Goal: Information Seeking & Learning: Learn about a topic

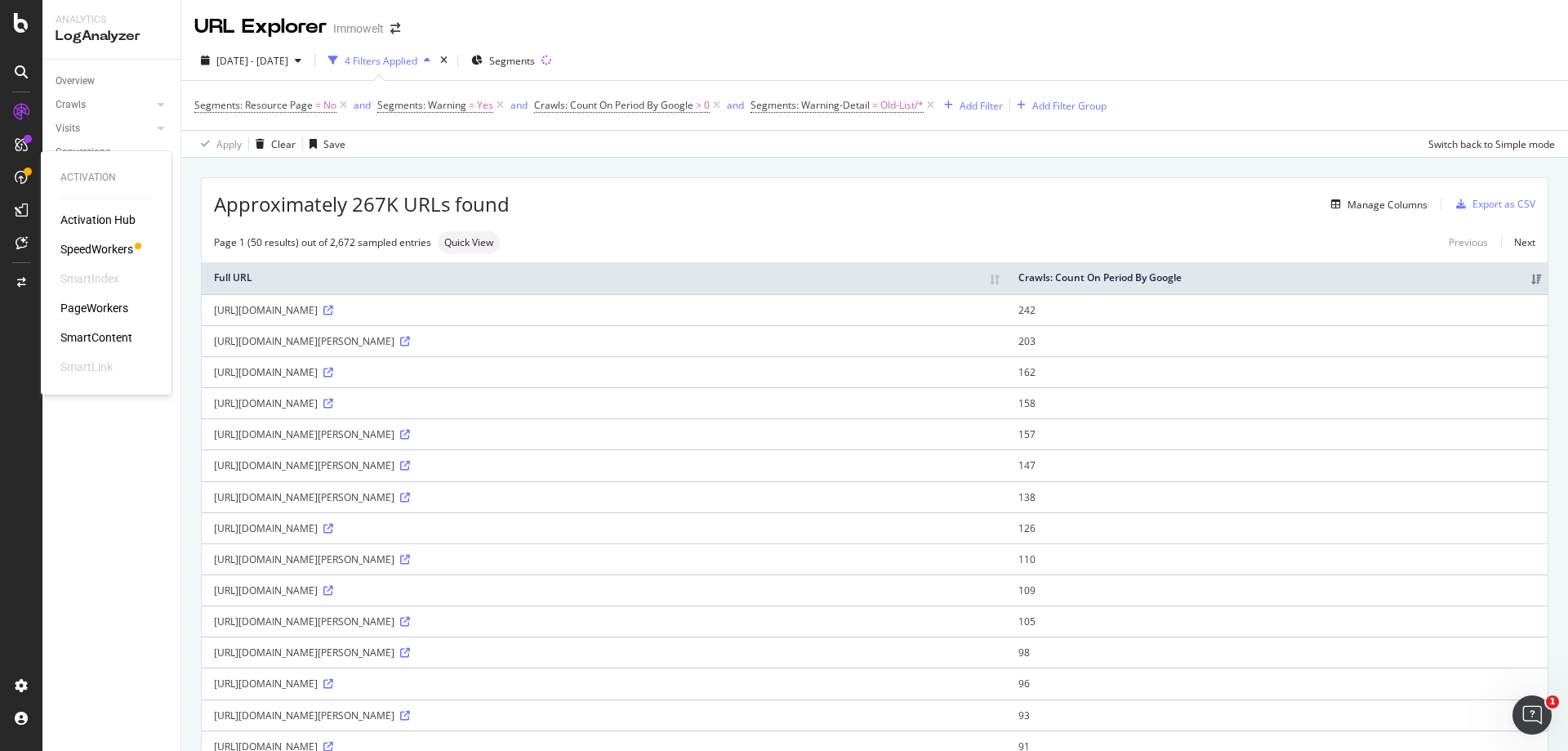
click at [105, 308] on div "PageWorkers" at bounding box center [94, 308] width 68 height 16
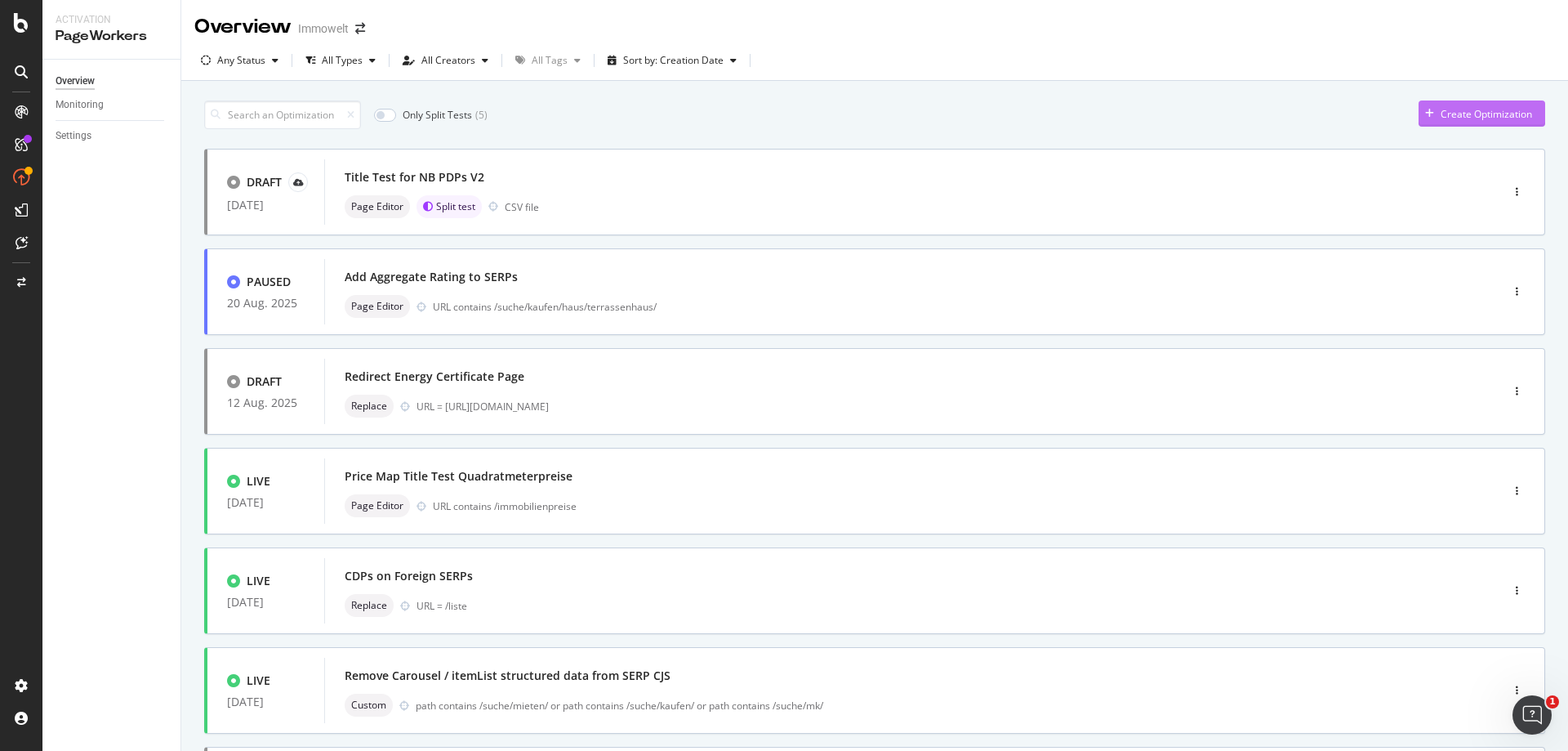
click at [1451, 120] on div "Create Optimization" at bounding box center [1486, 113] width 92 height 14
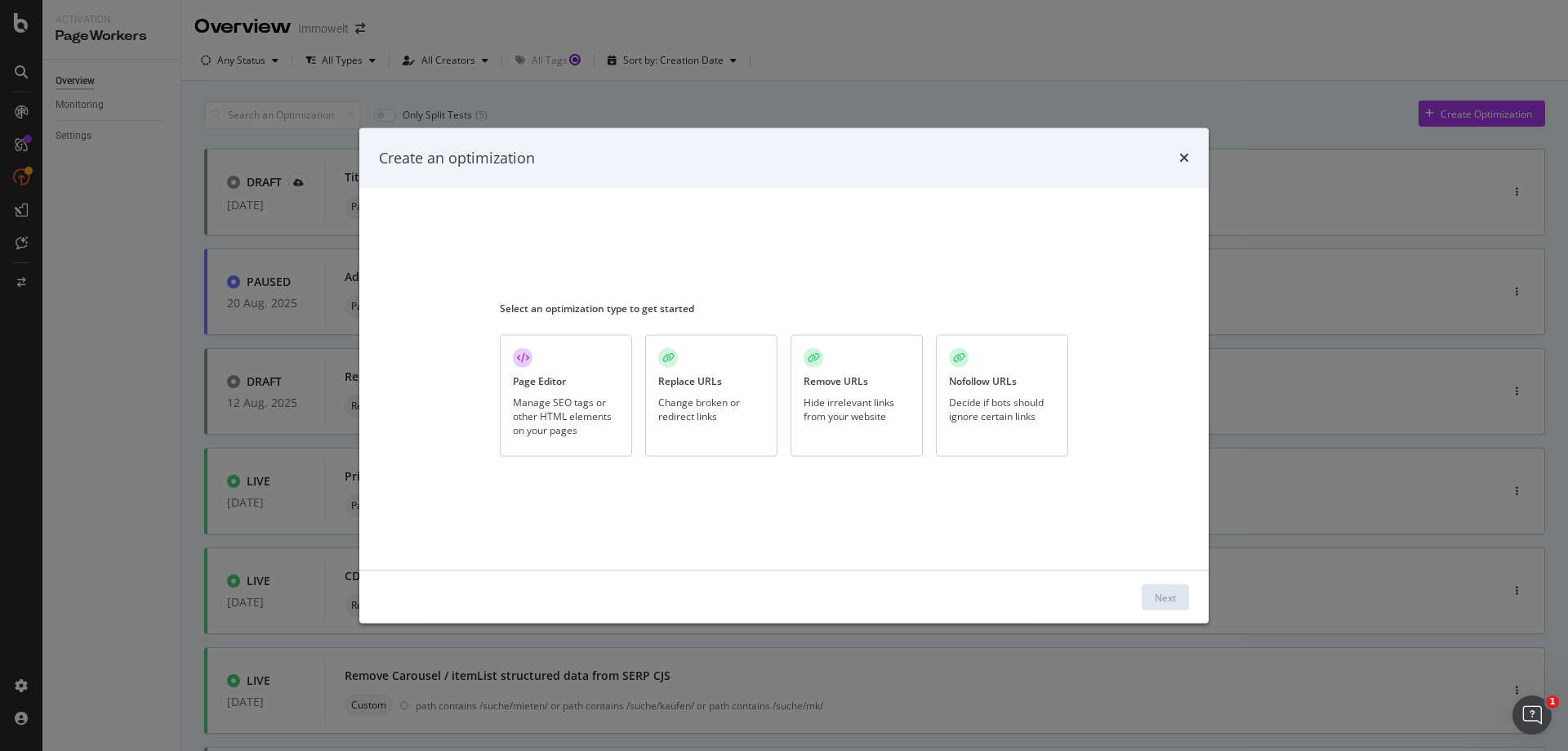
click at [1005, 419] on div "Decide if bots should ignore certain links" at bounding box center [1002, 408] width 106 height 28
click at [1174, 598] on div "Next" at bounding box center [1165, 596] width 21 height 14
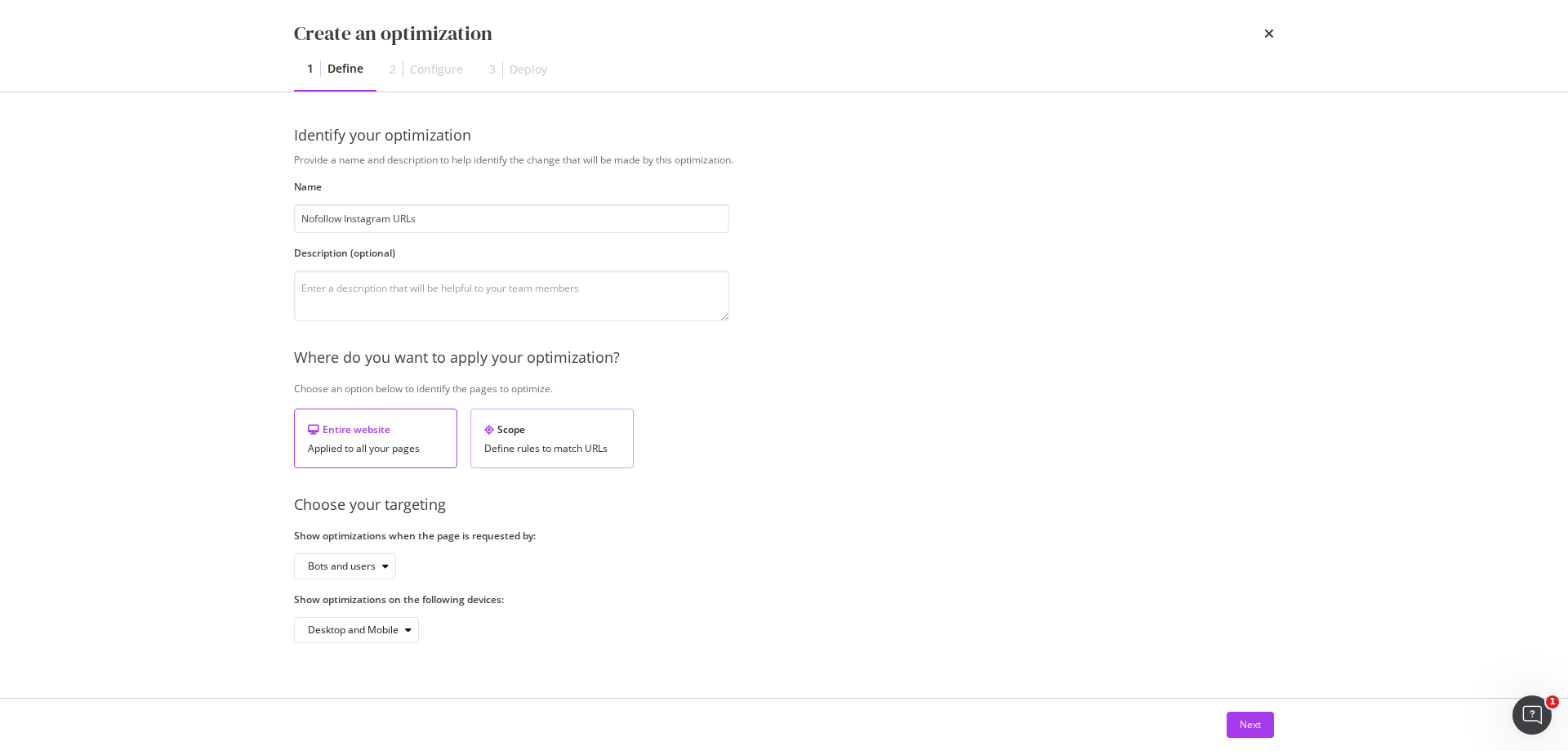
type input "Nofollow Instagram URLs"
click at [600, 432] on div "Scope" at bounding box center [552, 429] width 136 height 14
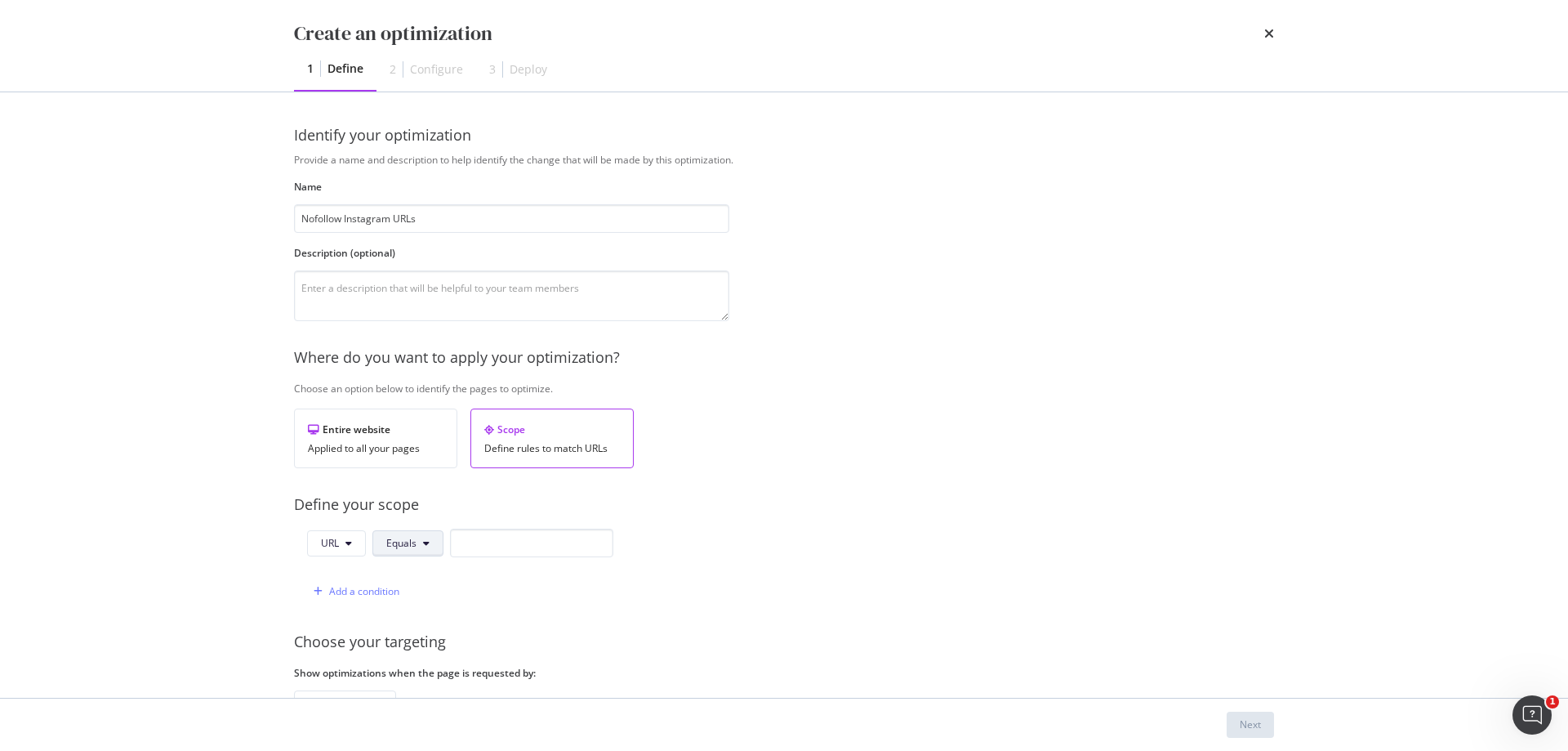
click at [415, 546] on span "Equals" at bounding box center [401, 542] width 30 height 14
click at [449, 267] on span "Starts With" at bounding box center [434, 269] width 96 height 15
click at [513, 559] on div "URL Starts With" at bounding box center [470, 546] width 326 height 35
click at [527, 541] on input "modal" at bounding box center [551, 543] width 163 height 29
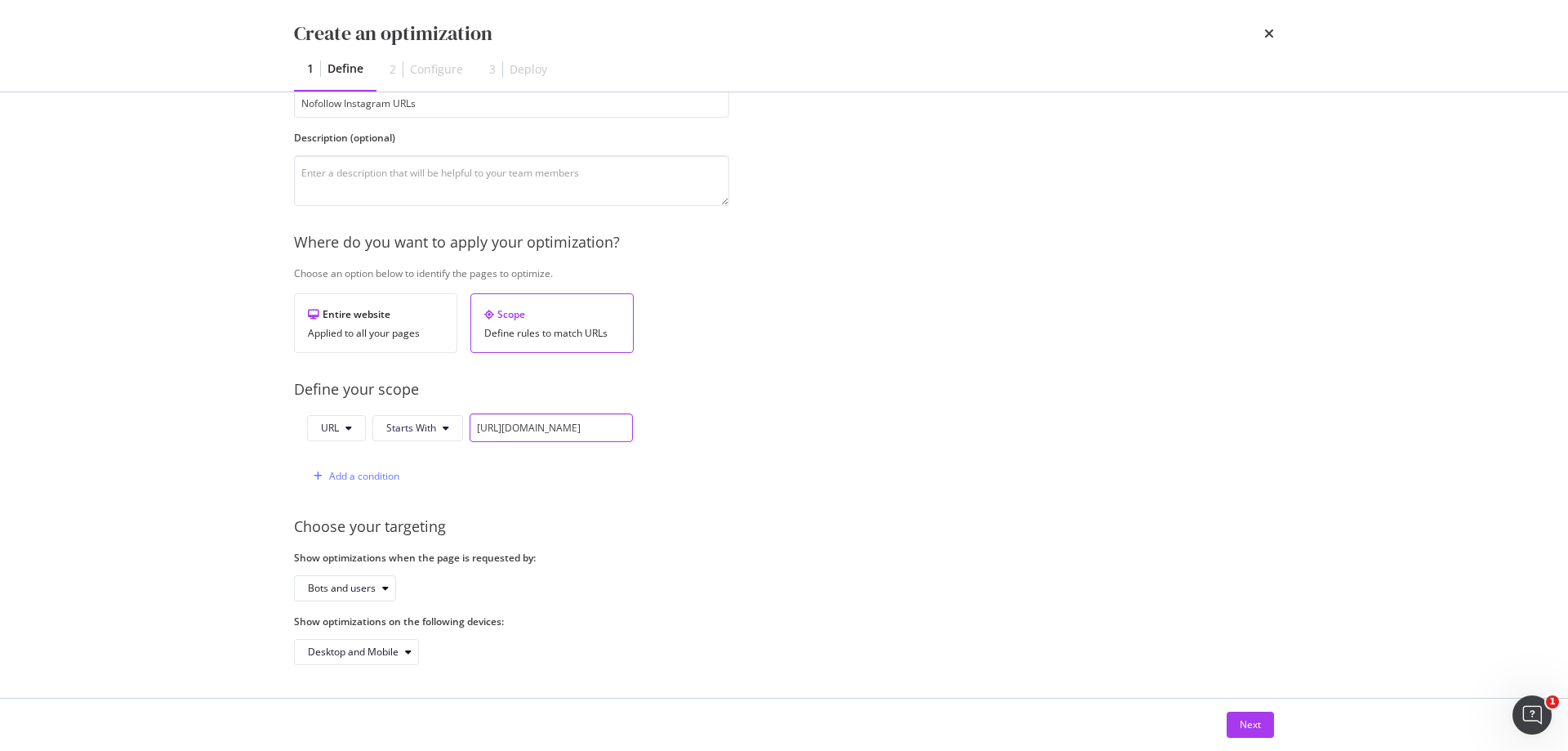
scroll to position [0, 15]
type input "[URL][DOMAIN_NAME]"
click at [790, 571] on div "Provide a name and description to help identify the change that will be made by…" at bounding box center [784, 351] width 980 height 628
click at [383, 590] on icon "modal" at bounding box center [385, 588] width 6 height 10
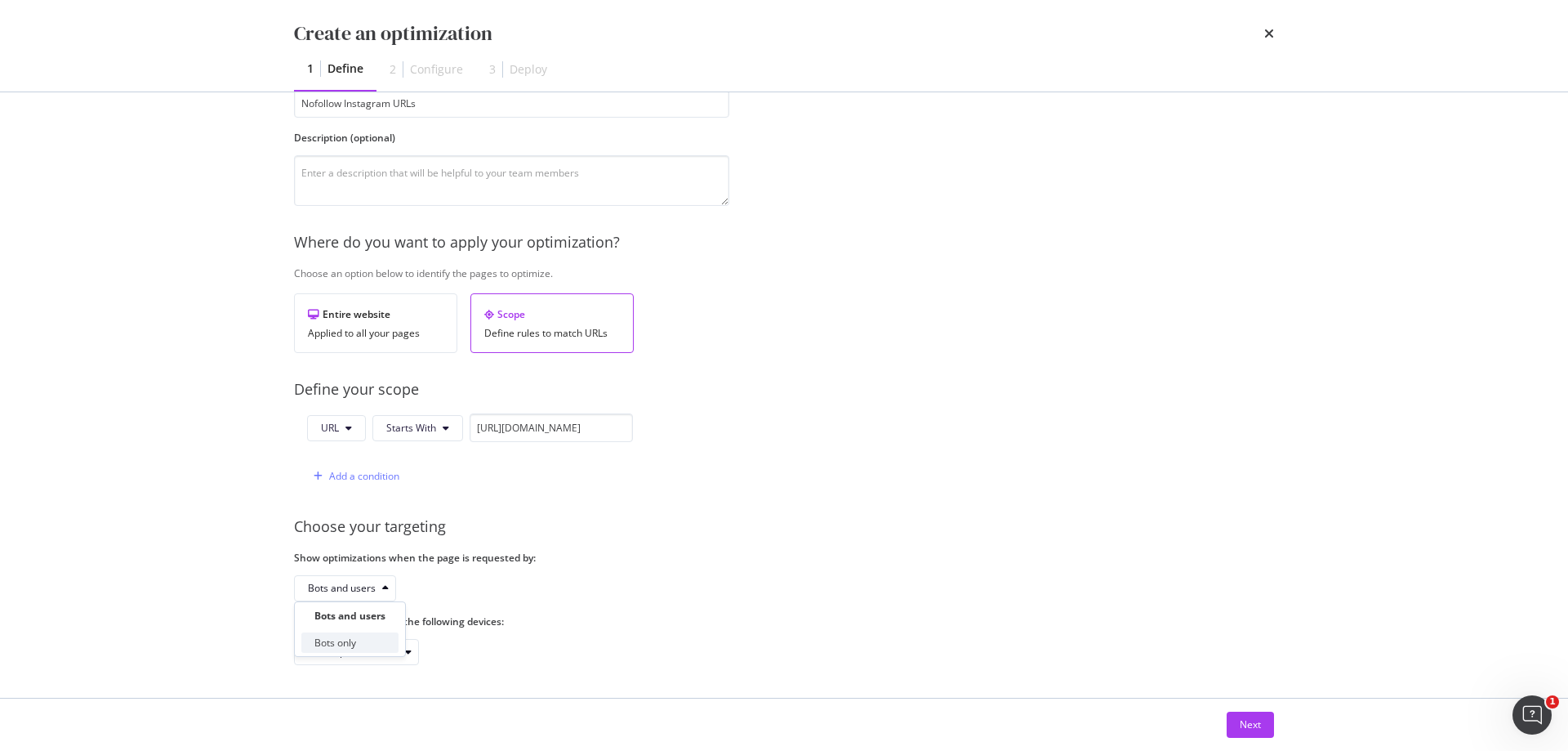
click at [365, 639] on div "Bots only" at bounding box center [349, 642] width 97 height 21
click at [1252, 720] on div "Next" at bounding box center [1250, 724] width 21 height 14
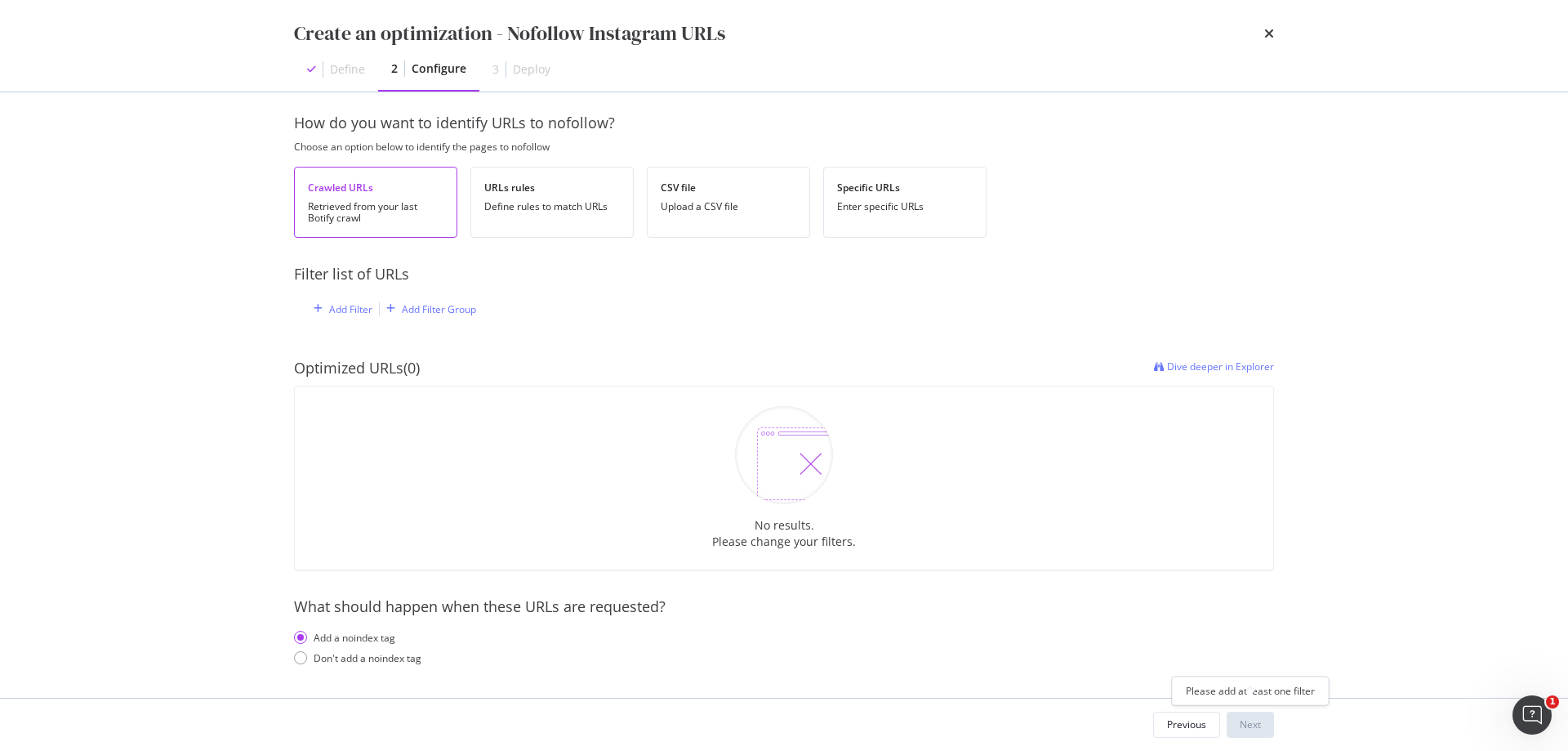
scroll to position [13, 0]
click at [586, 210] on div "Define rules to match URLs" at bounding box center [552, 207] width 136 height 12
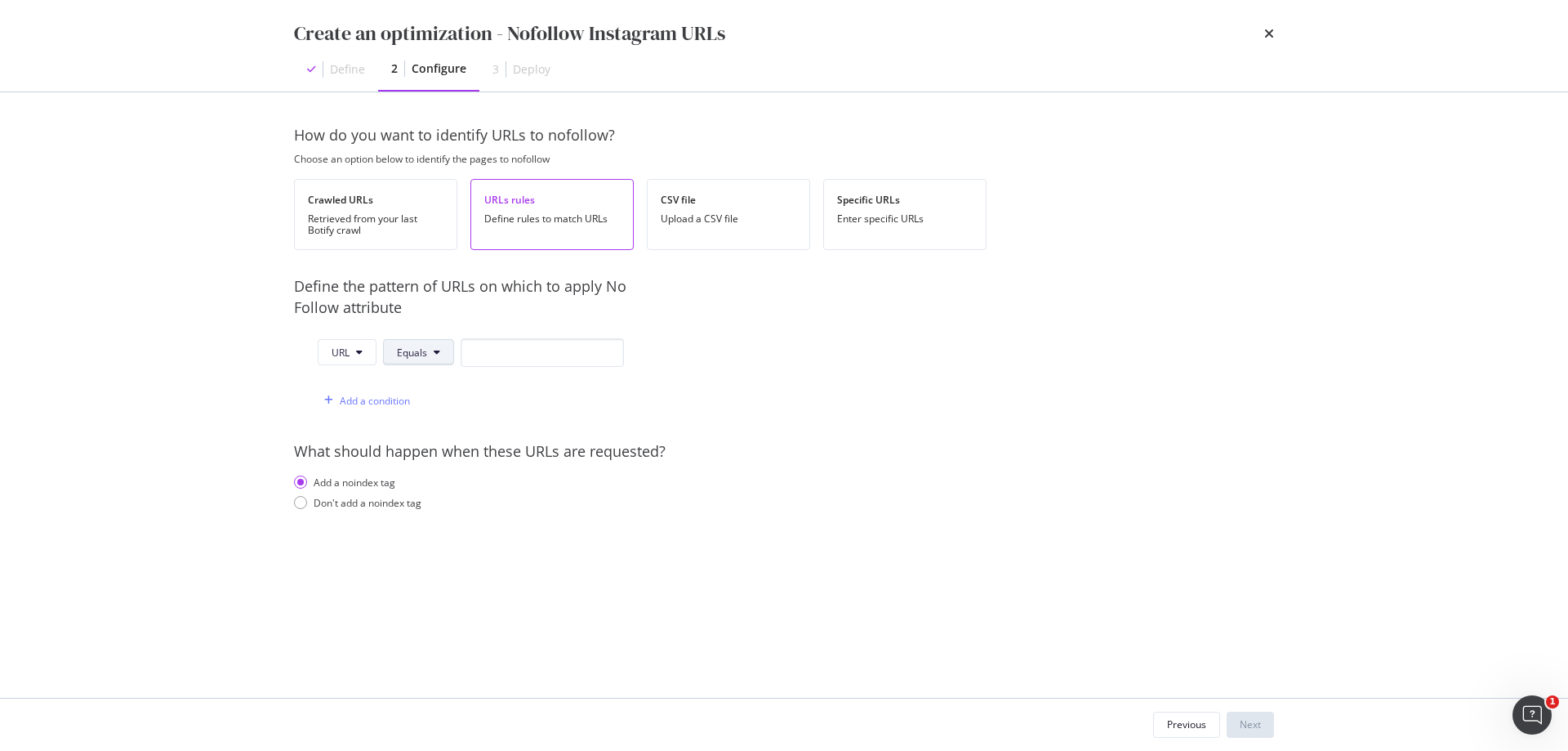
click at [424, 352] on span "Equals" at bounding box center [412, 352] width 30 height 14
click at [461, 411] on span "Starts With" at bounding box center [445, 415] width 96 height 15
click at [594, 356] on input "modal" at bounding box center [552, 353] width 163 height 29
paste input "[URL][DOMAIN_NAME]"
type input "[URL][DOMAIN_NAME]"
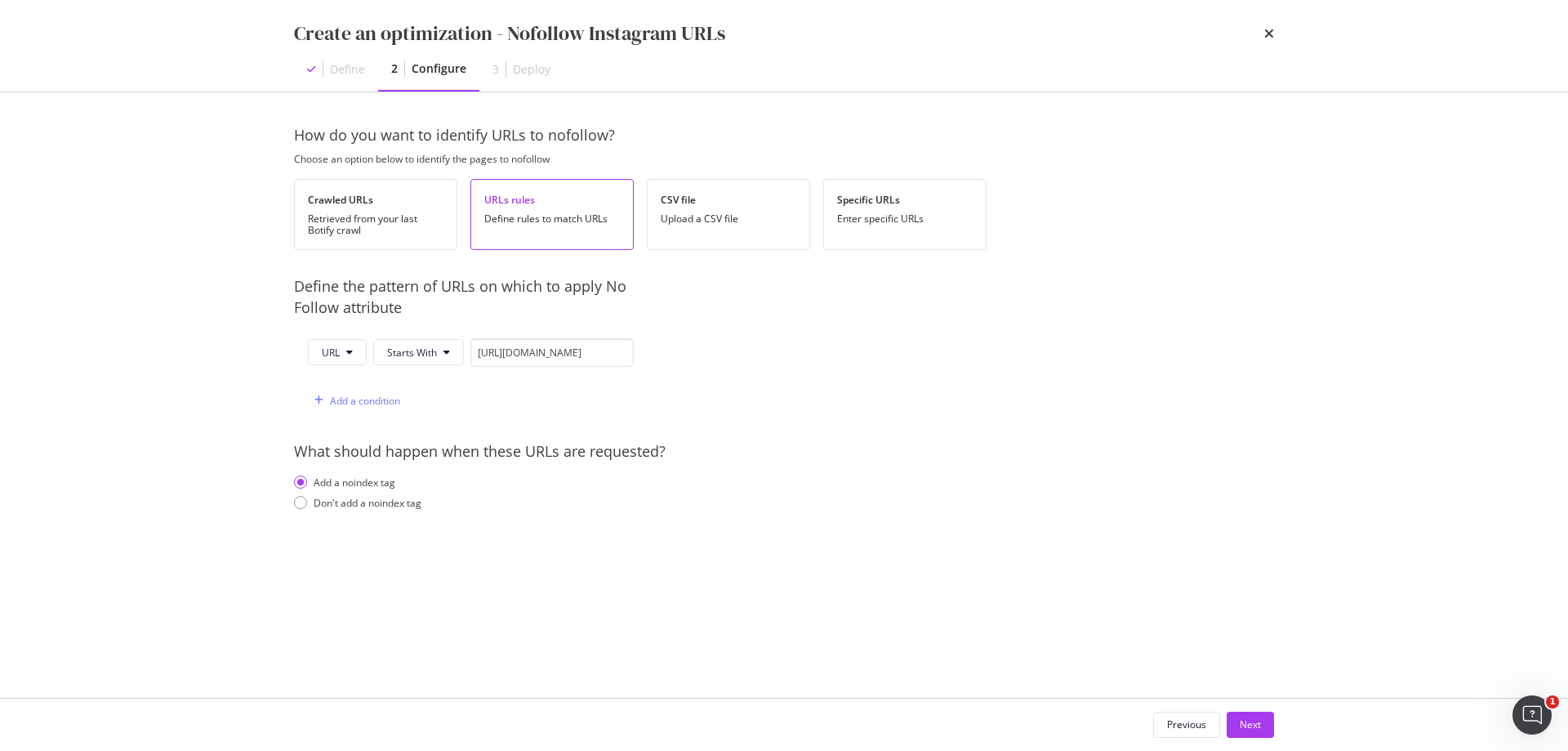
click at [753, 423] on div "How do you want to identify URLs to nofollow? Choose an option below to identif…" at bounding box center [784, 334] width 980 height 417
click at [414, 501] on div "Don't add a noindex tag" at bounding box center [367, 502] width 108 height 14
click at [1254, 726] on div "Next" at bounding box center [1250, 724] width 21 height 14
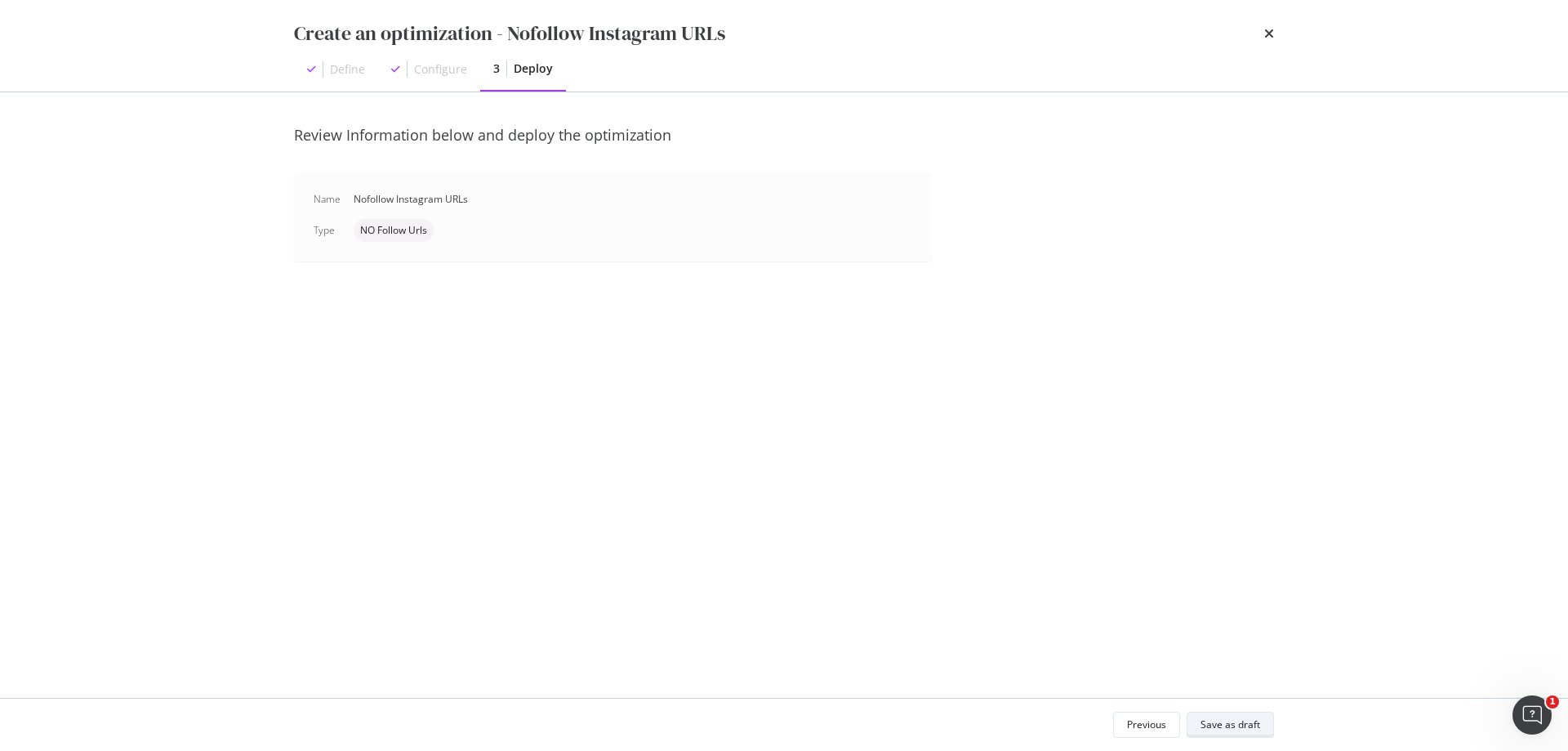
click at [1254, 722] on div "Save as draft" at bounding box center [1231, 724] width 60 height 14
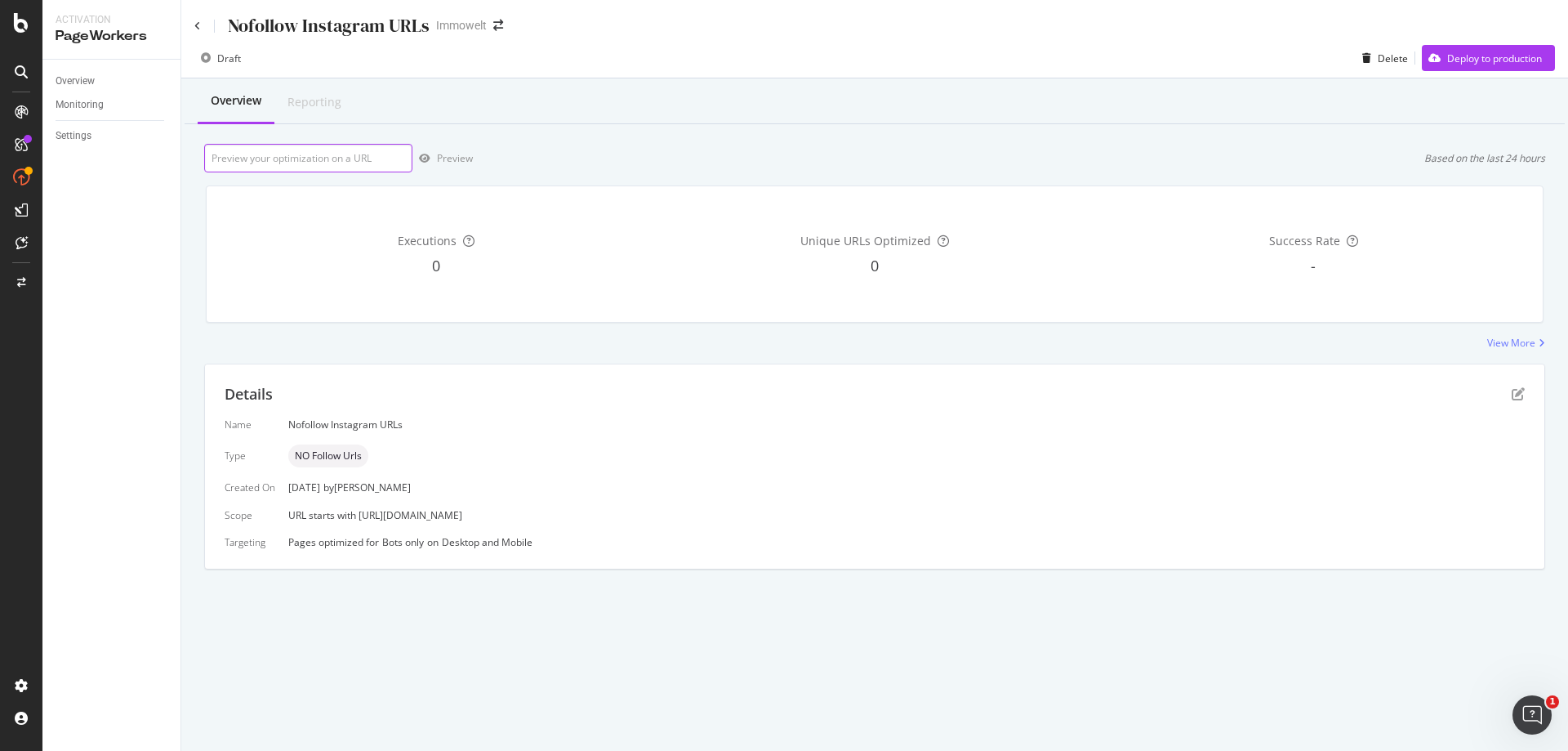
click at [344, 156] on input "url" at bounding box center [308, 159] width 209 height 29
paste input "[URL][DOMAIN_NAME][PERSON_NAME]"
type input "[URL][DOMAIN_NAME][PERSON_NAME]"
click at [450, 157] on div "Preview" at bounding box center [455, 158] width 36 height 14
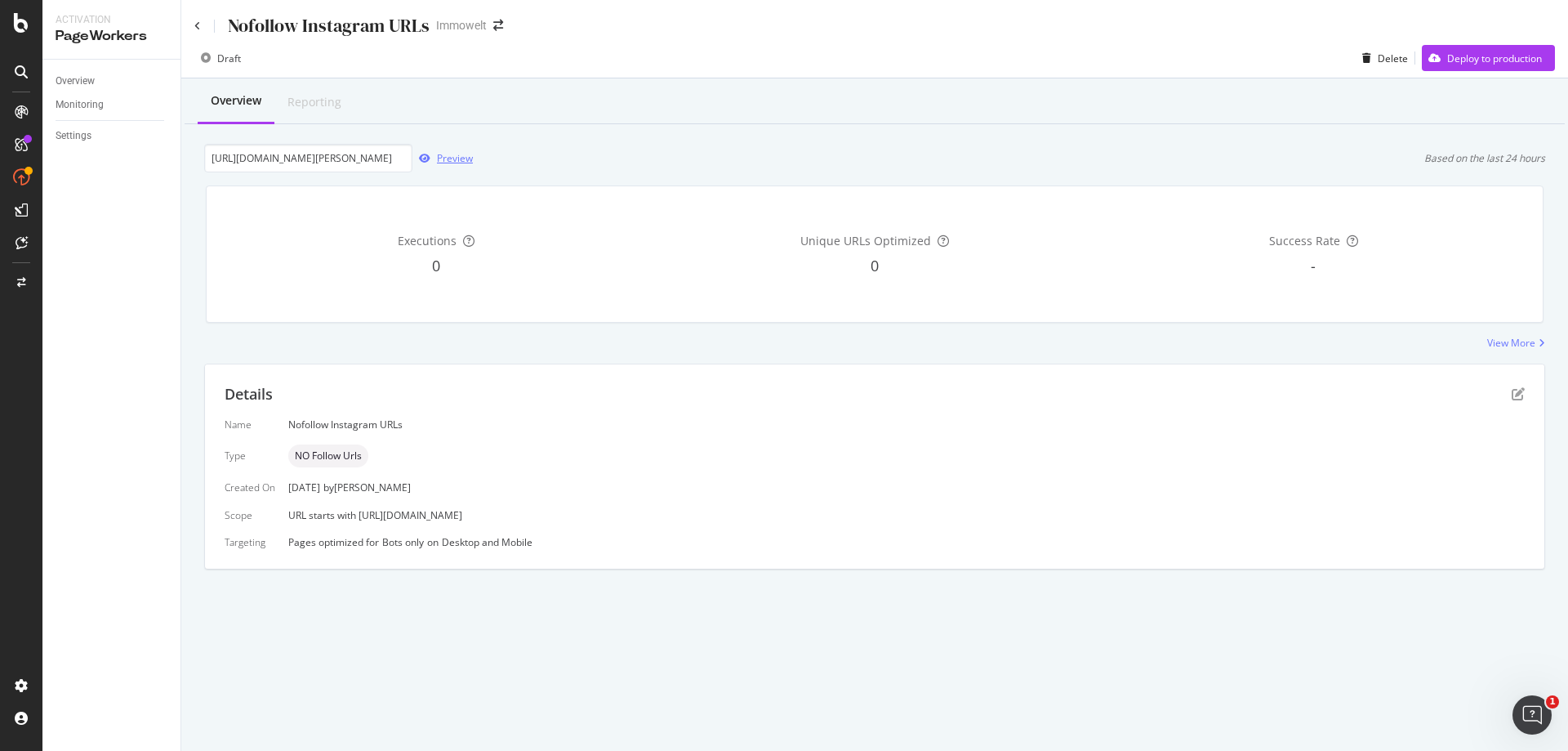
scroll to position [0, 0]
click at [456, 158] on div "Preview" at bounding box center [455, 158] width 36 height 14
click at [1389, 59] on div "Delete" at bounding box center [1393, 58] width 30 height 14
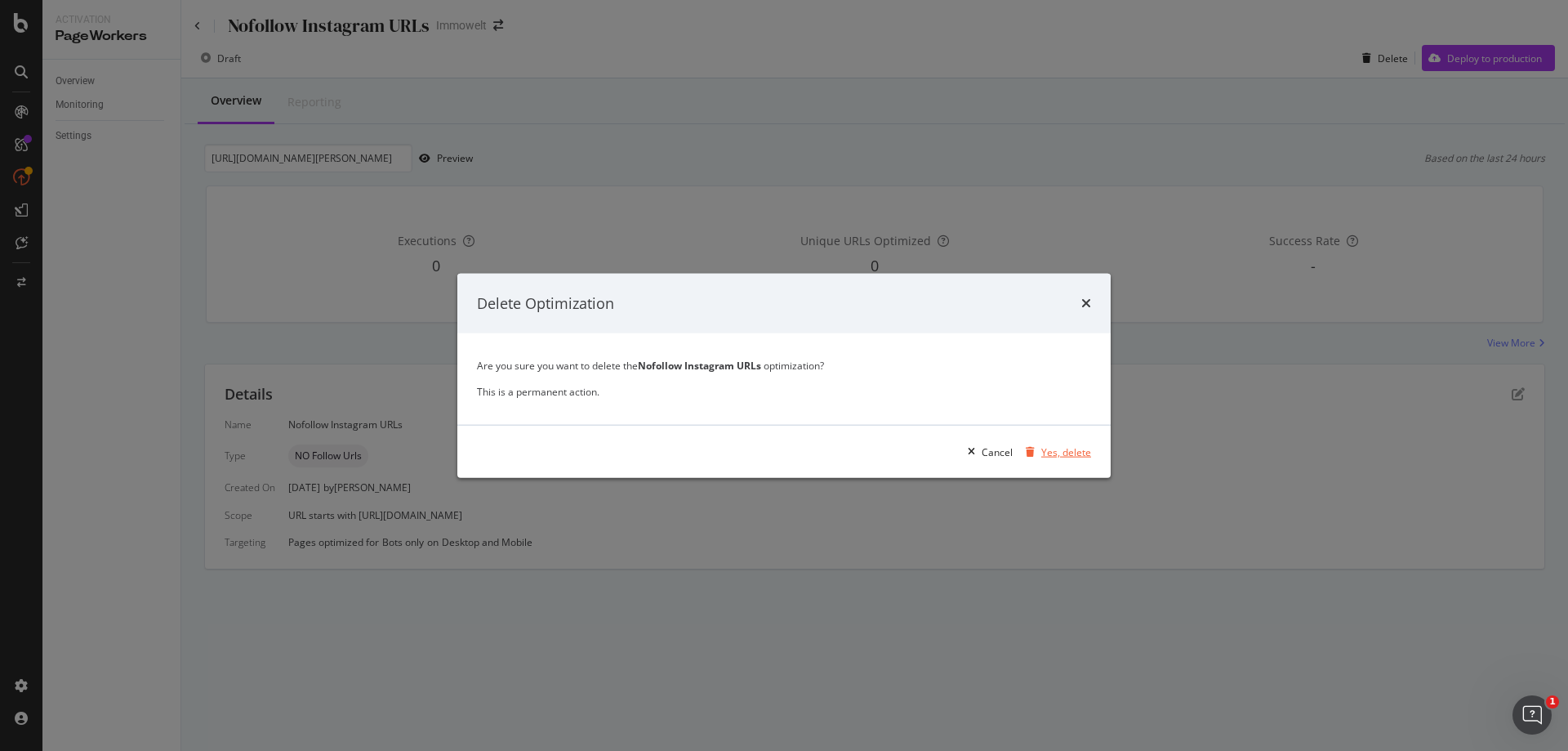
click at [1071, 449] on div "Yes, delete" at bounding box center [1066, 451] width 50 height 14
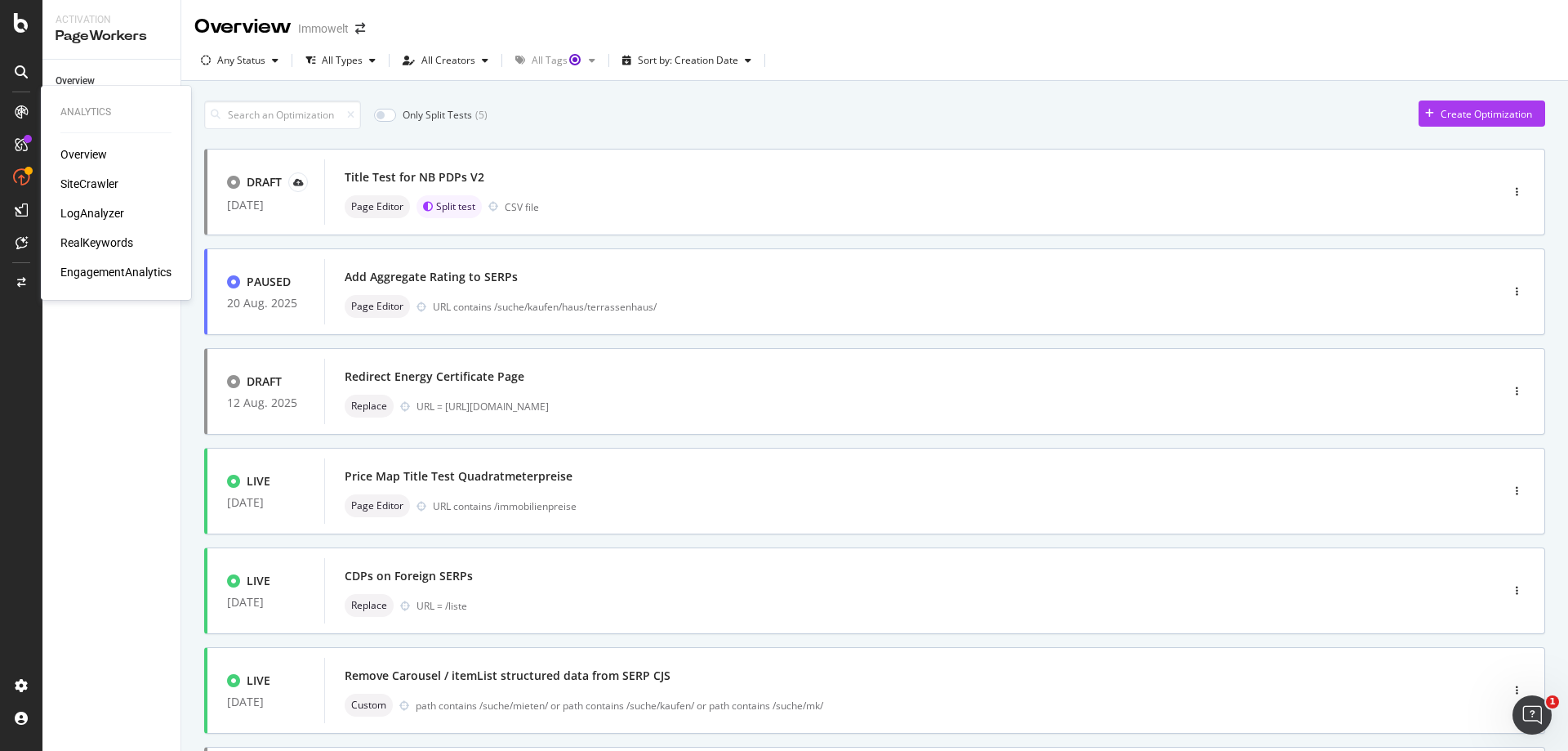
click at [91, 189] on div "SiteCrawler" at bounding box center [90, 184] width 58 height 16
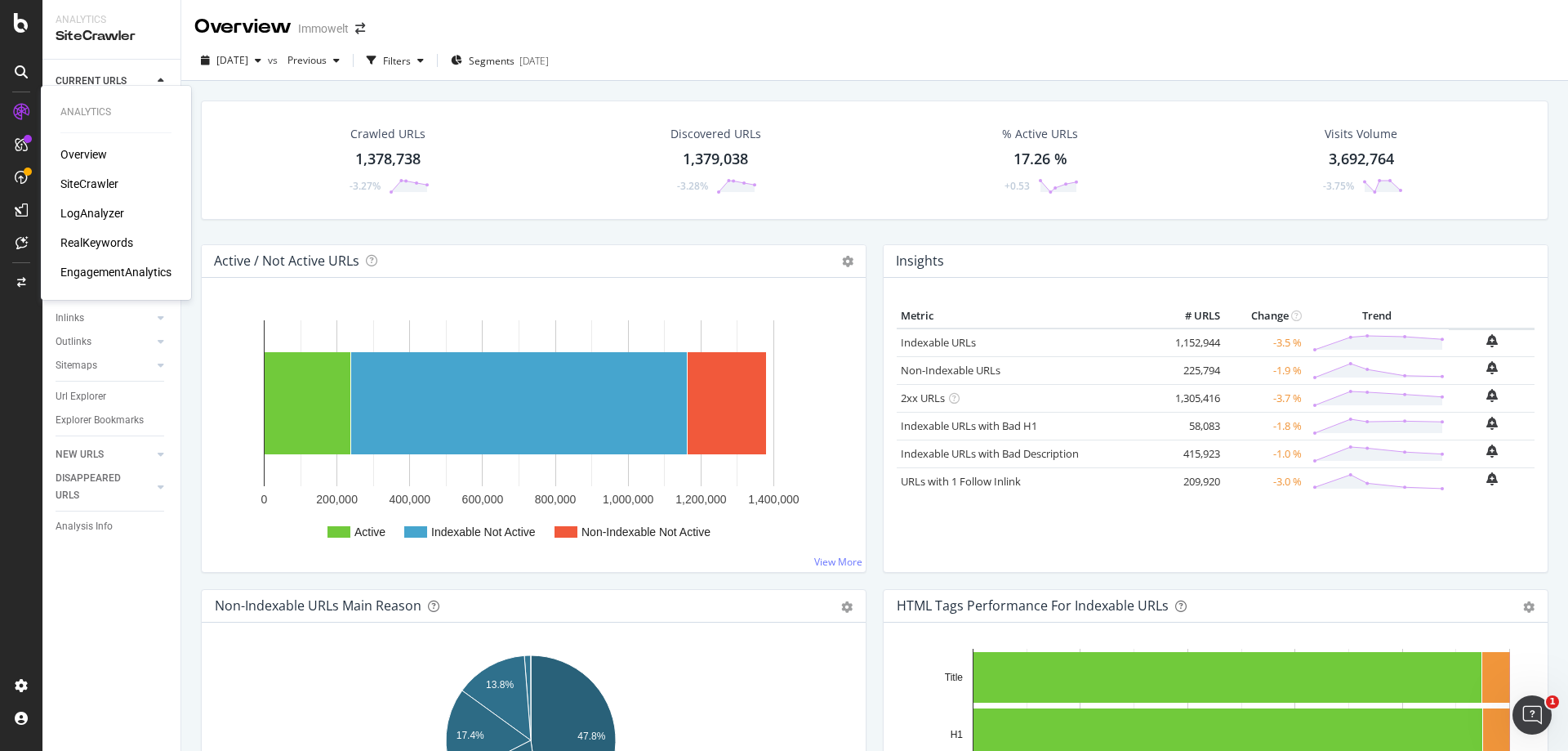
click at [102, 210] on div "LogAnalyzer" at bounding box center [93, 213] width 63 height 16
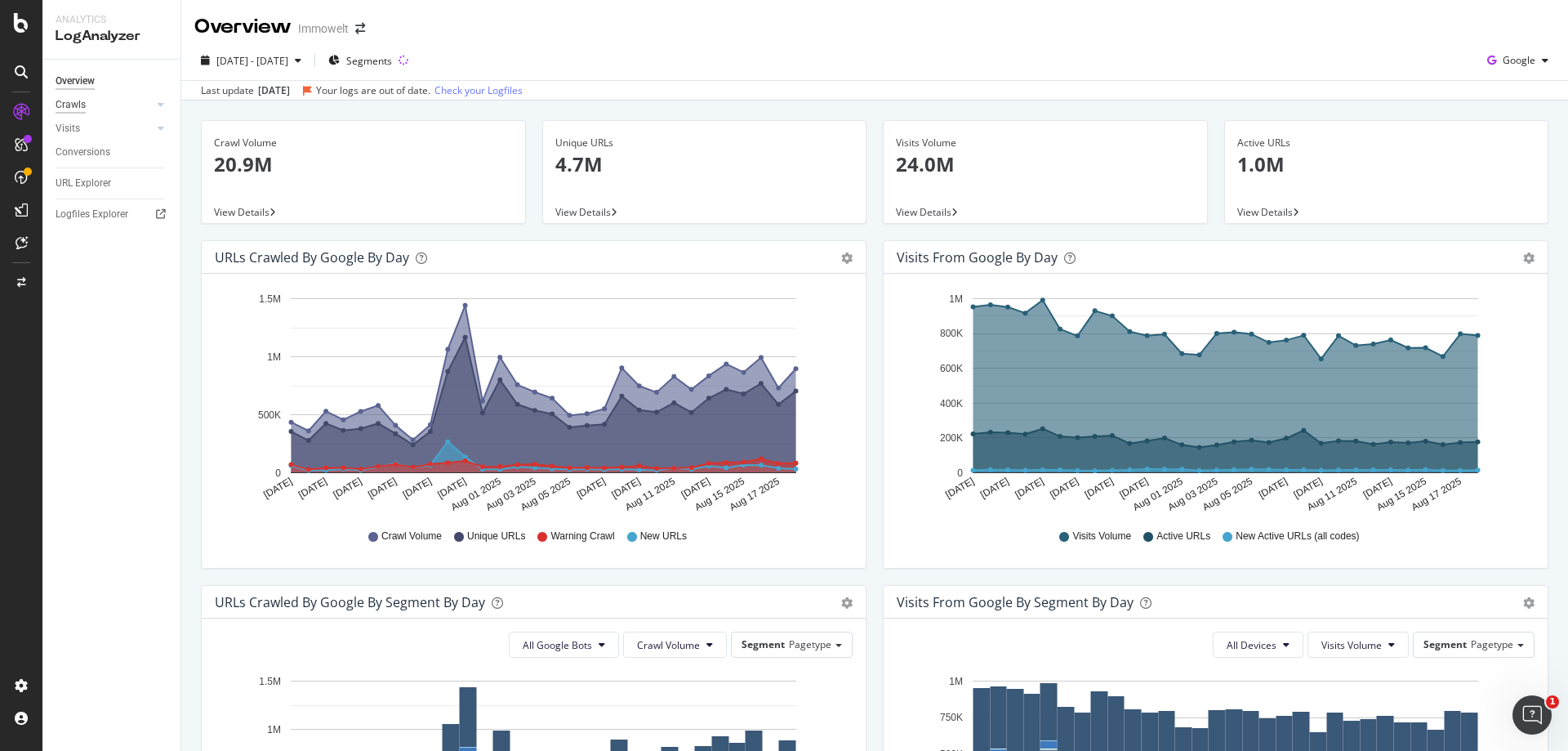
click at [85, 104] on div "Crawls" at bounding box center [70, 104] width 30 height 17
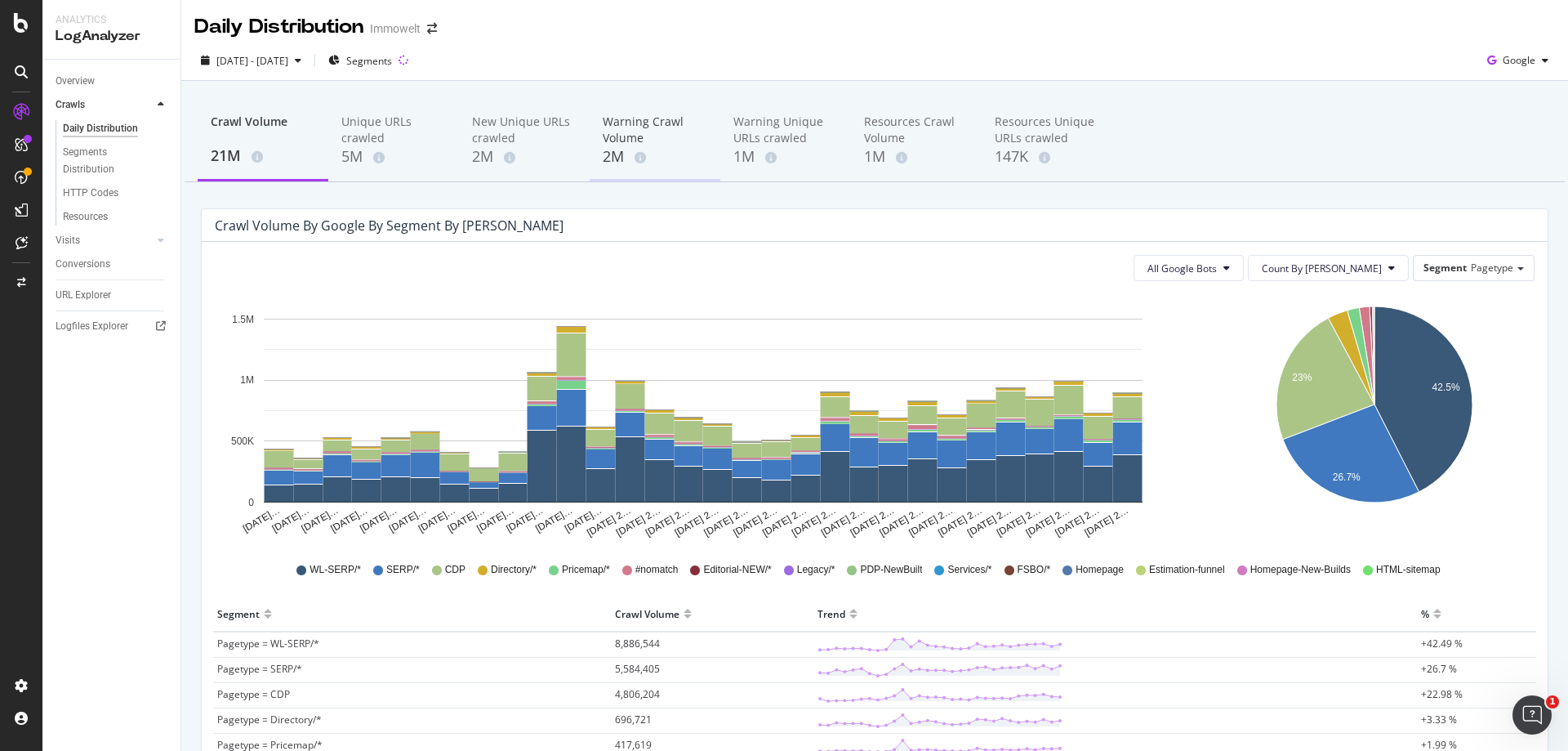
click at [625, 137] on div "Warning Crawl Volume" at bounding box center [655, 130] width 104 height 33
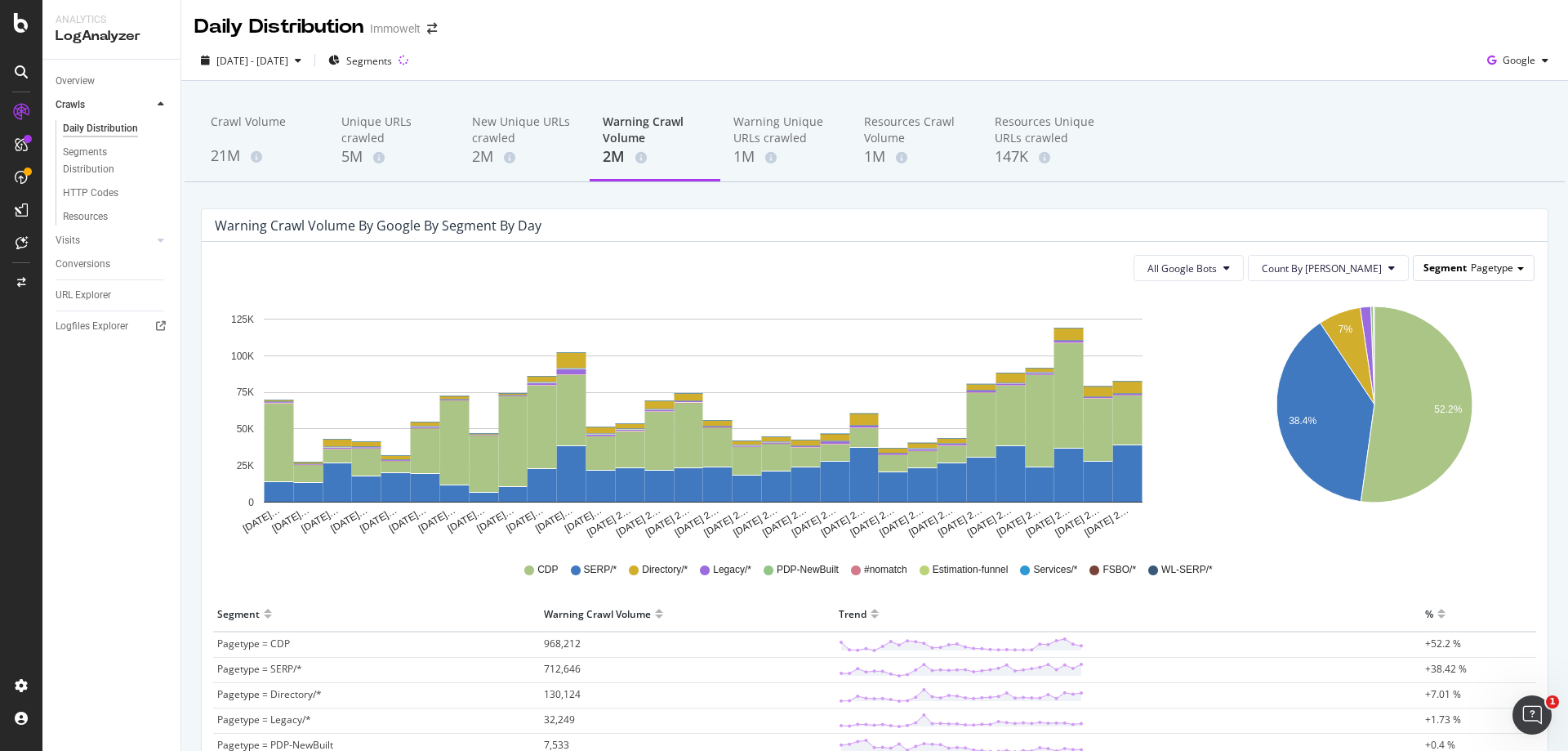
click at [1450, 259] on div "Segment Pagetype" at bounding box center [1474, 268] width 120 height 24
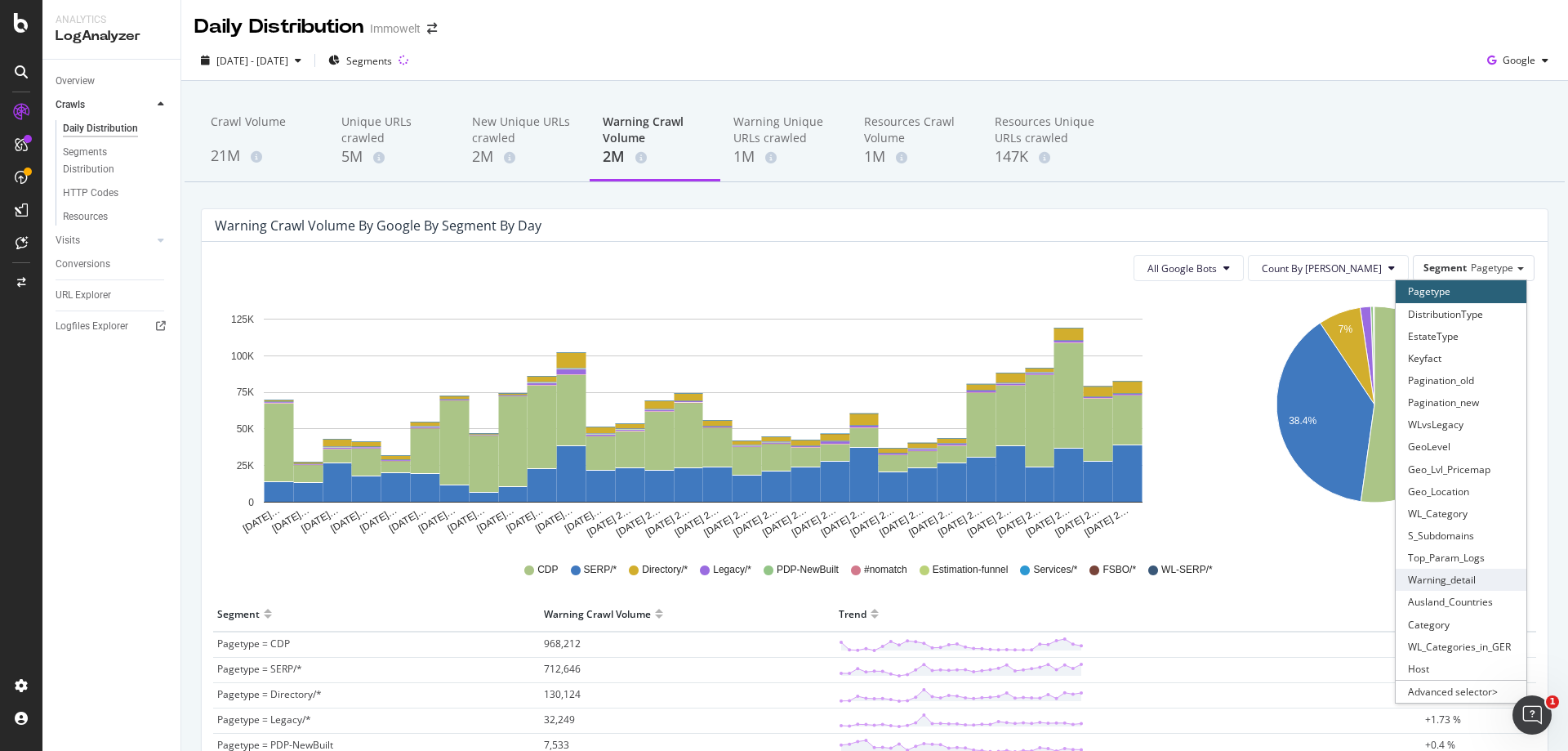
click at [1473, 585] on div "Warning_detail" at bounding box center [1461, 580] width 131 height 22
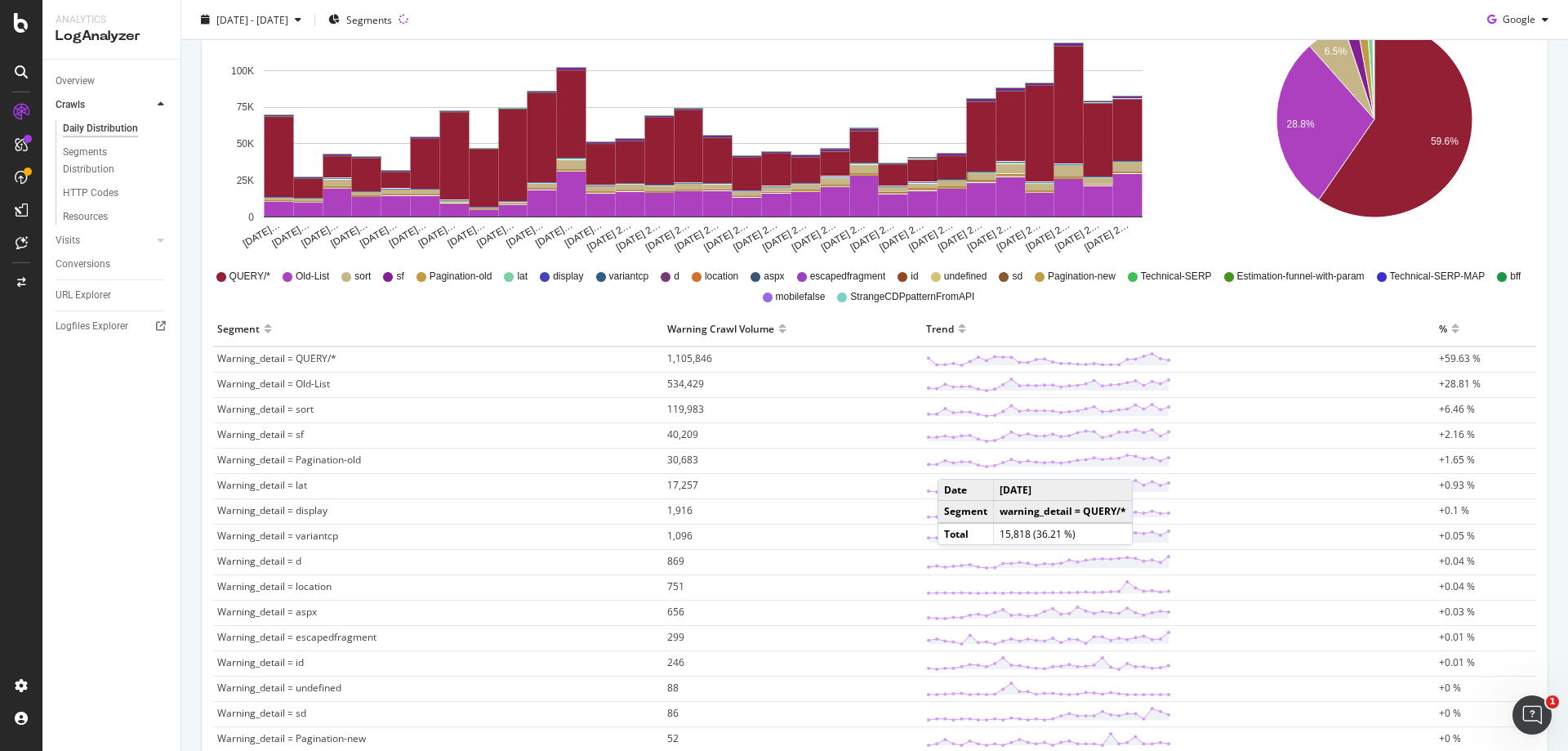
scroll to position [327, 0]
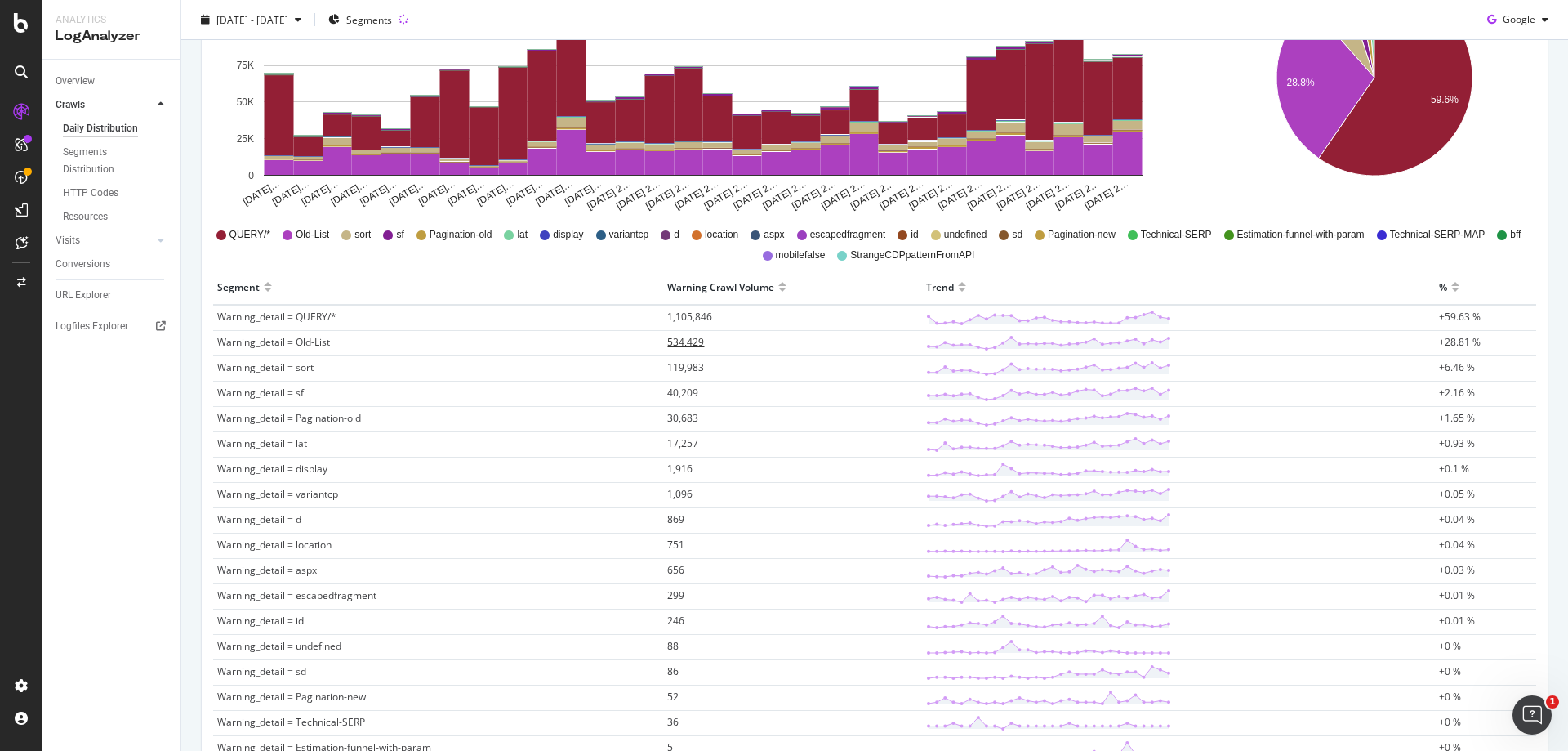
click at [691, 343] on span "534,429" at bounding box center [686, 341] width 37 height 14
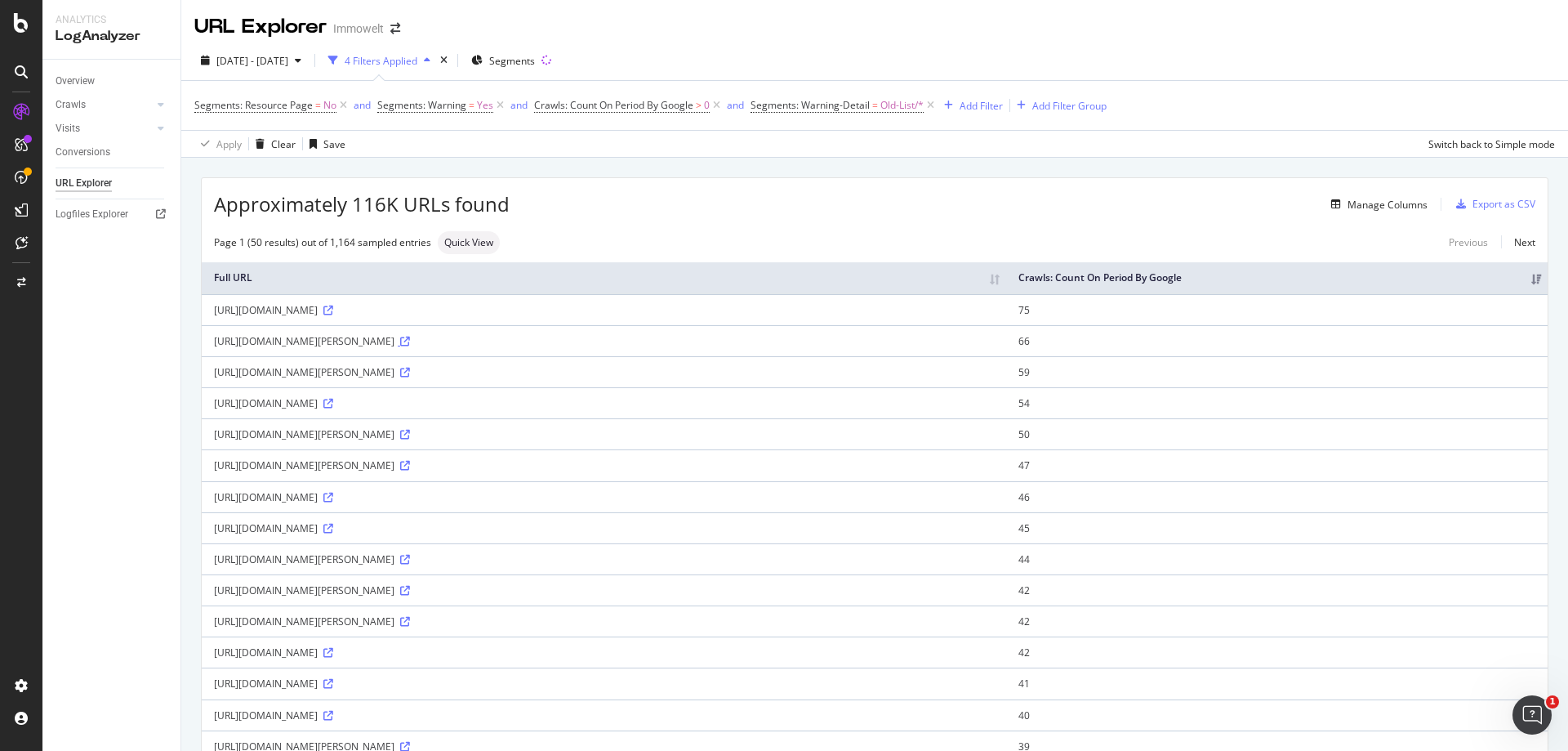
click at [410, 342] on icon at bounding box center [404, 341] width 10 height 10
click at [334, 653] on icon at bounding box center [328, 652] width 10 height 10
click at [476, 371] on div "[URL][DOMAIN_NAME][PERSON_NAME]" at bounding box center [604, 372] width 780 height 14
click at [410, 374] on icon at bounding box center [404, 372] width 10 height 10
click at [1372, 205] on div "Manage Columns" at bounding box center [1388, 204] width 80 height 14
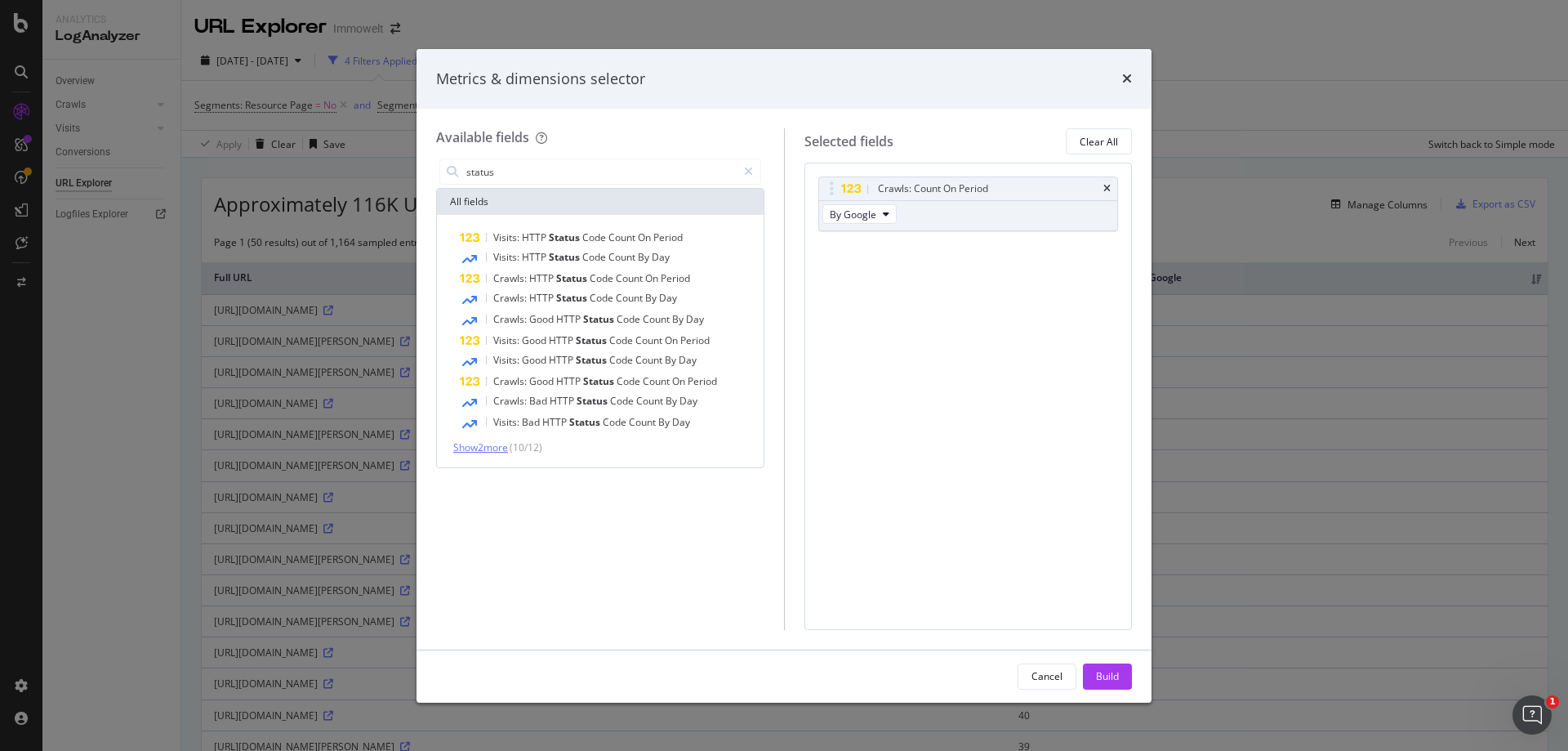
type input "status"
click at [482, 449] on span "Show 2 more" at bounding box center [481, 447] width 54 height 14
click at [1125, 78] on icon "times" at bounding box center [1127, 78] width 10 height 13
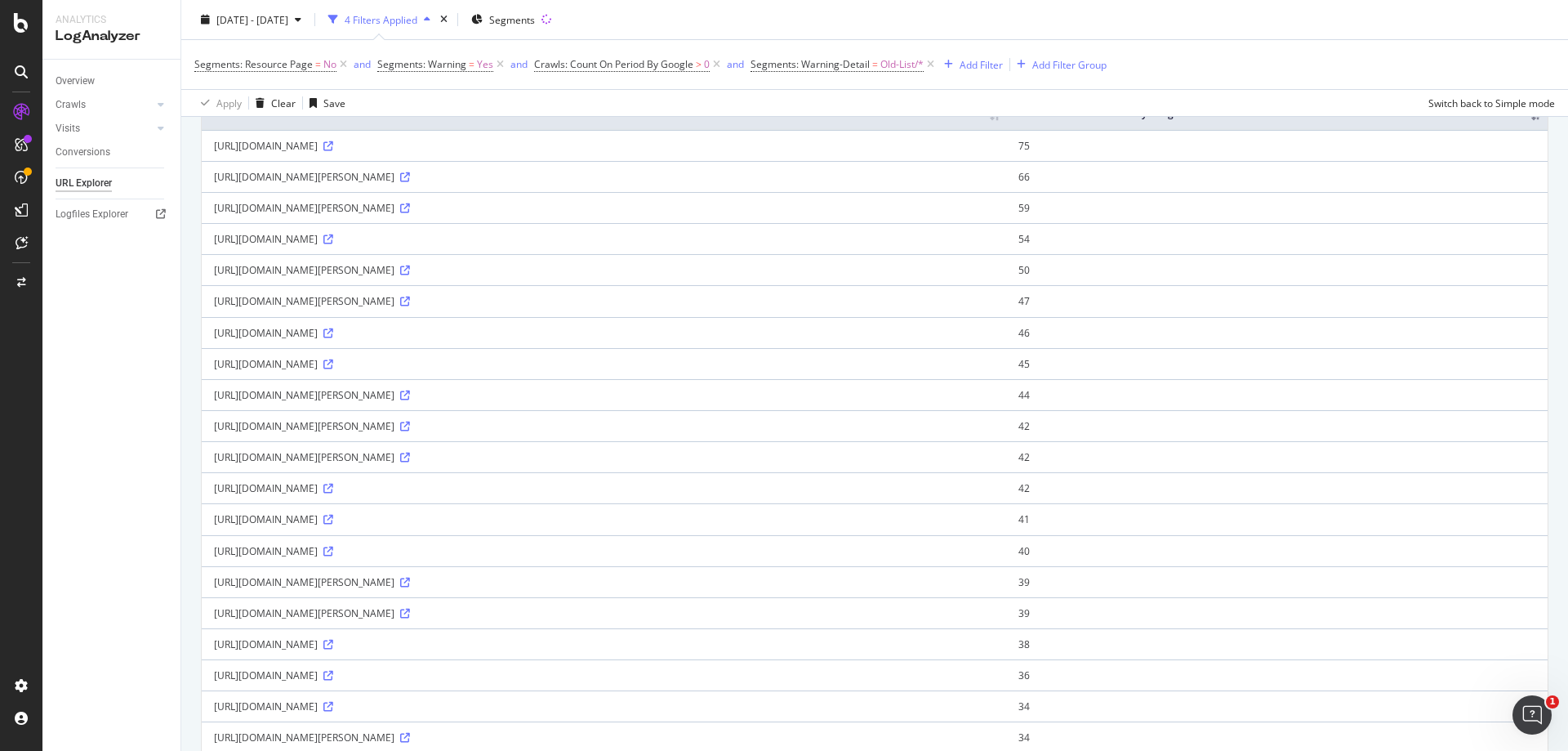
scroll to position [327, 0]
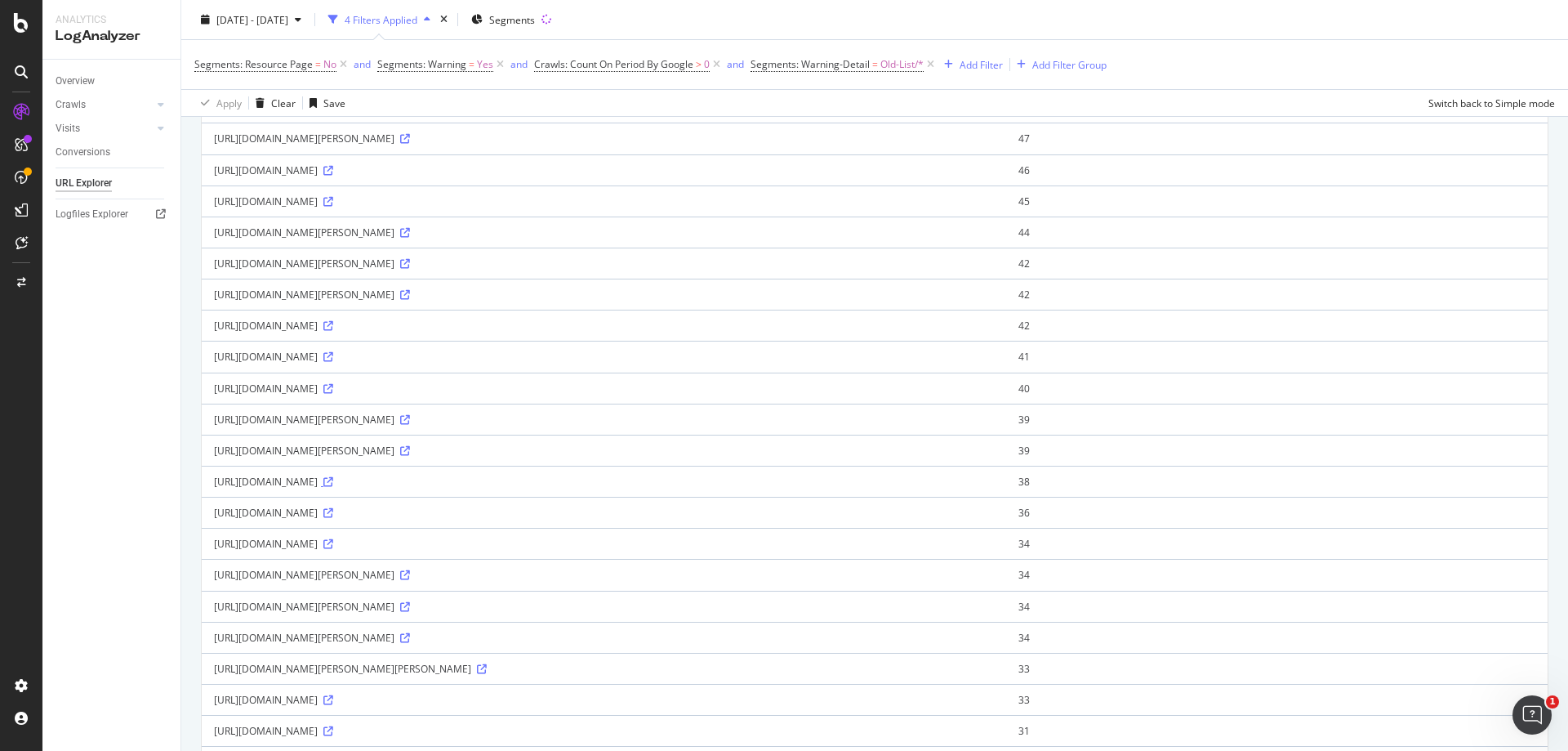
click at [334, 484] on icon at bounding box center [328, 482] width 10 height 10
click at [410, 572] on icon at bounding box center [404, 575] width 10 height 10
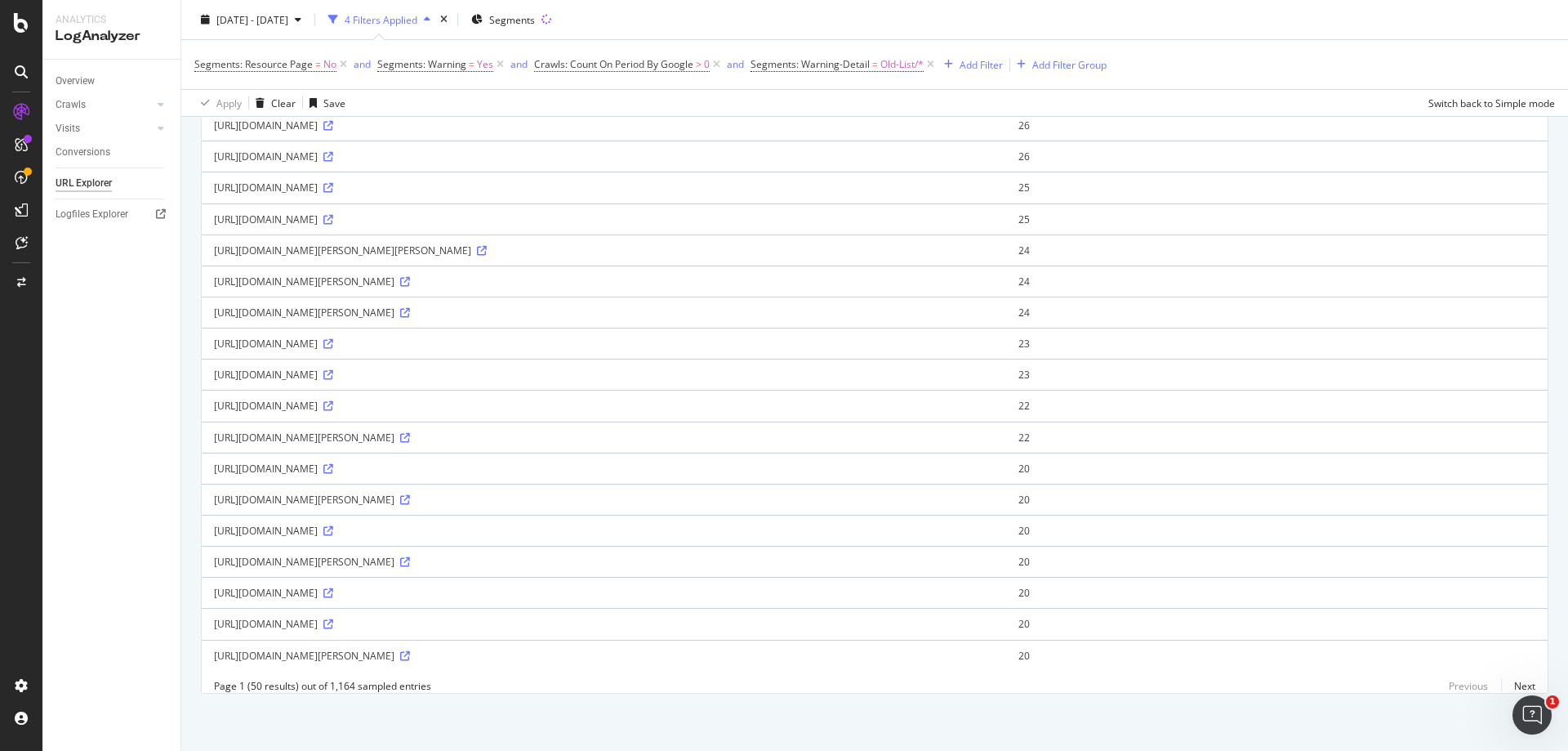
scroll to position [1194, 0]
click at [1514, 688] on link "Next" at bounding box center [1519, 686] width 34 height 24
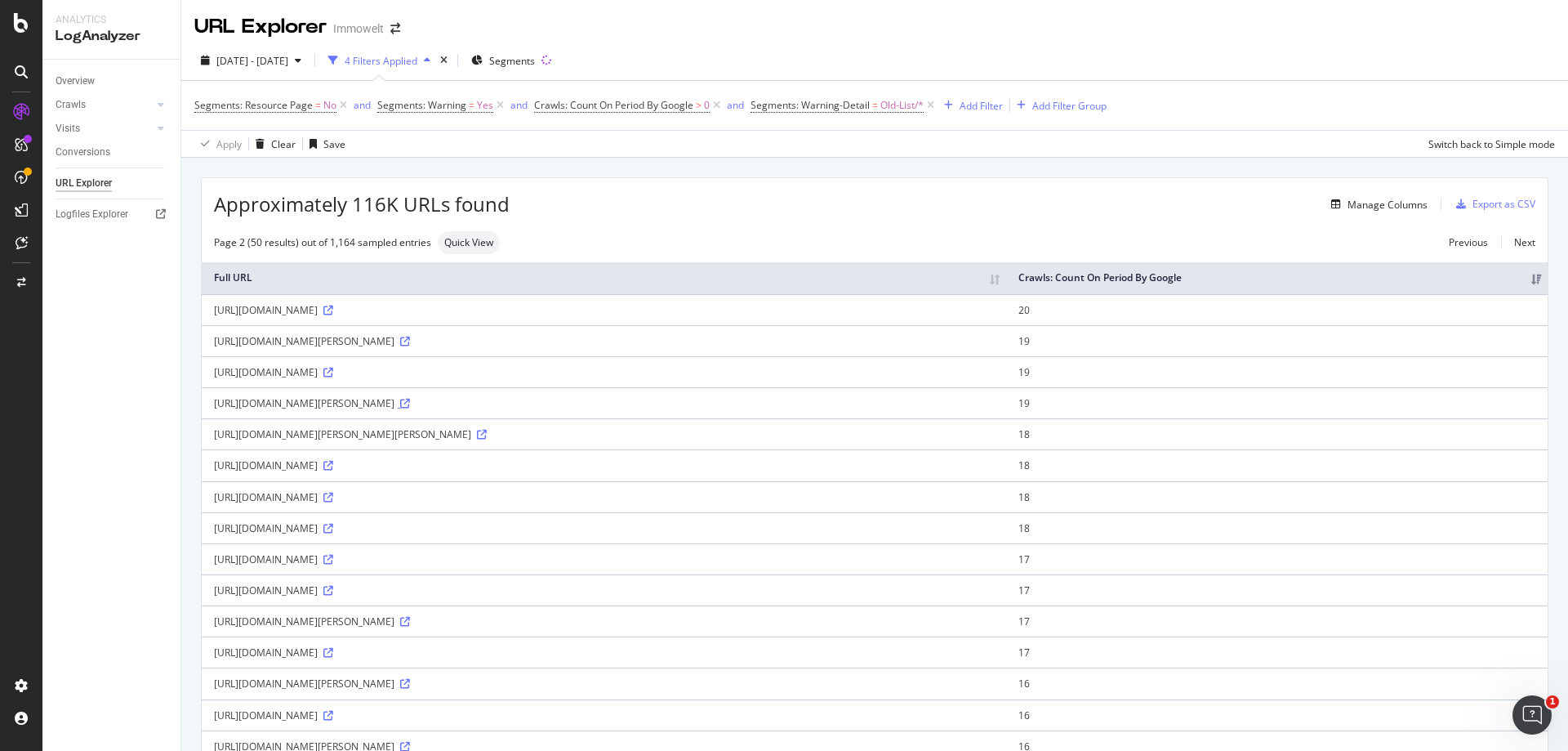
click at [410, 403] on icon at bounding box center [404, 404] width 10 height 10
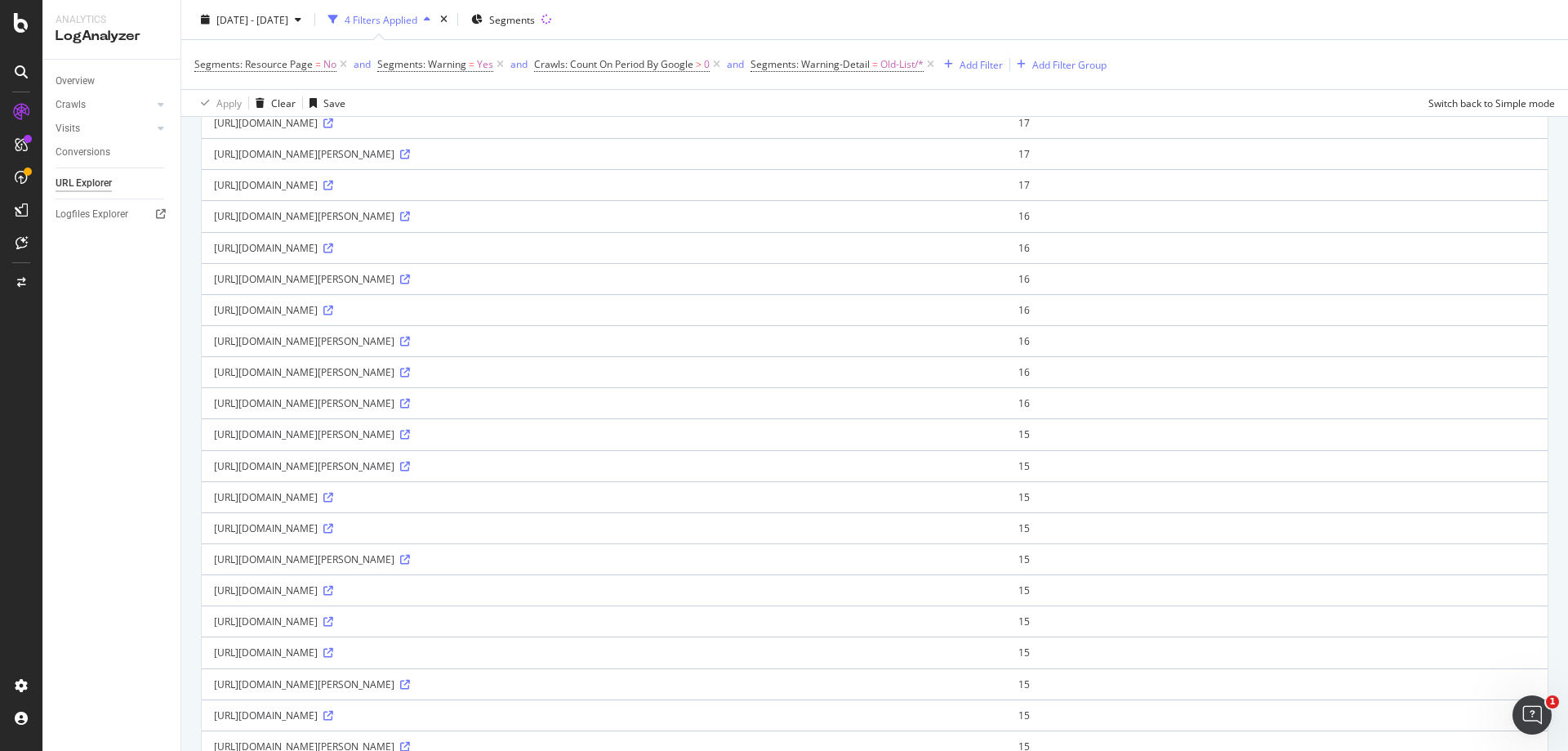
scroll to position [654, 0]
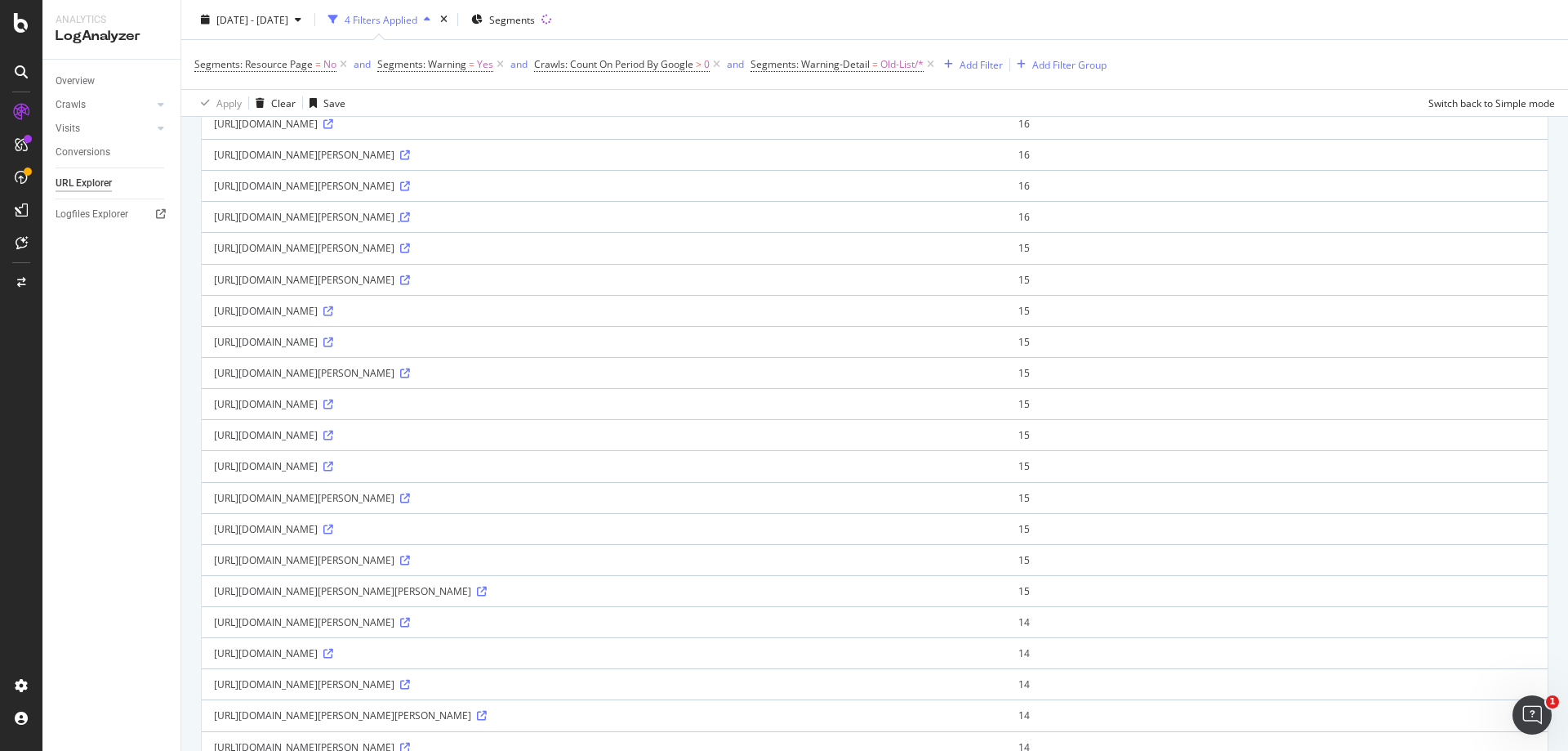
click at [410, 217] on icon at bounding box center [404, 217] width 10 height 10
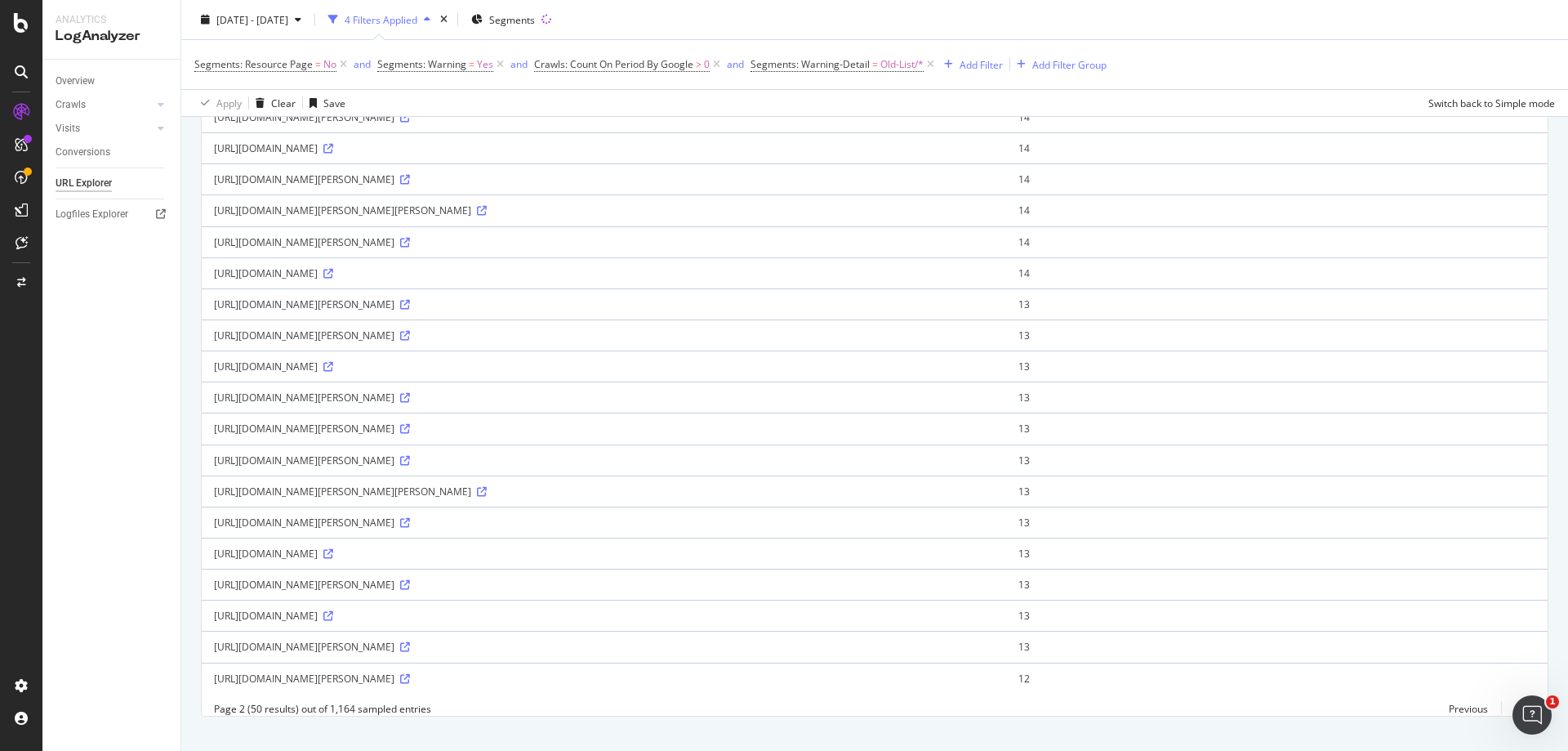
scroll to position [1194, 0]
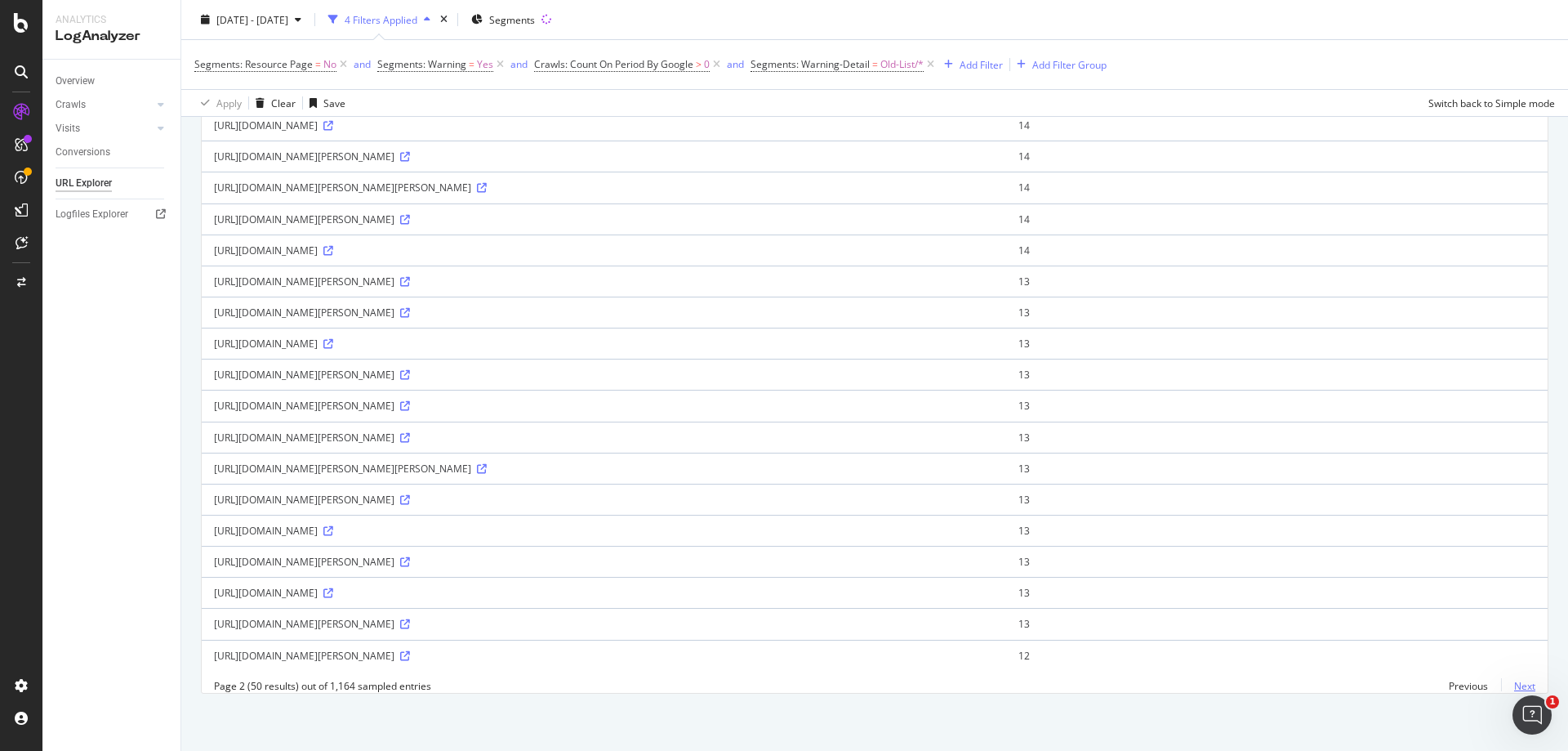
click at [1511, 686] on link "Next" at bounding box center [1519, 686] width 34 height 24
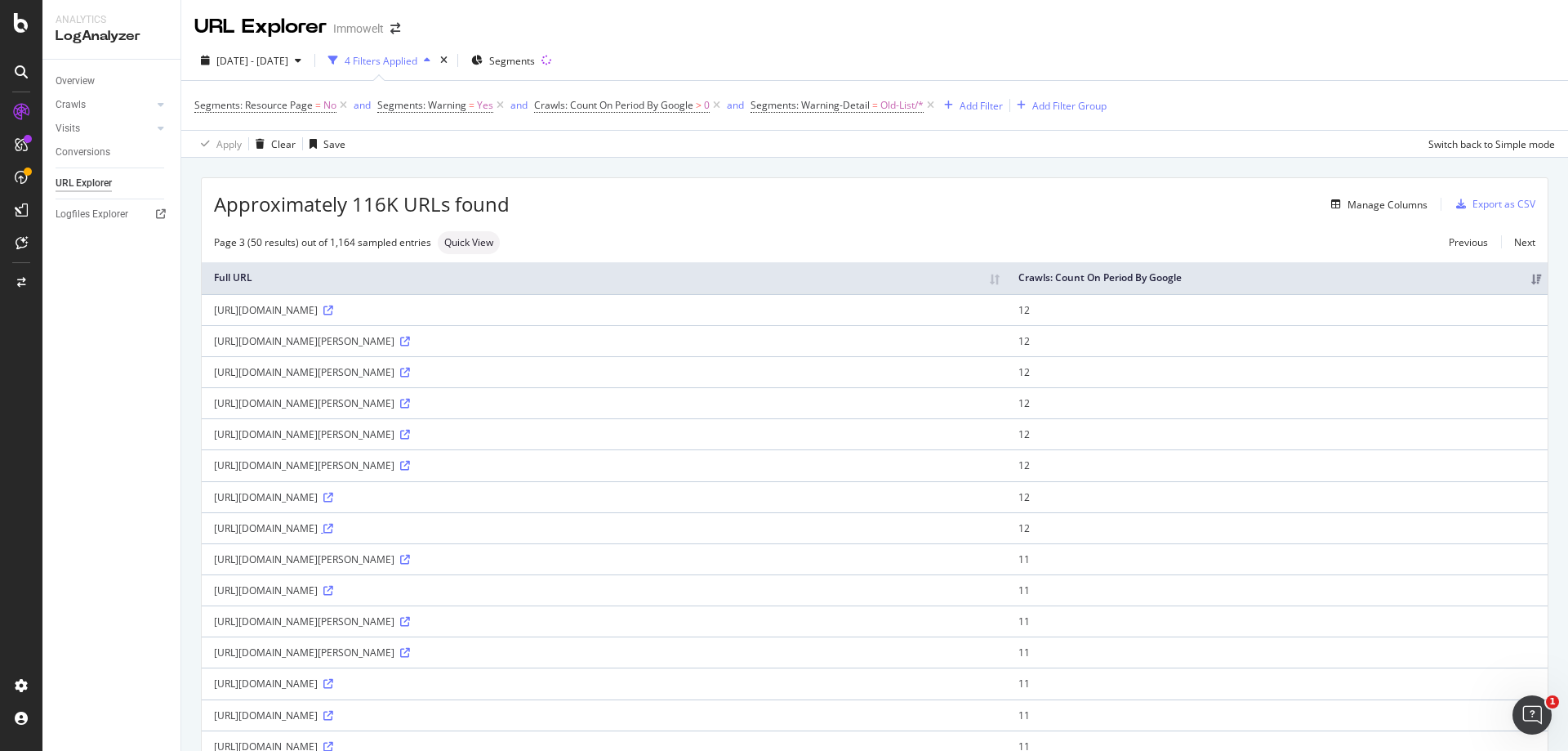
click at [334, 527] on icon at bounding box center [328, 528] width 10 height 10
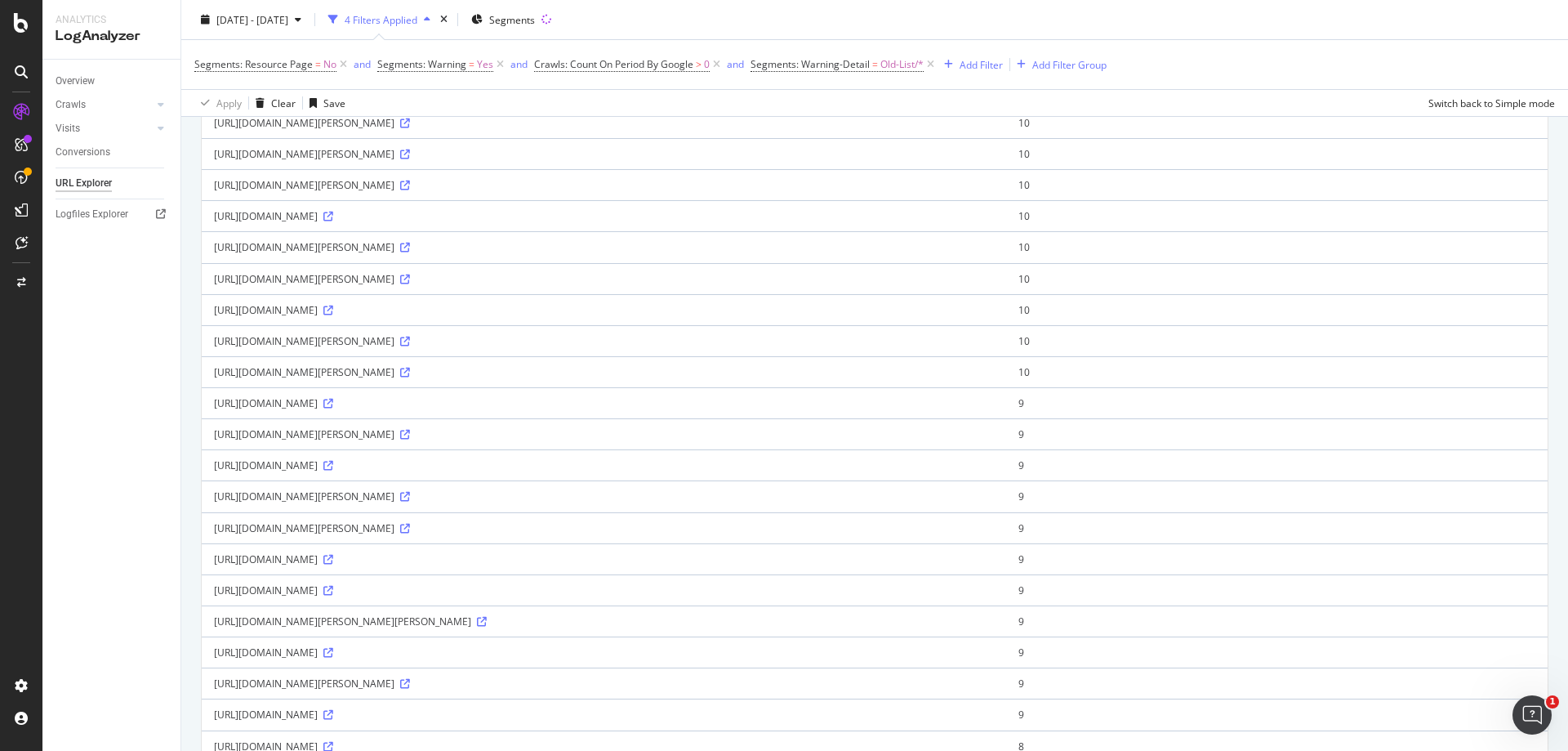
scroll to position [1144, 0]
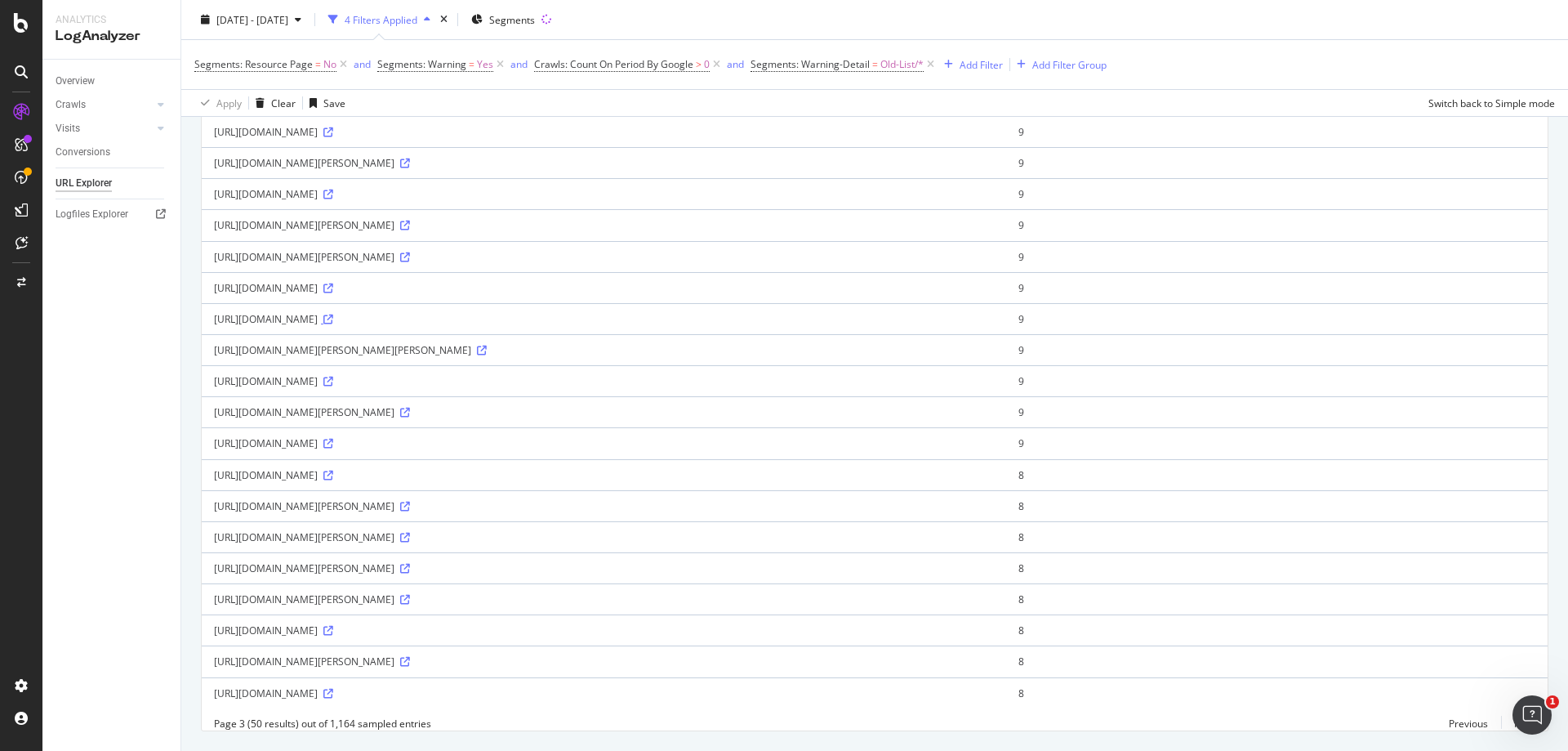
click at [334, 320] on icon at bounding box center [328, 319] width 10 height 10
click at [410, 601] on icon at bounding box center [404, 600] width 10 height 10
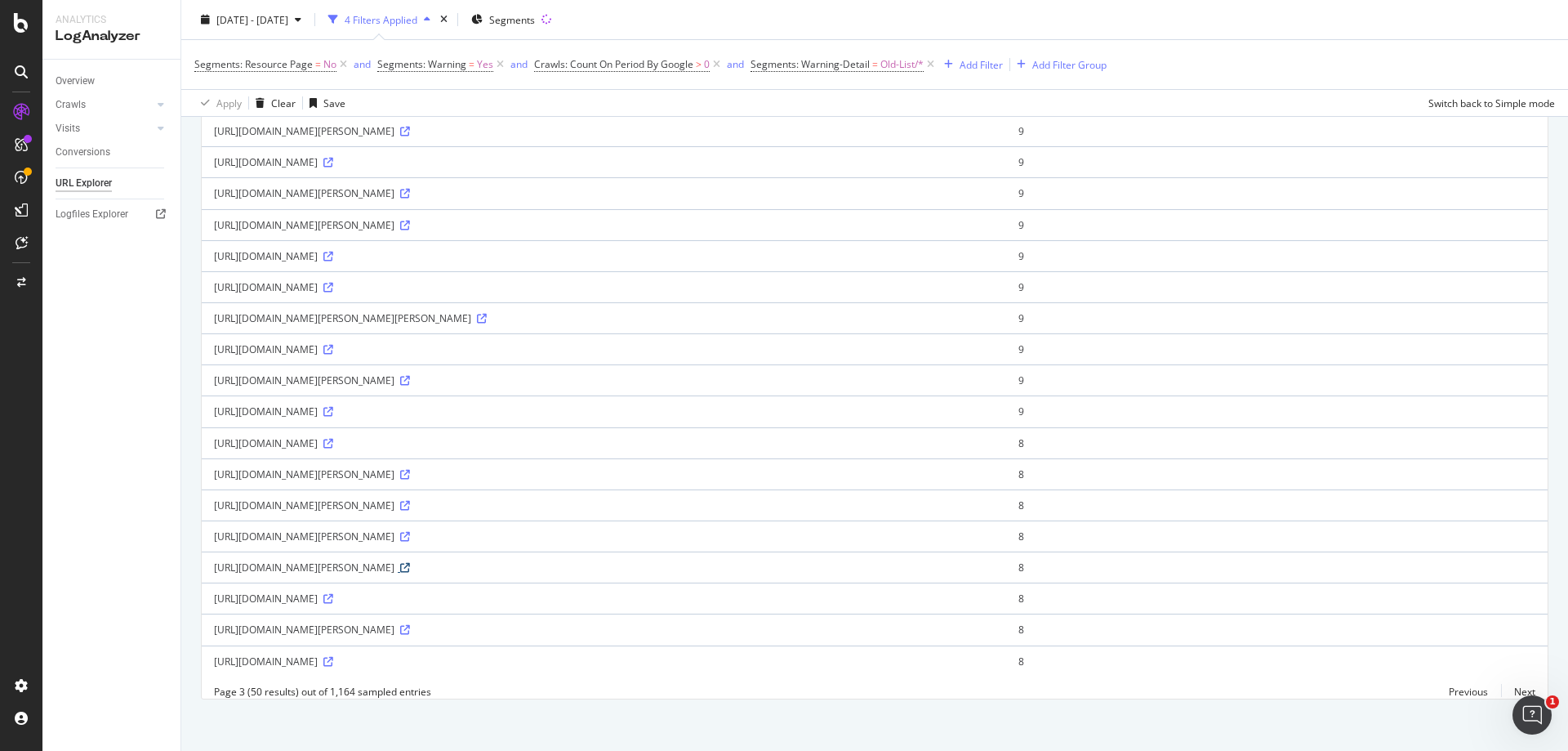
scroll to position [1194, 0]
click at [1514, 688] on link "Next" at bounding box center [1519, 686] width 34 height 24
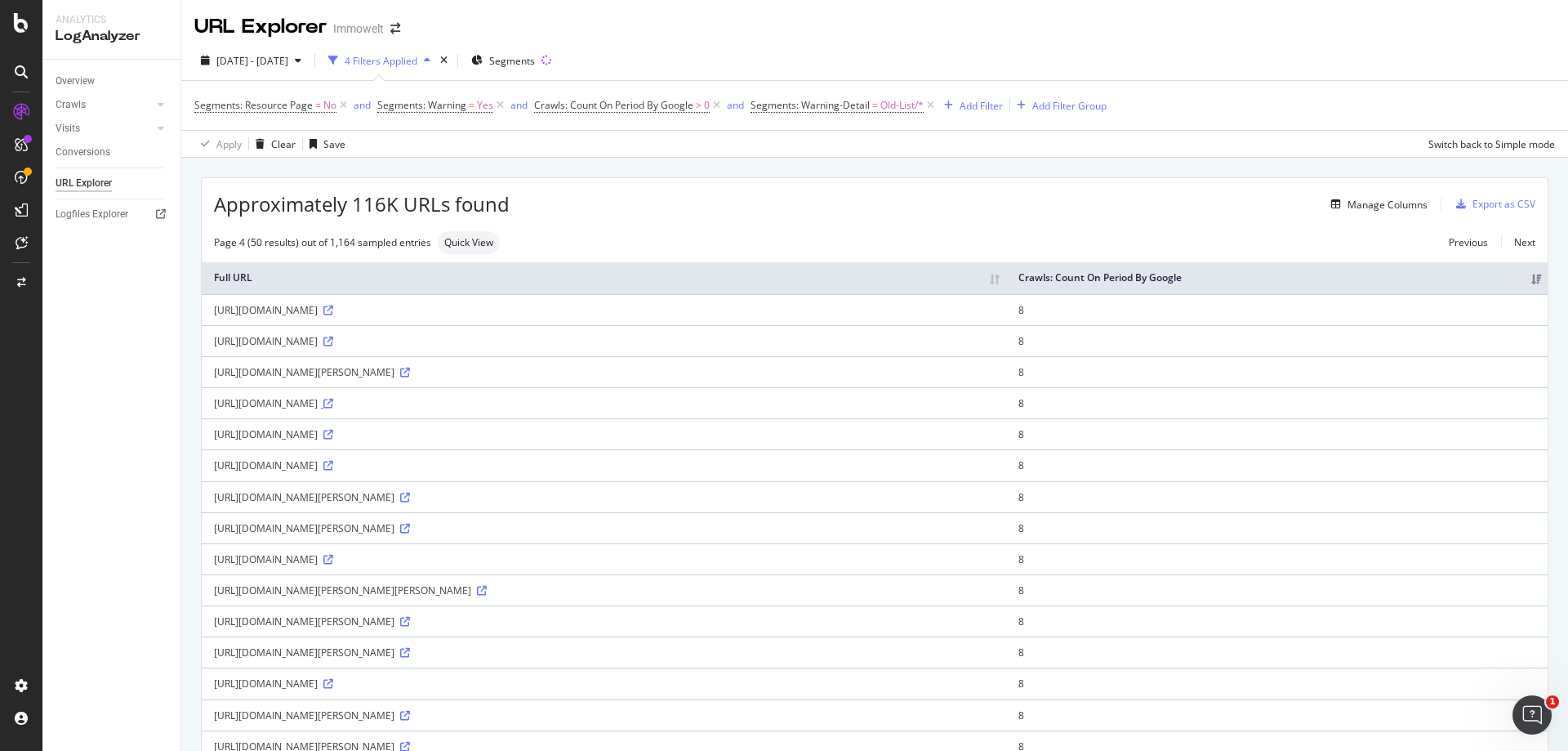
click at [334, 407] on icon at bounding box center [328, 404] width 10 height 10
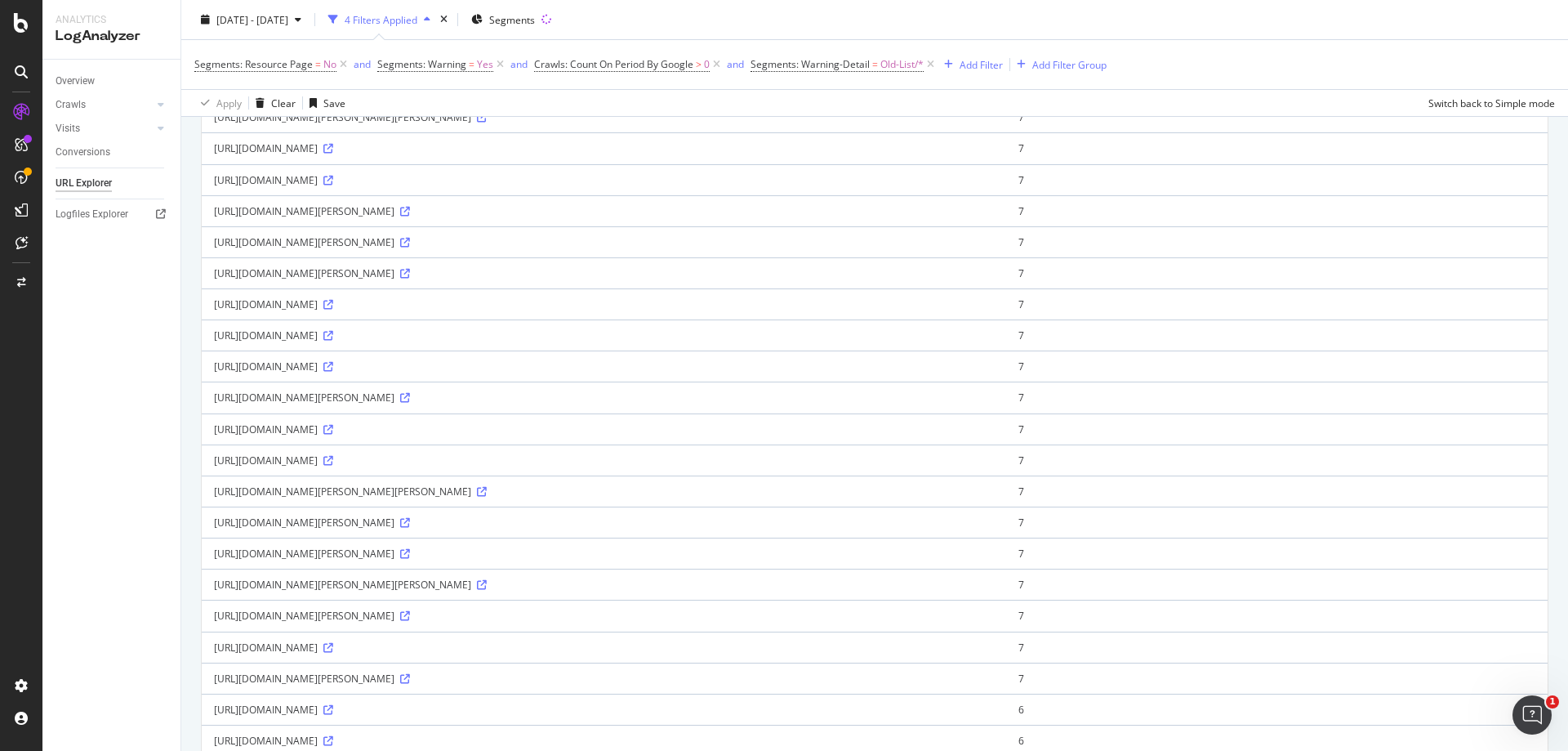
scroll to position [980, 0]
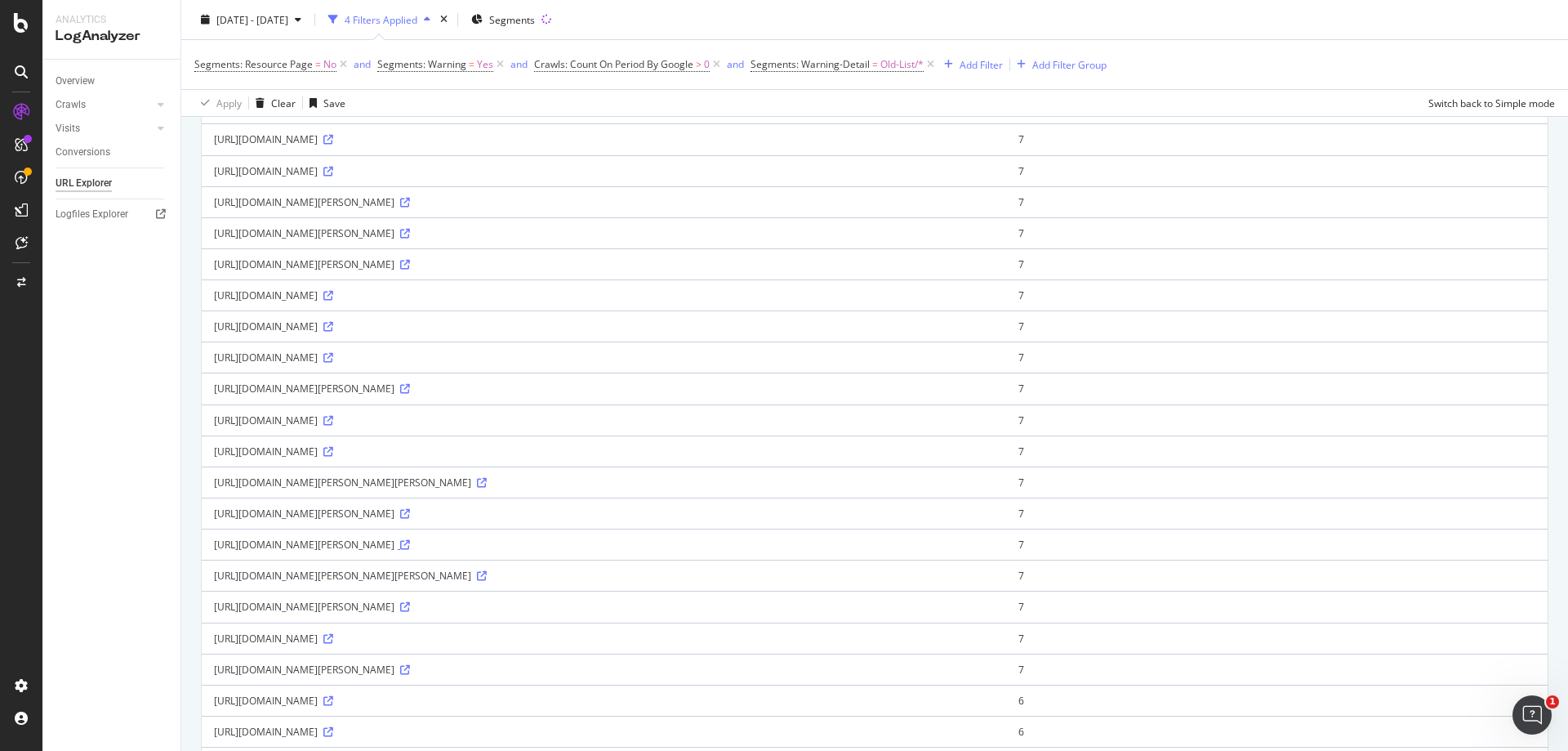
click at [410, 545] on icon at bounding box center [404, 544] width 10 height 10
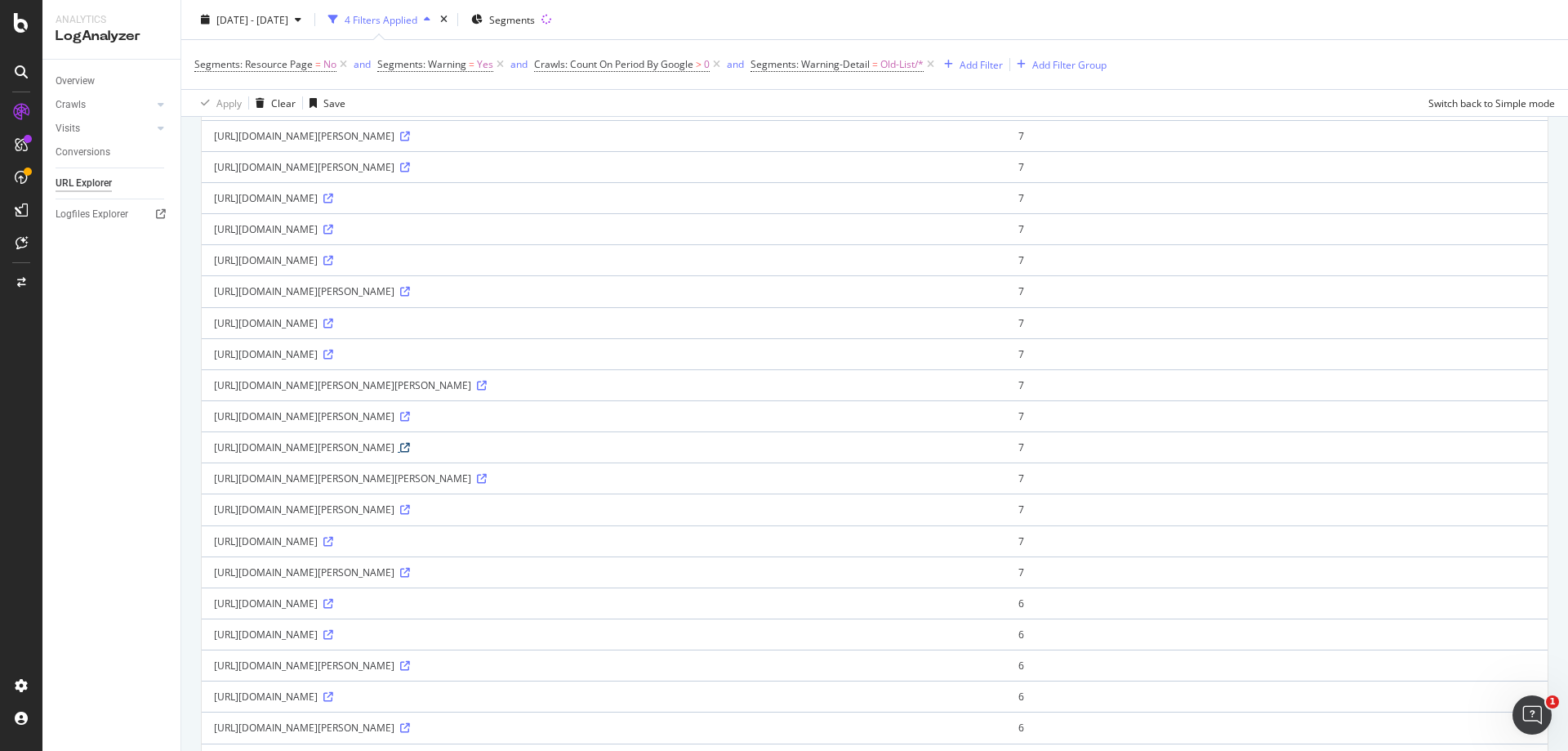
scroll to position [1194, 0]
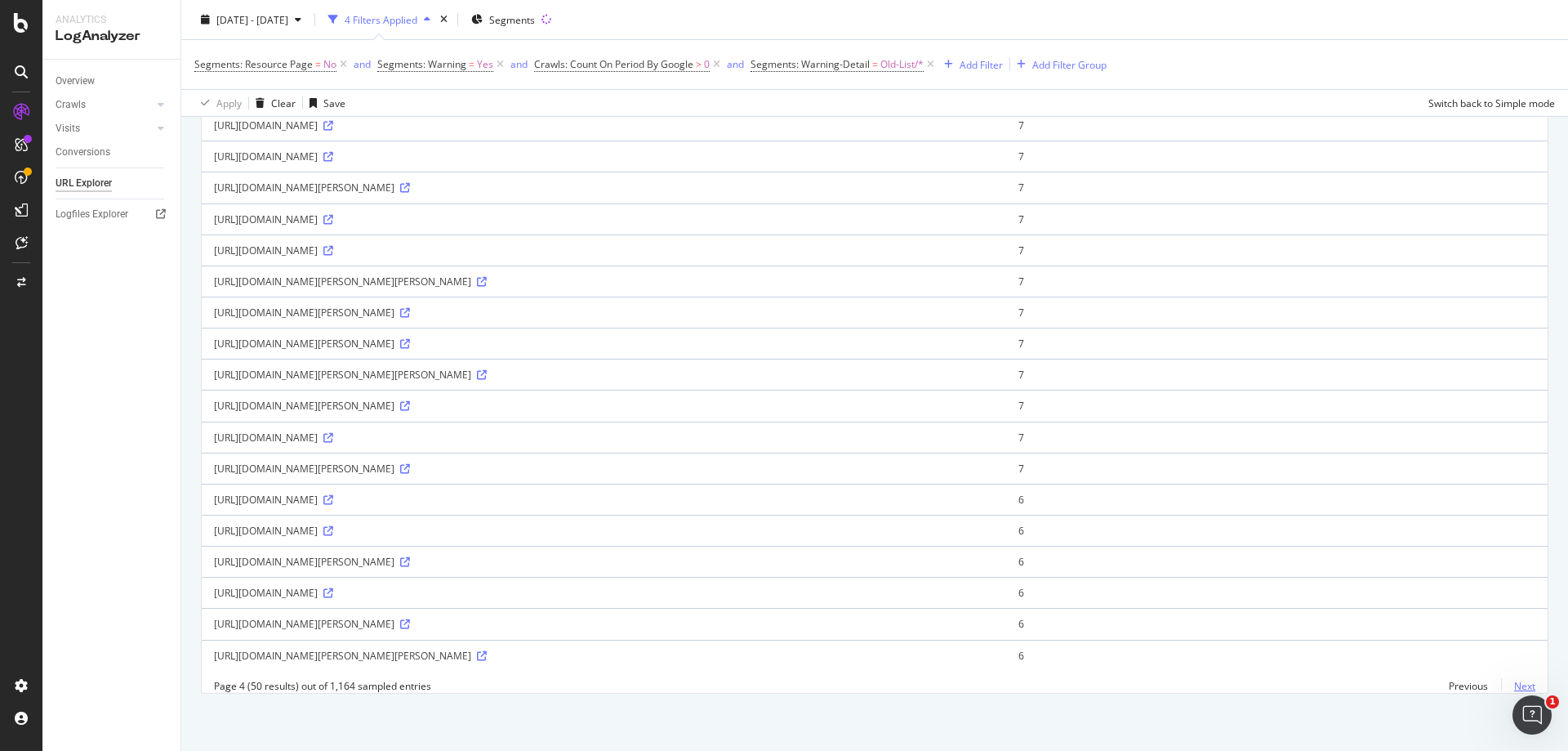
click at [1511, 684] on link "Next" at bounding box center [1519, 686] width 34 height 24
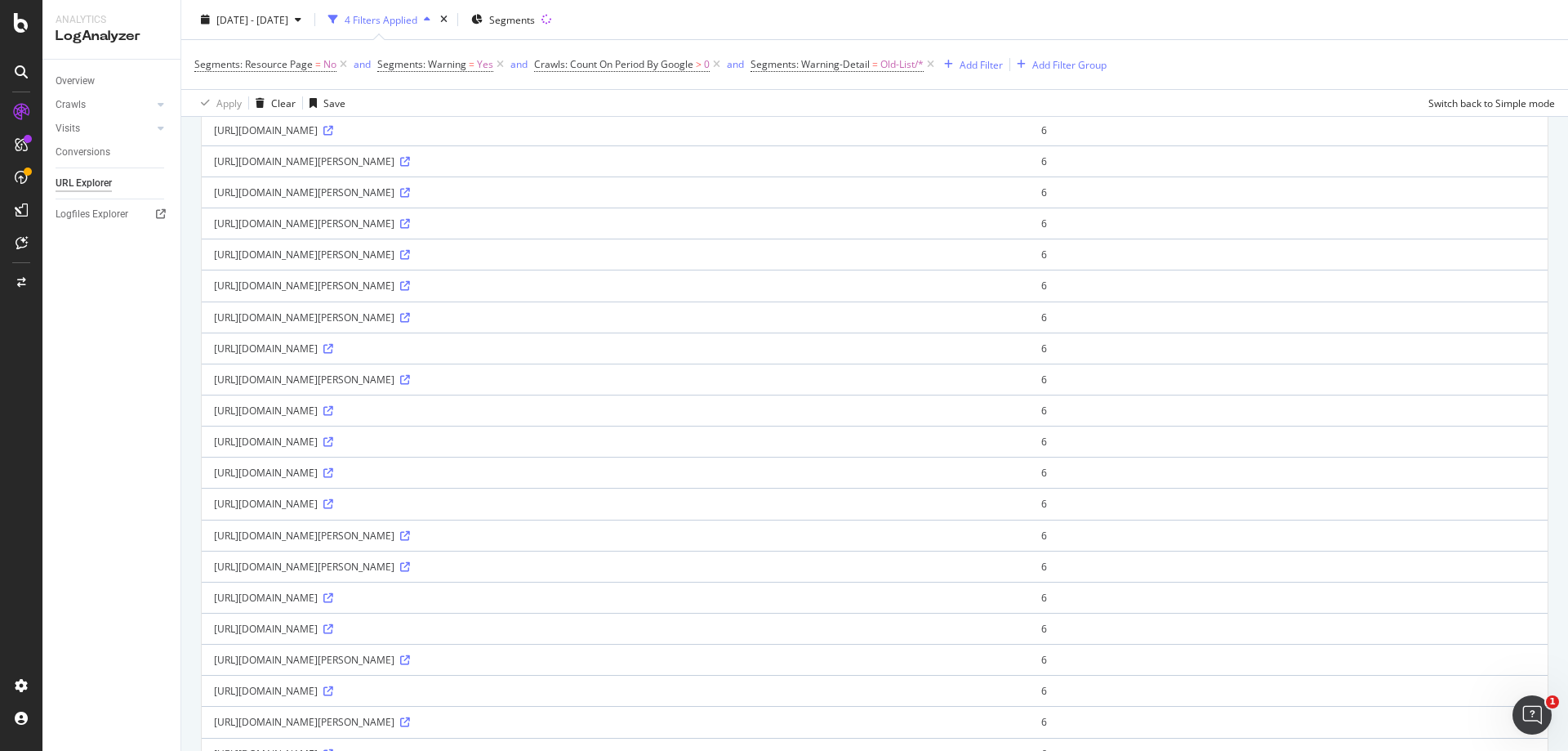
scroll to position [490, 0]
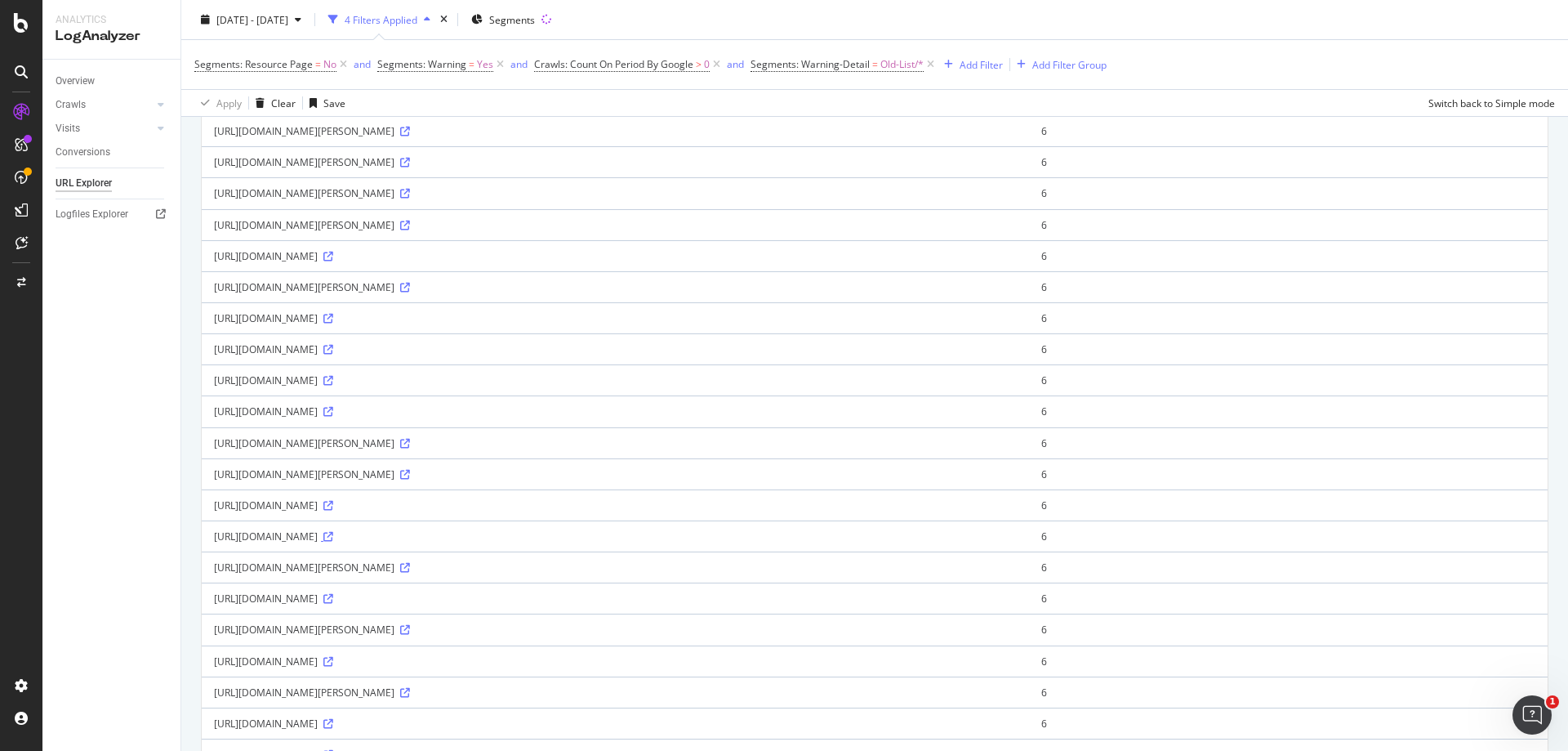
click at [334, 537] on icon at bounding box center [328, 536] width 10 height 10
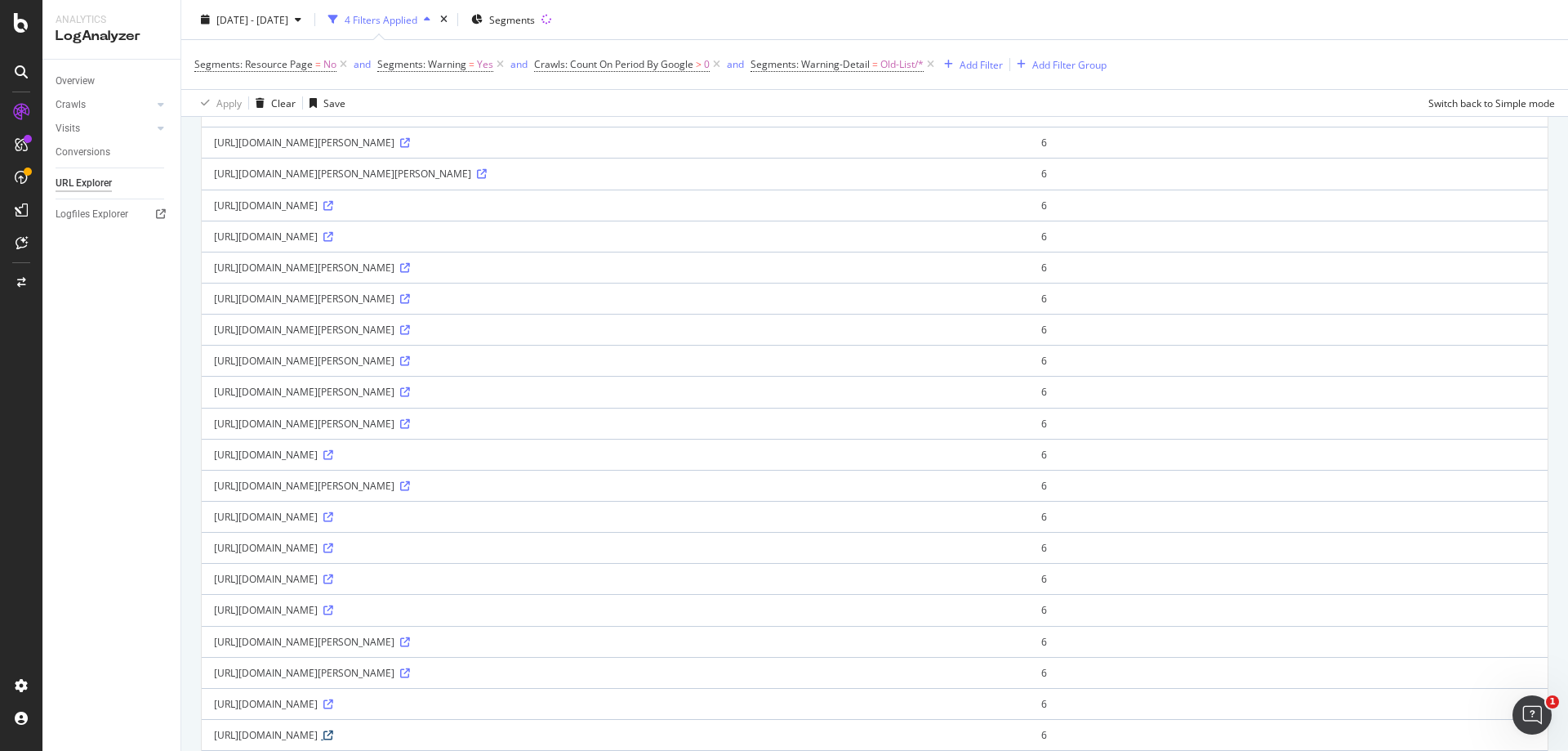
scroll to position [0, 0]
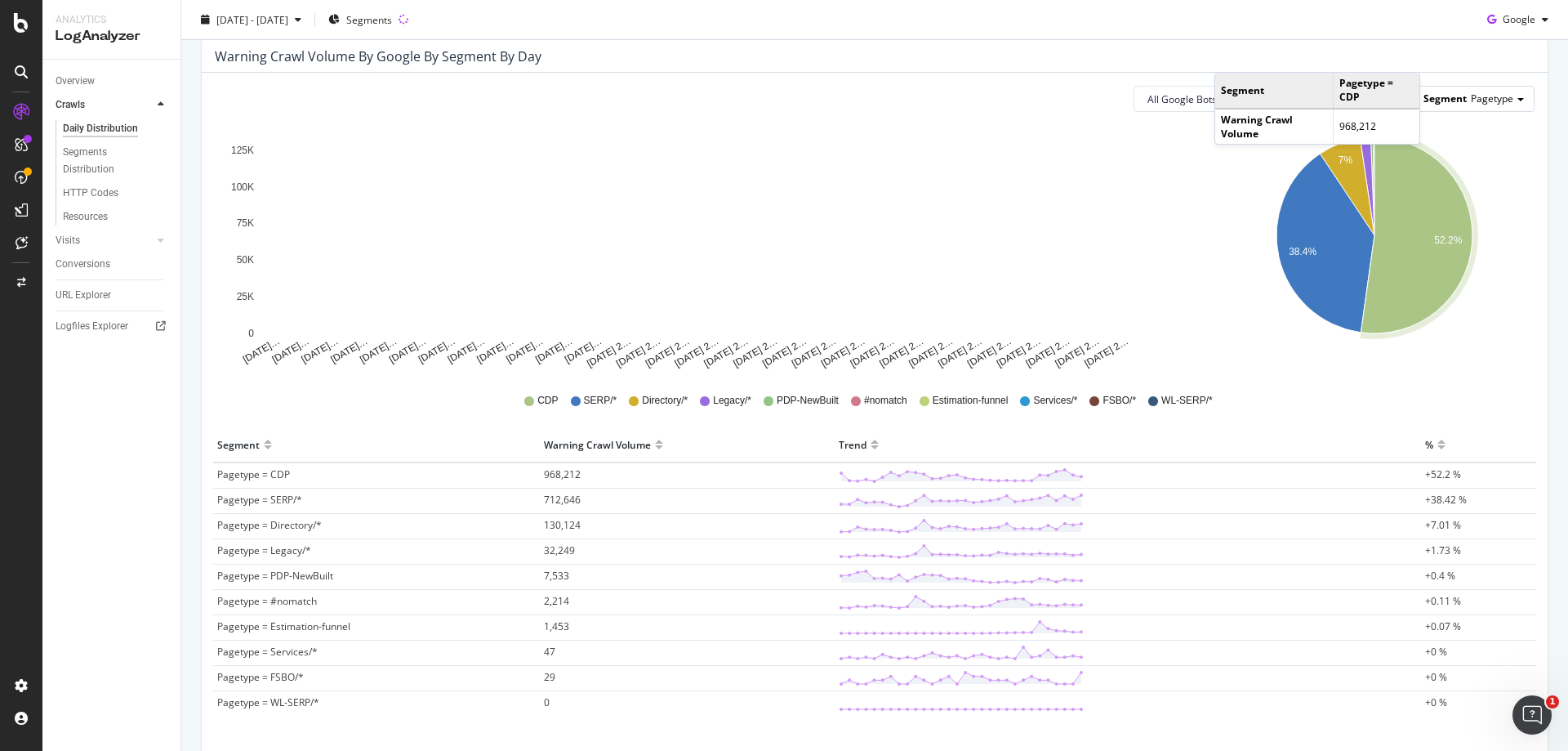
scroll to position [102, 0]
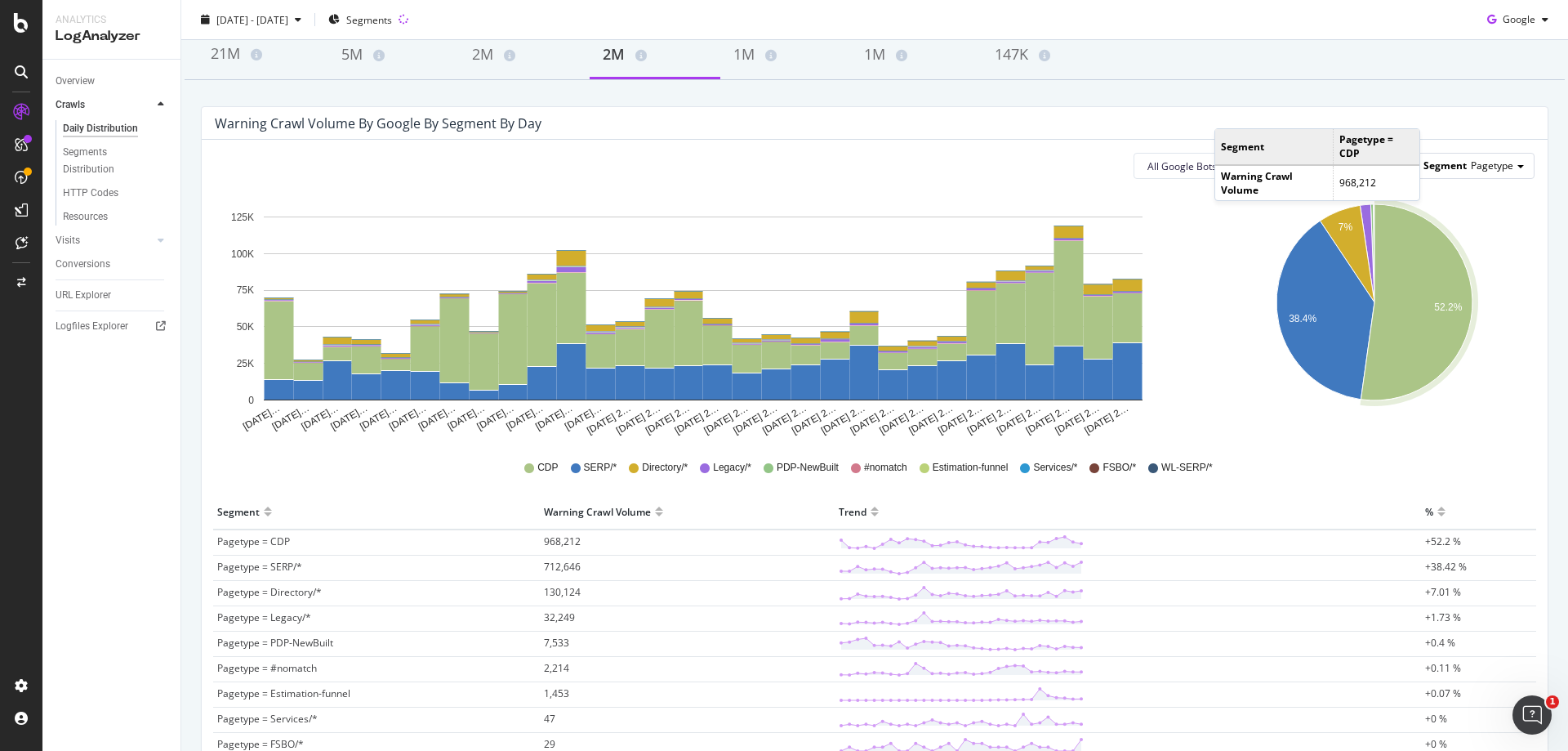
click at [1506, 163] on div "Segment Pagetype" at bounding box center [1474, 165] width 120 height 24
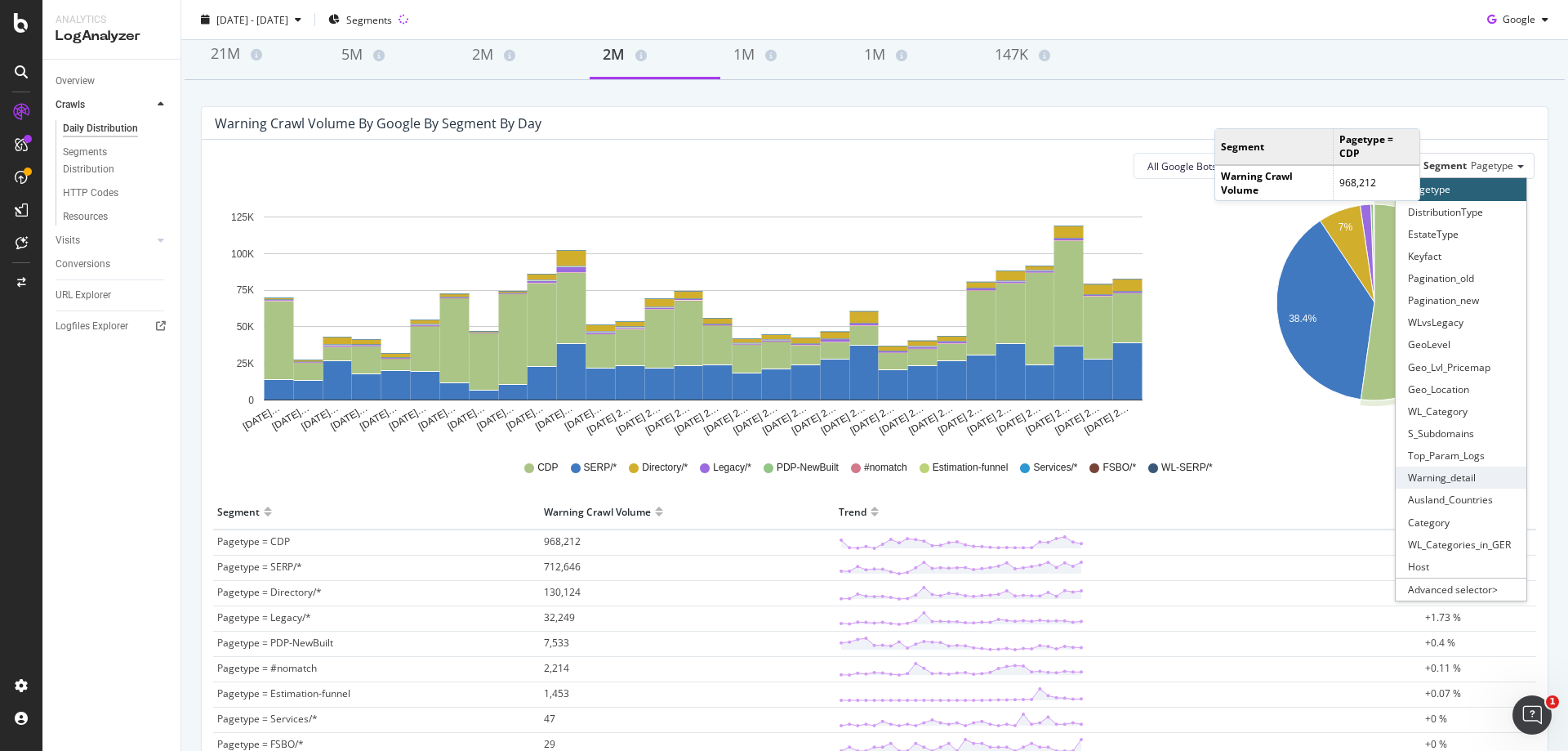
click at [1475, 479] on div "Warning_detail" at bounding box center [1461, 477] width 131 height 22
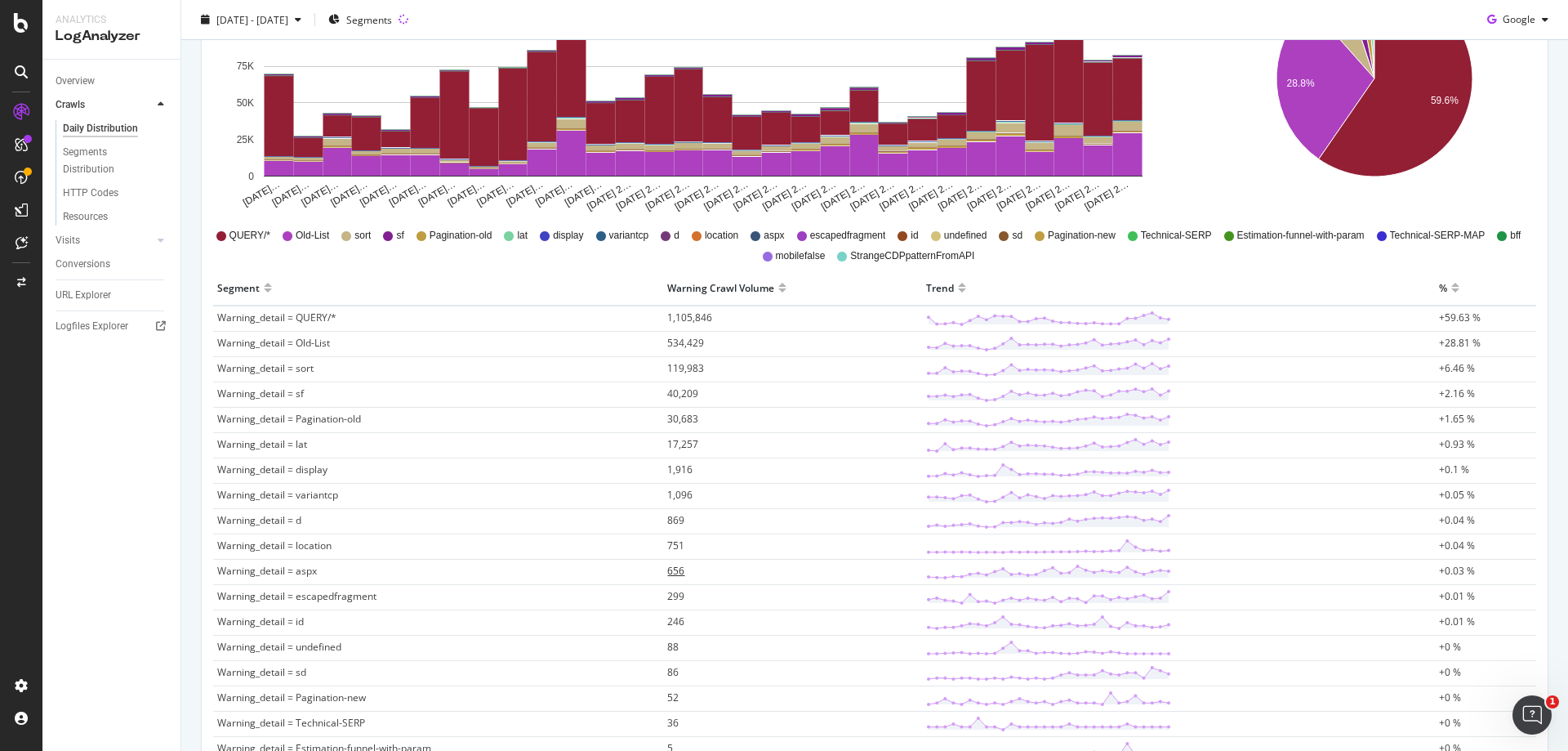
scroll to position [327, 0]
click at [681, 369] on span "119,983" at bounding box center [686, 366] width 37 height 14
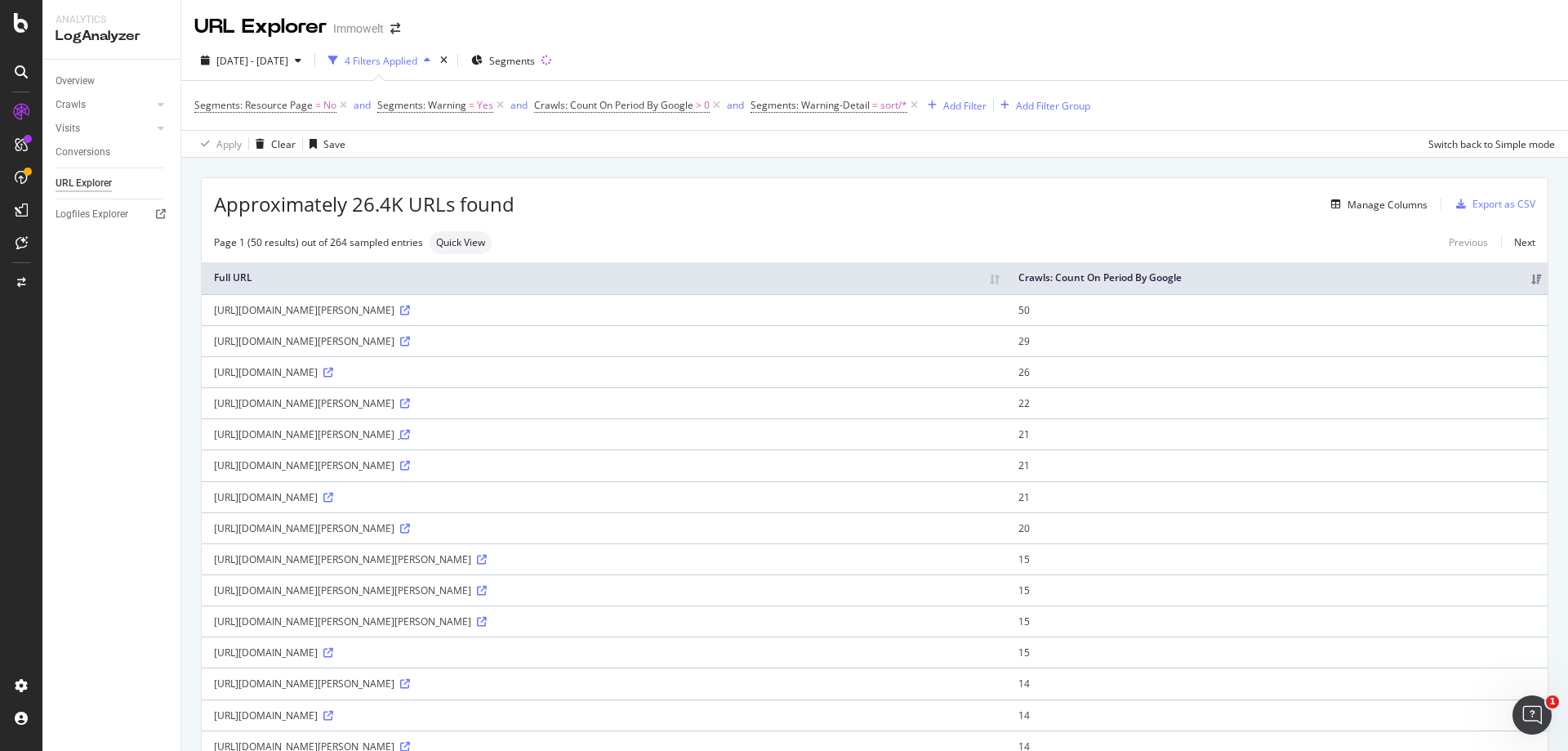
click at [410, 433] on icon at bounding box center [404, 434] width 10 height 10
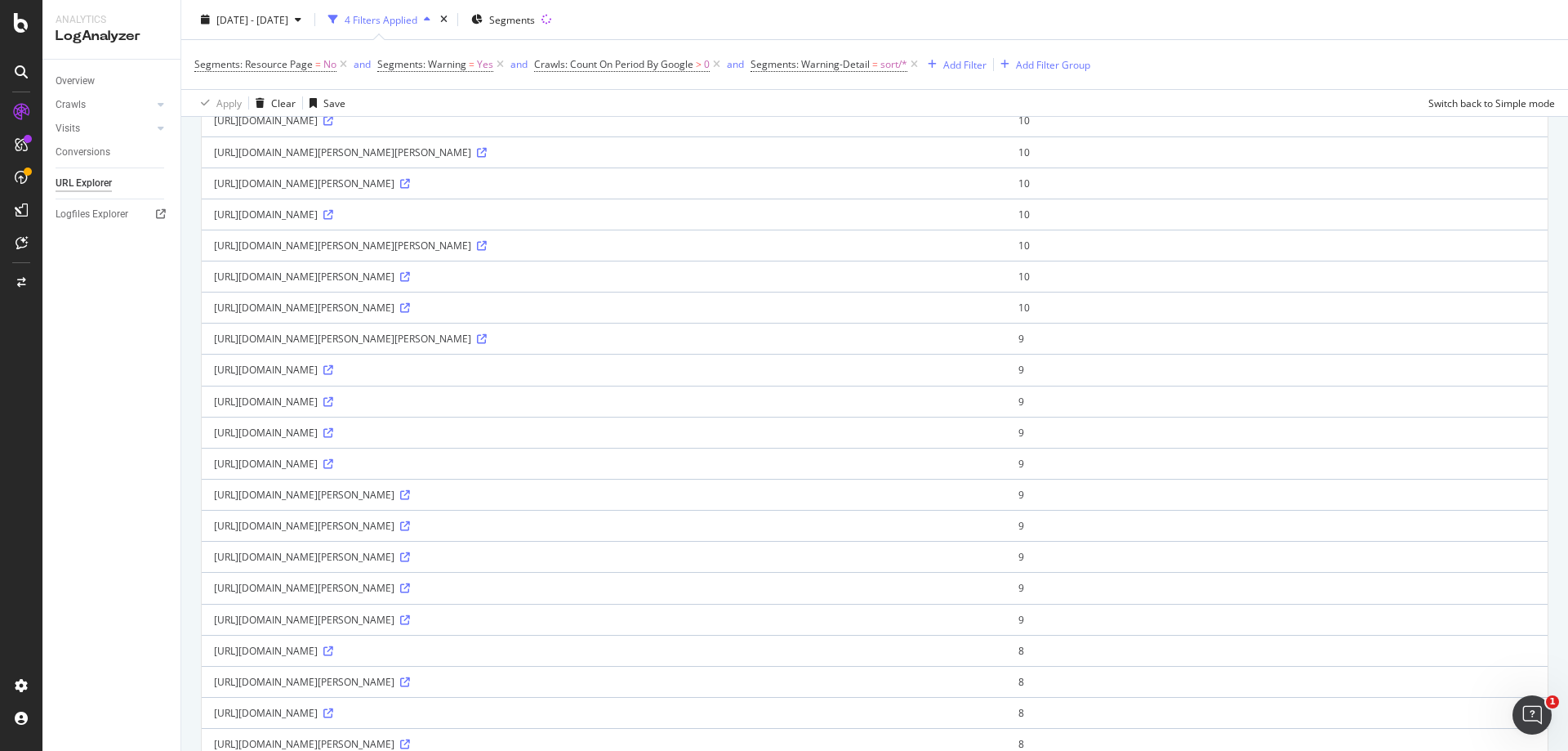
scroll to position [1194, 0]
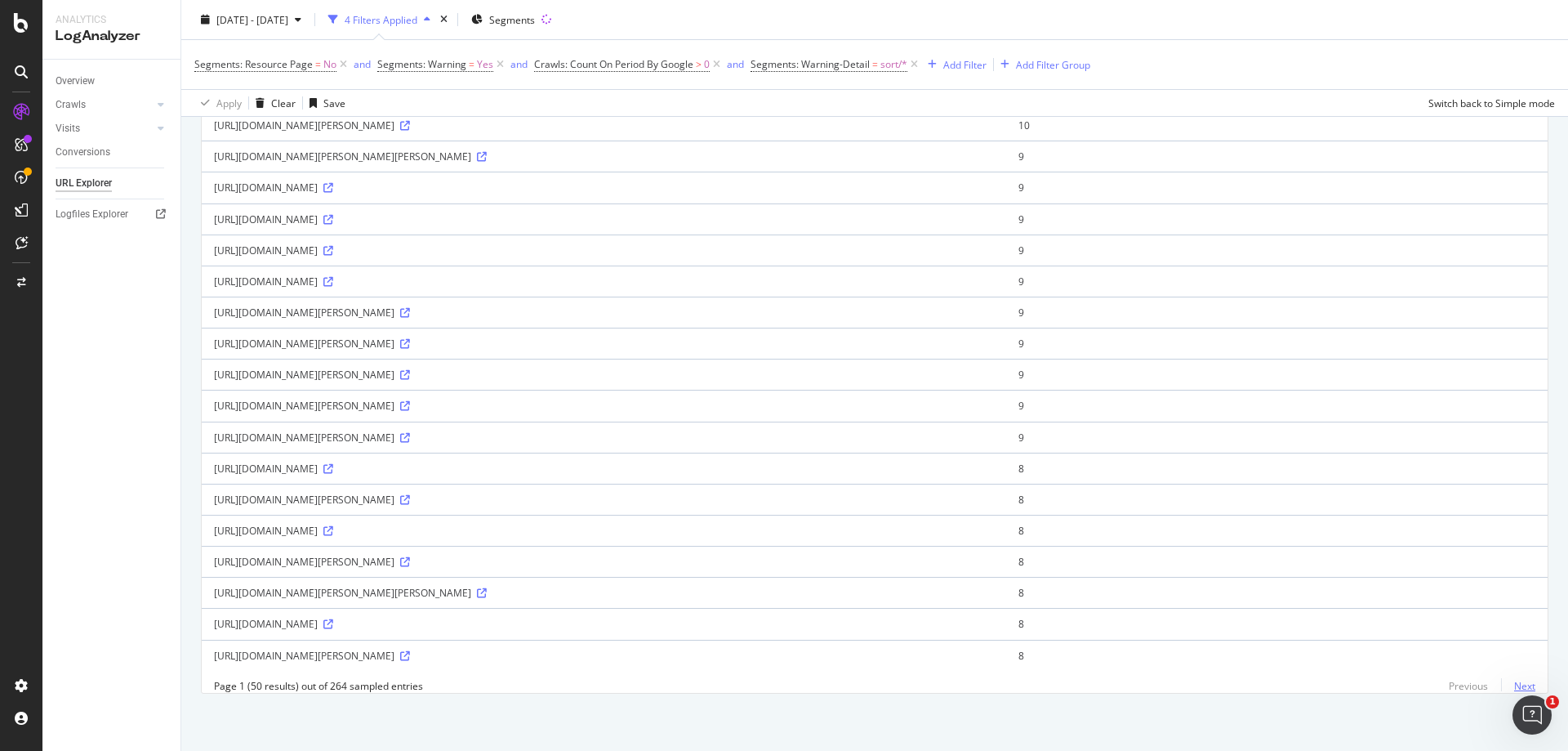
click at [1504, 688] on link "Next" at bounding box center [1519, 686] width 34 height 24
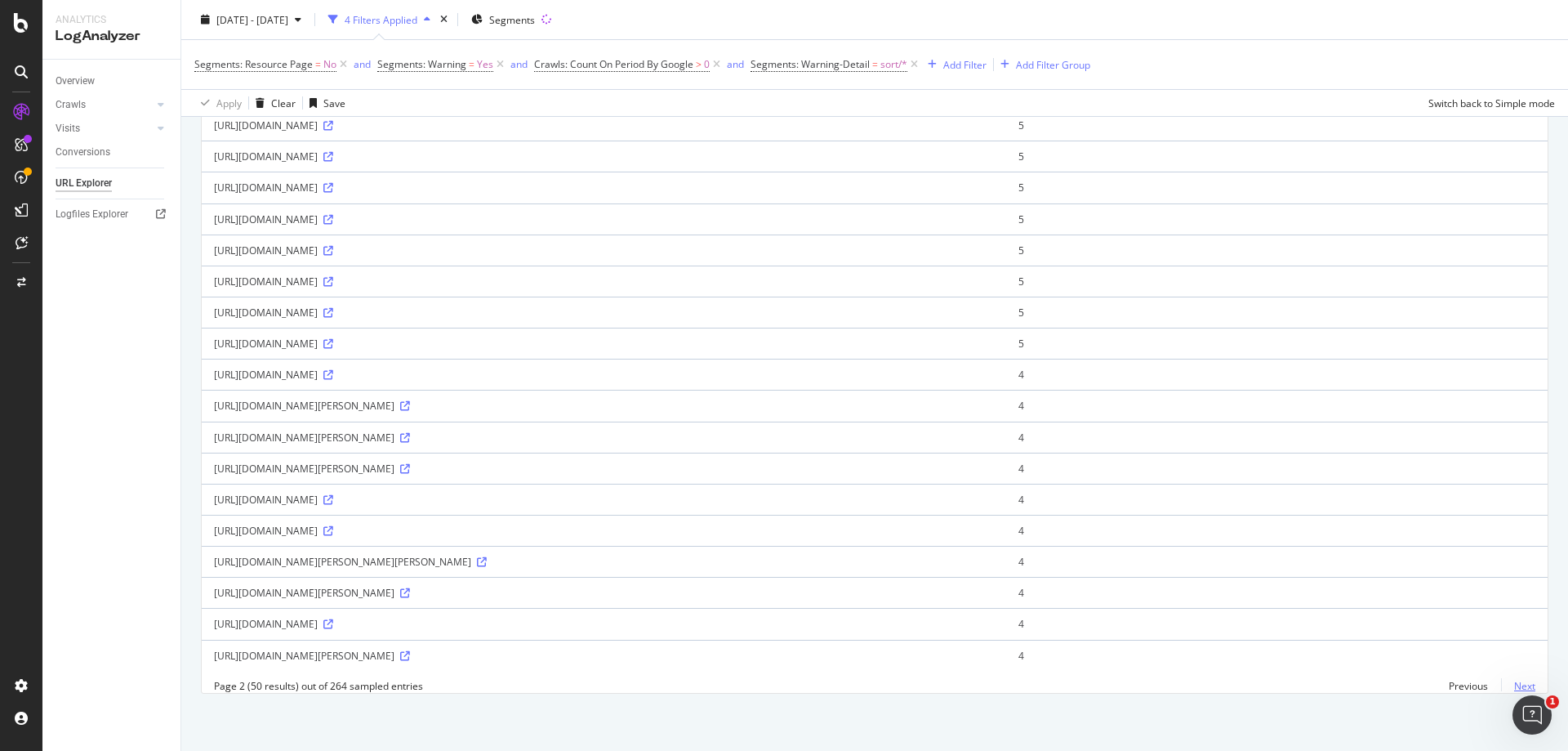
click at [1510, 685] on link "Next" at bounding box center [1519, 686] width 34 height 24
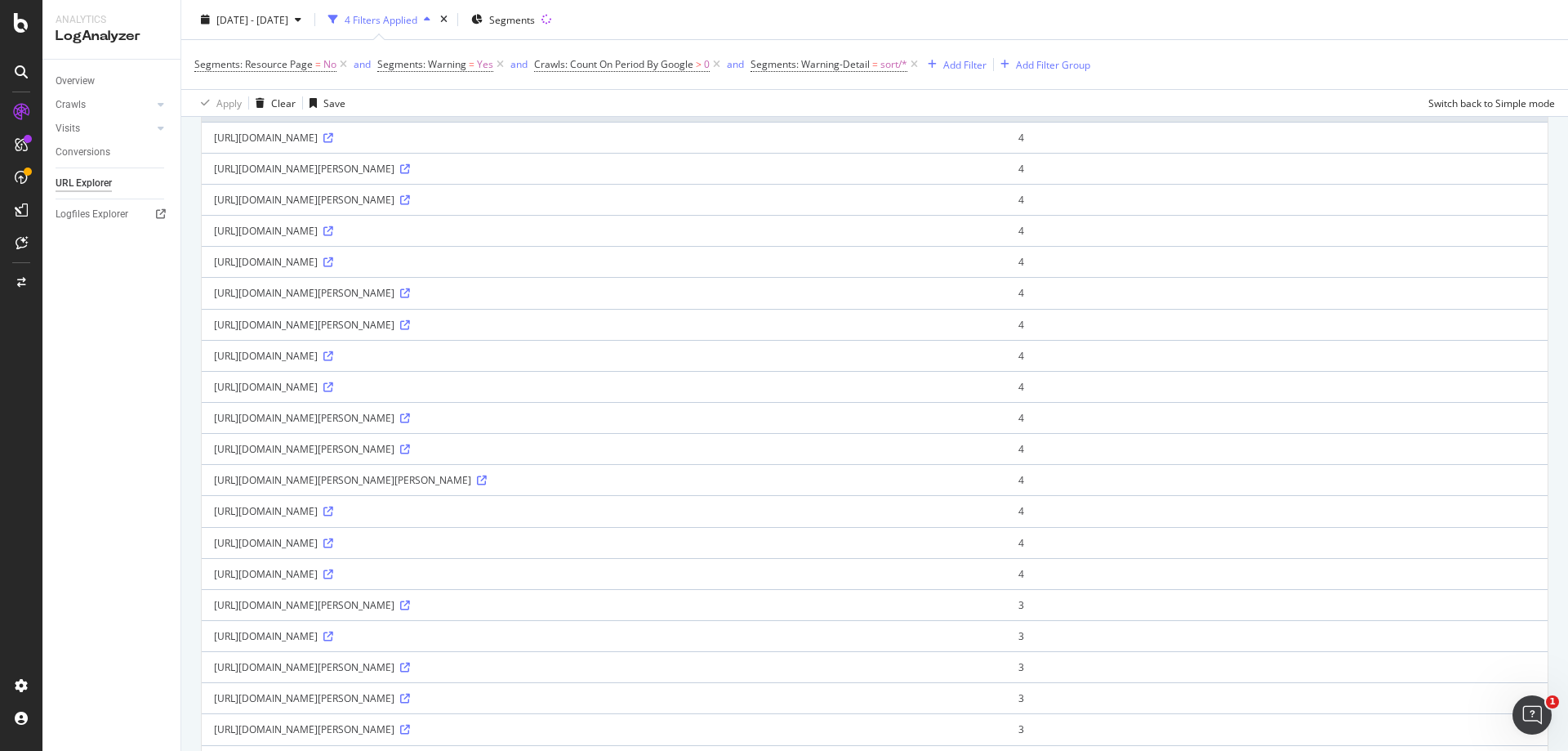
scroll to position [0, 0]
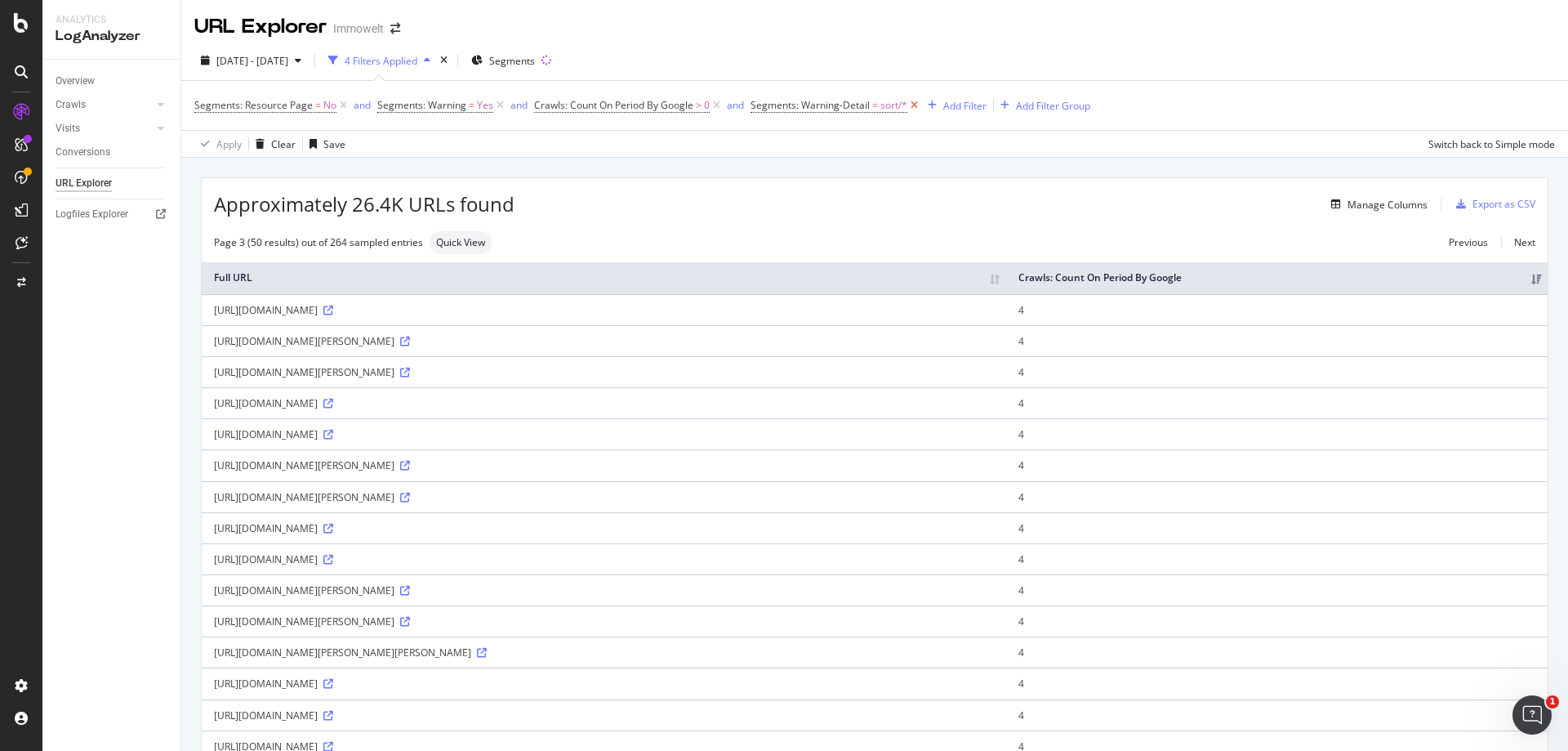
click at [910, 106] on icon at bounding box center [914, 105] width 14 height 16
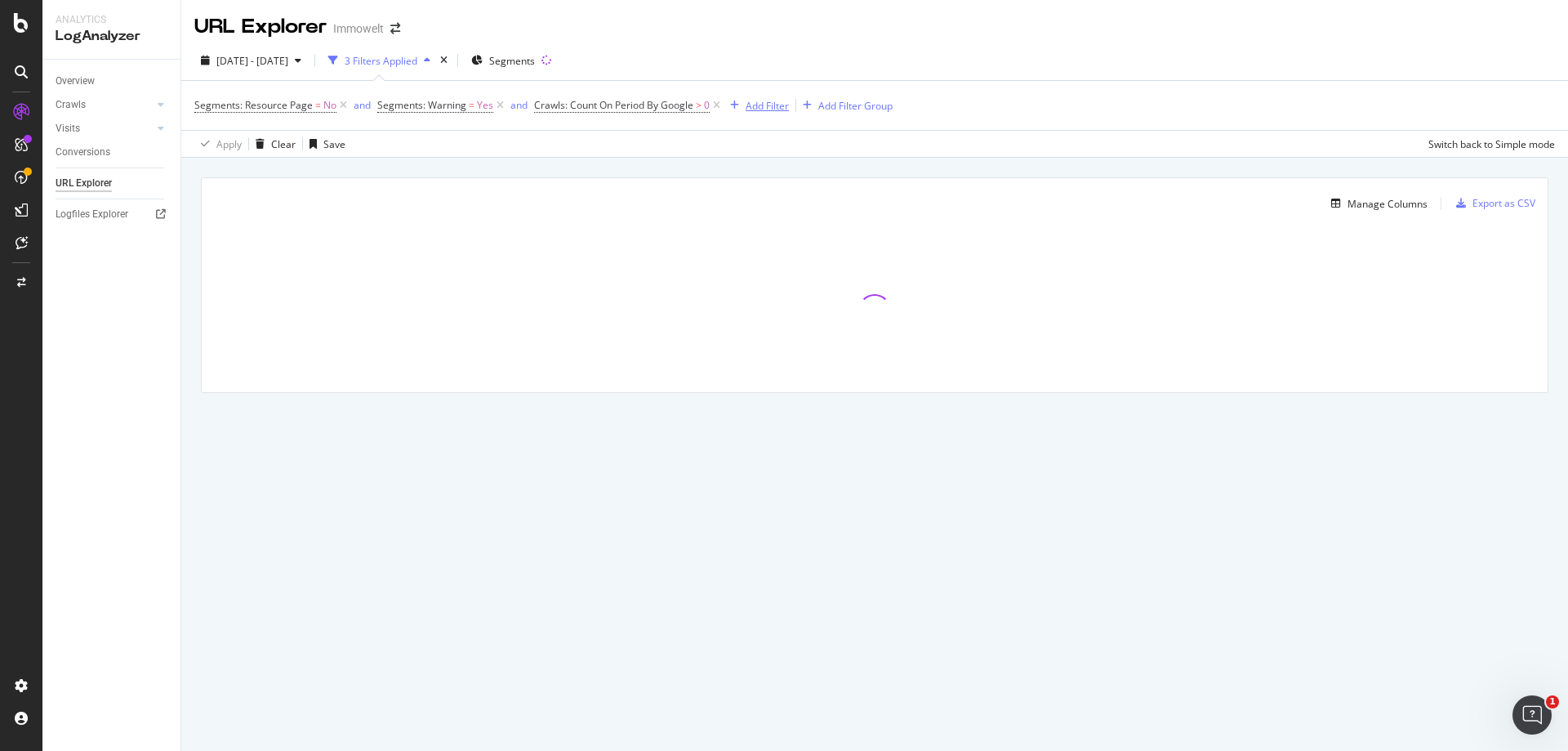
click at [770, 107] on div "Add Filter" at bounding box center [767, 105] width 44 height 14
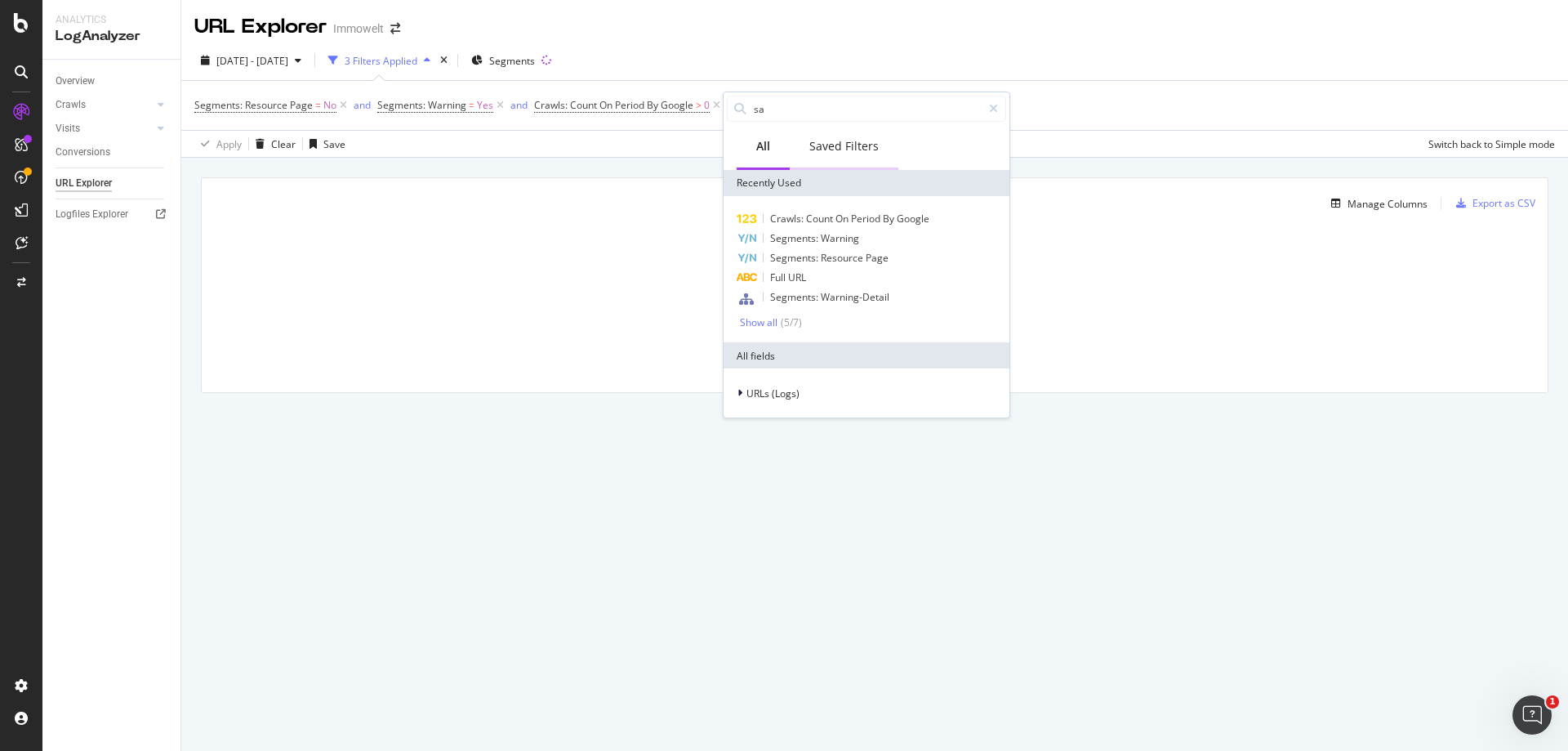
type input "san"
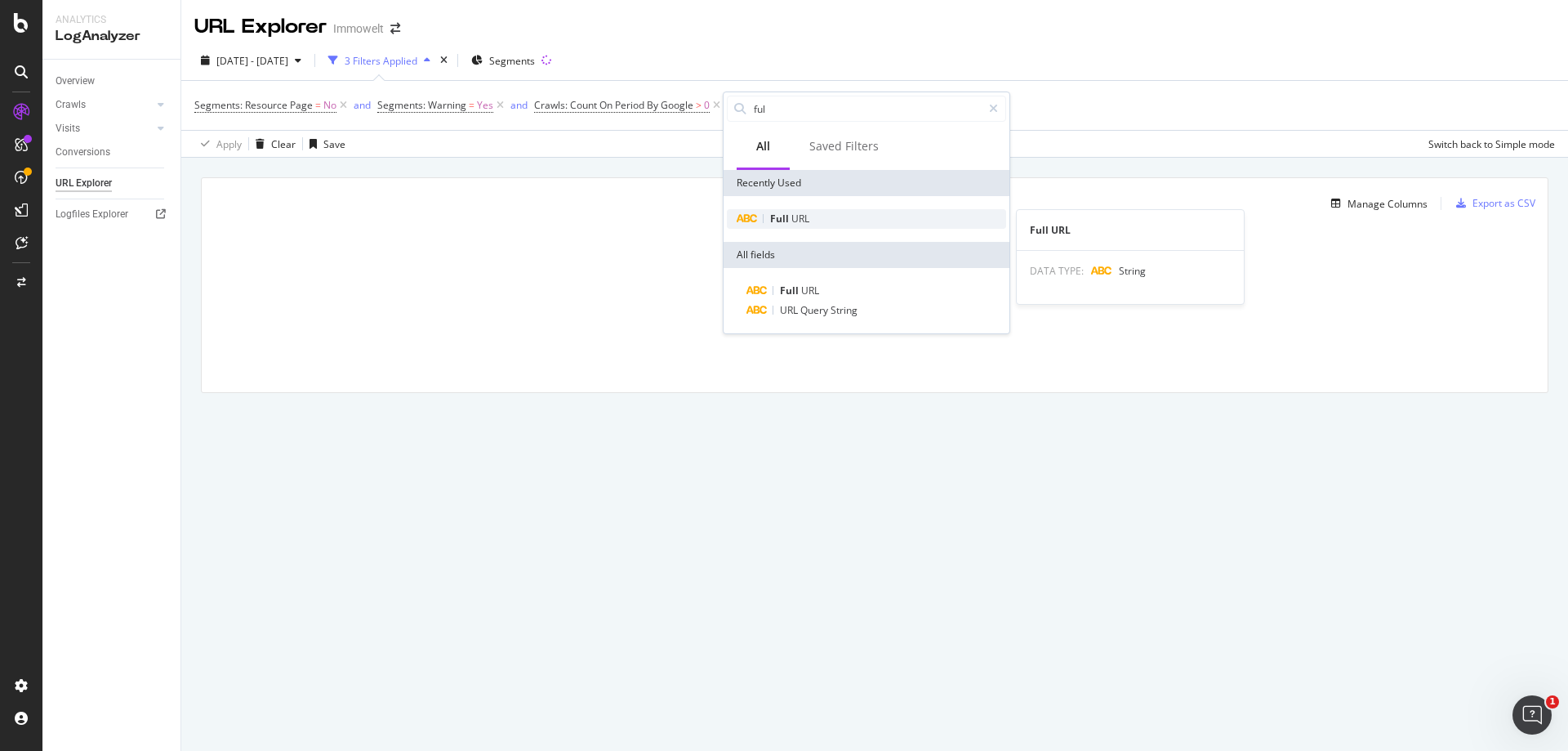
type input "ful"
click at [793, 222] on span "URL" at bounding box center [801, 218] width 18 height 14
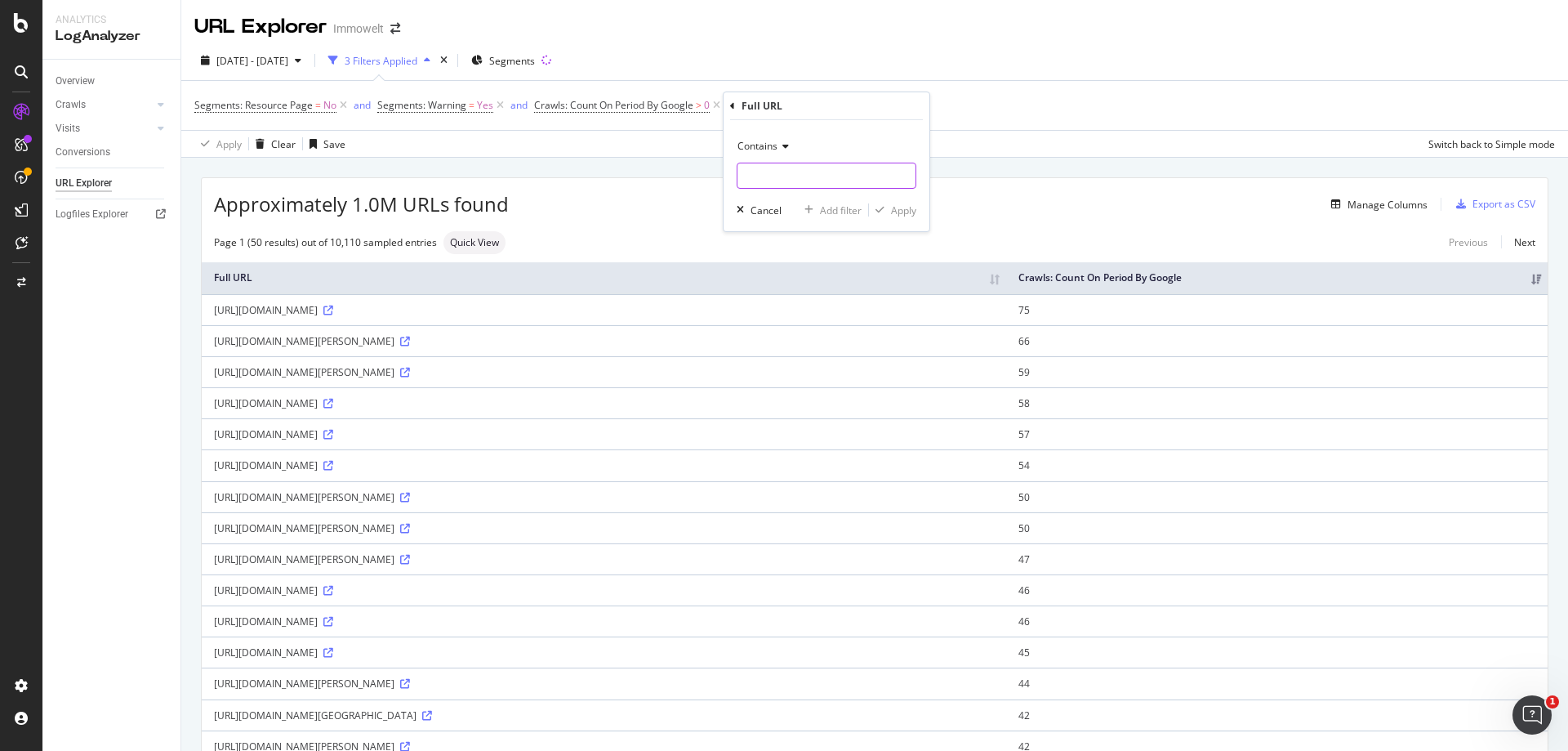
click at [794, 180] on input "text" at bounding box center [826, 175] width 178 height 26
type input "sanierungs"
click at [911, 214] on div "Apply" at bounding box center [904, 210] width 25 height 14
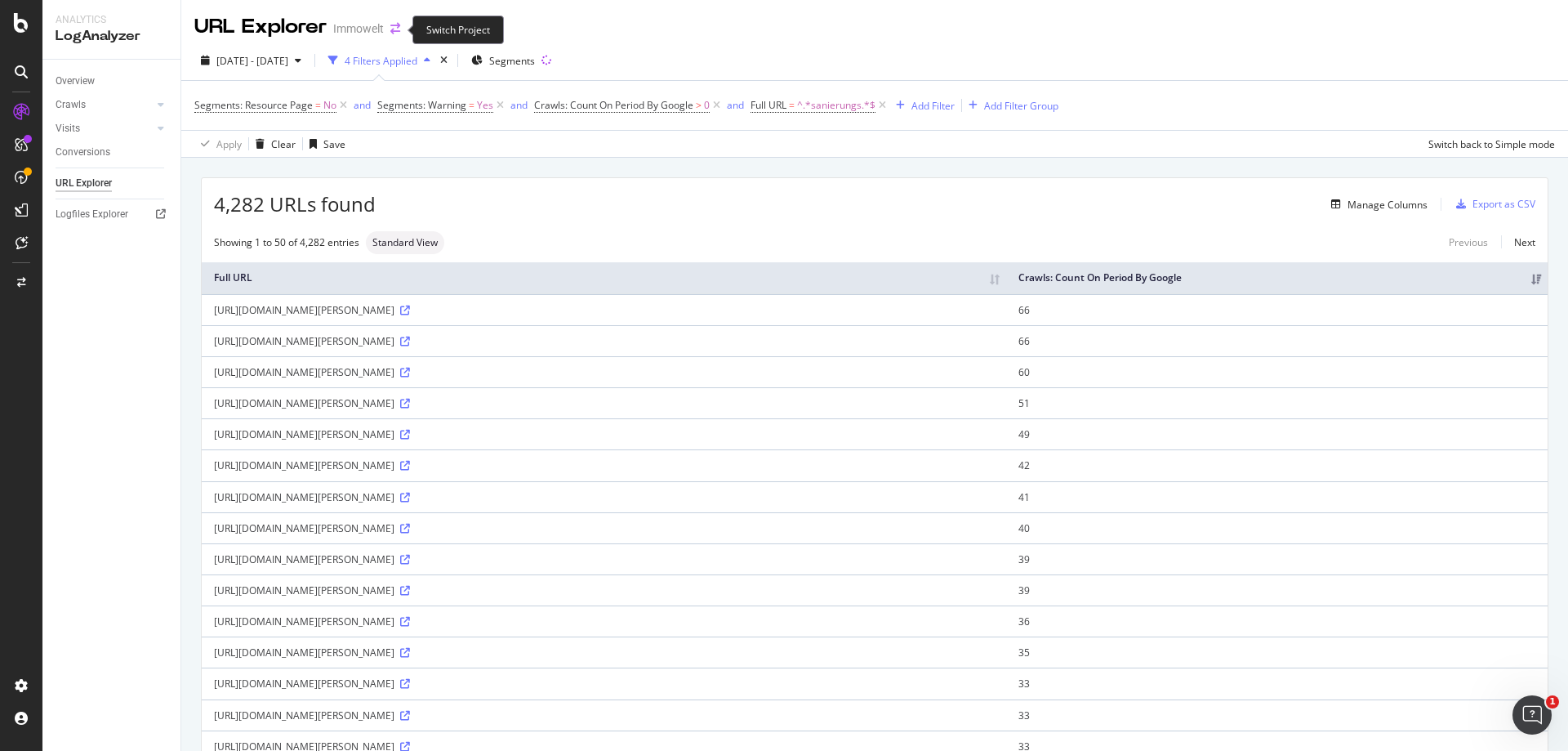
click at [392, 32] on icon "arrow-right-arrow-left" at bounding box center [395, 28] width 10 height 12
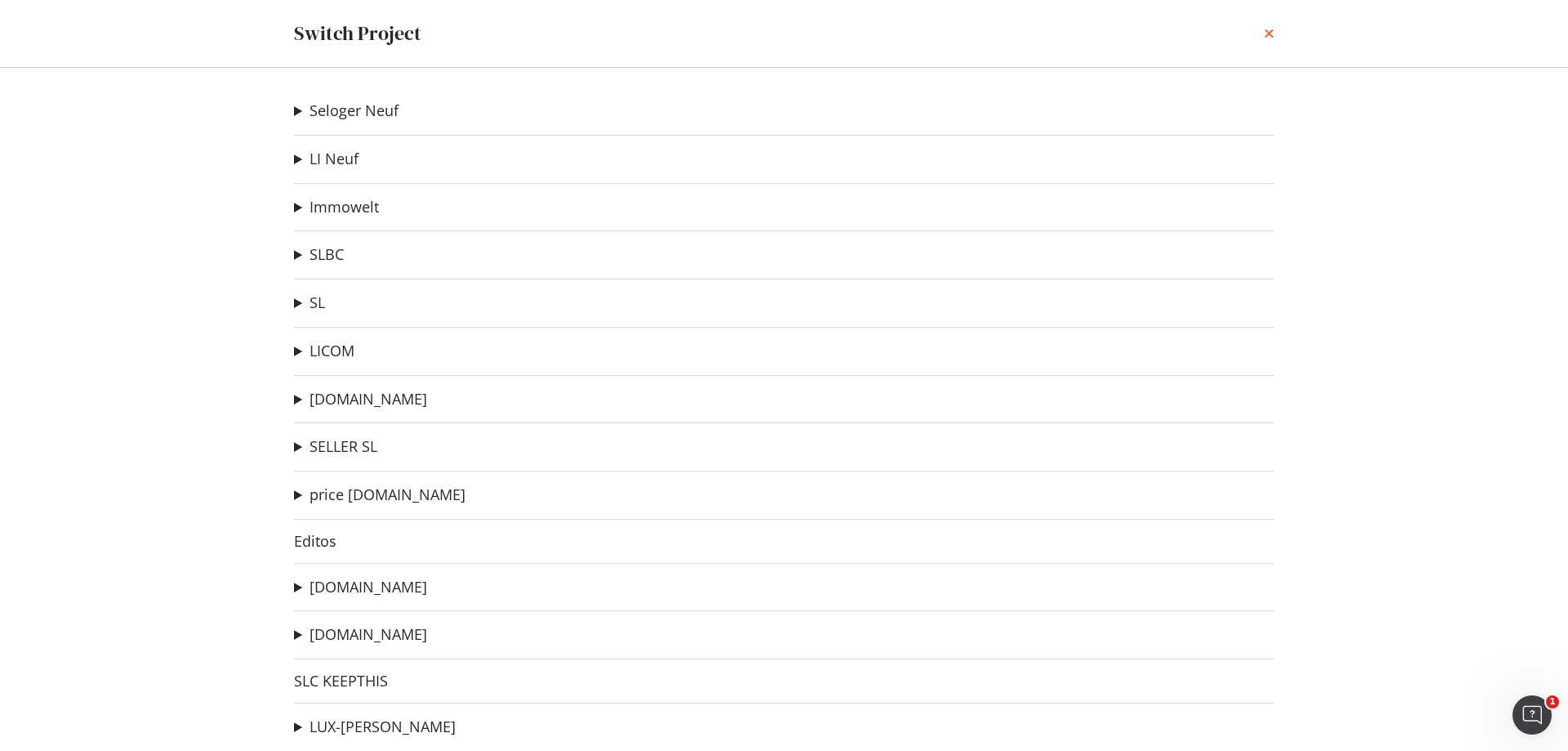
click at [1268, 32] on icon "times" at bounding box center [1269, 34] width 10 height 13
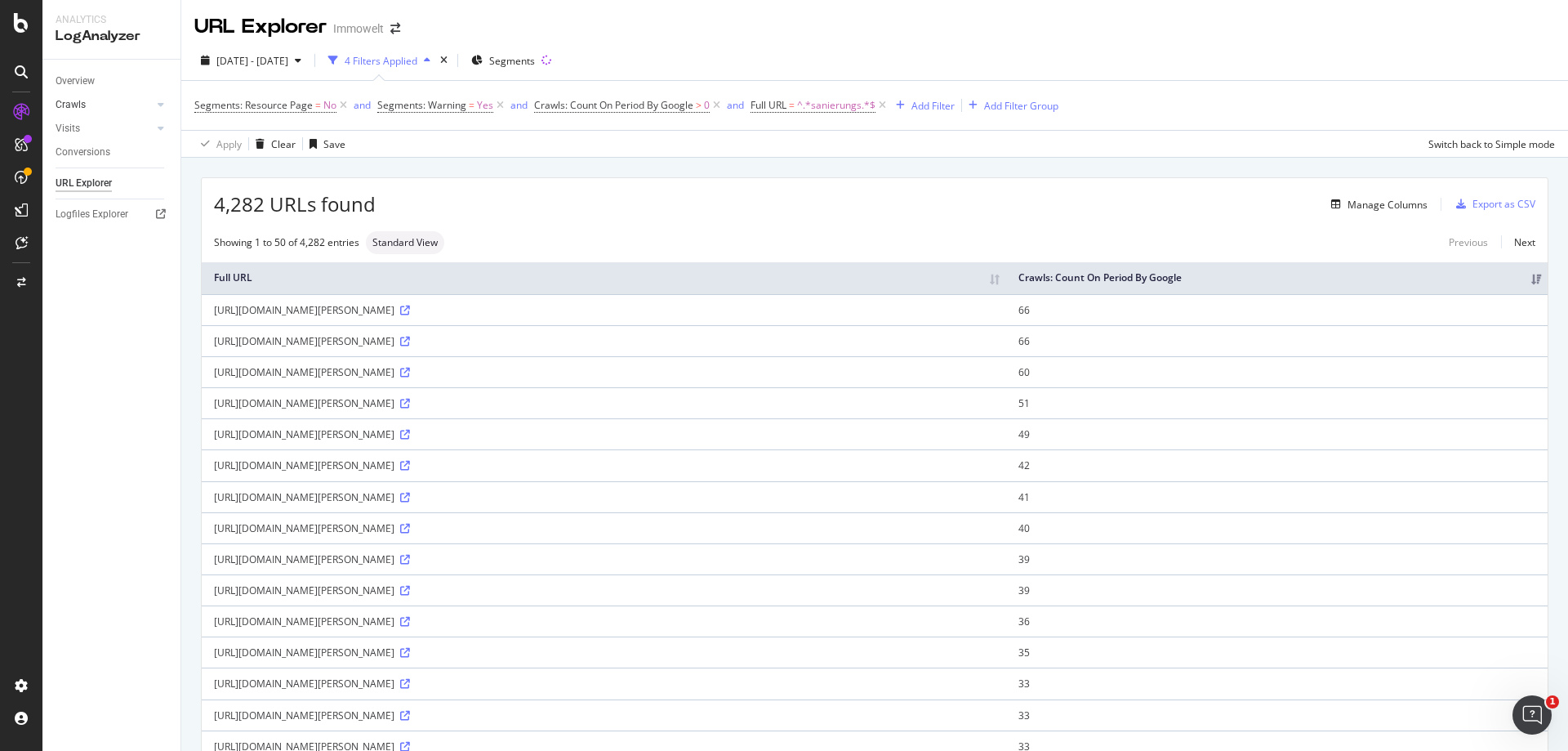
click at [86, 104] on link "Crawls" at bounding box center [103, 104] width 97 height 17
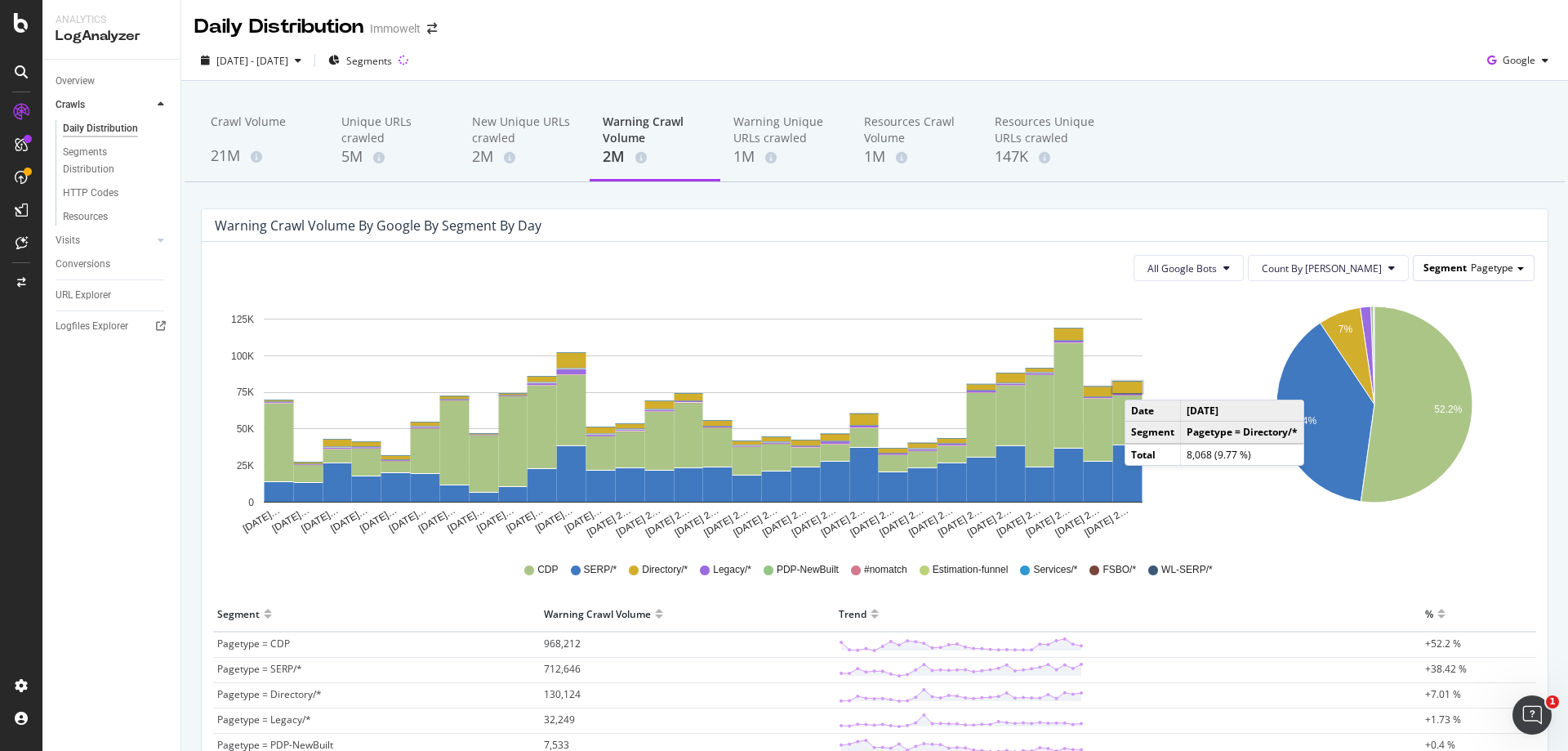
click at [1451, 269] on span "Segment" at bounding box center [1446, 267] width 44 height 14
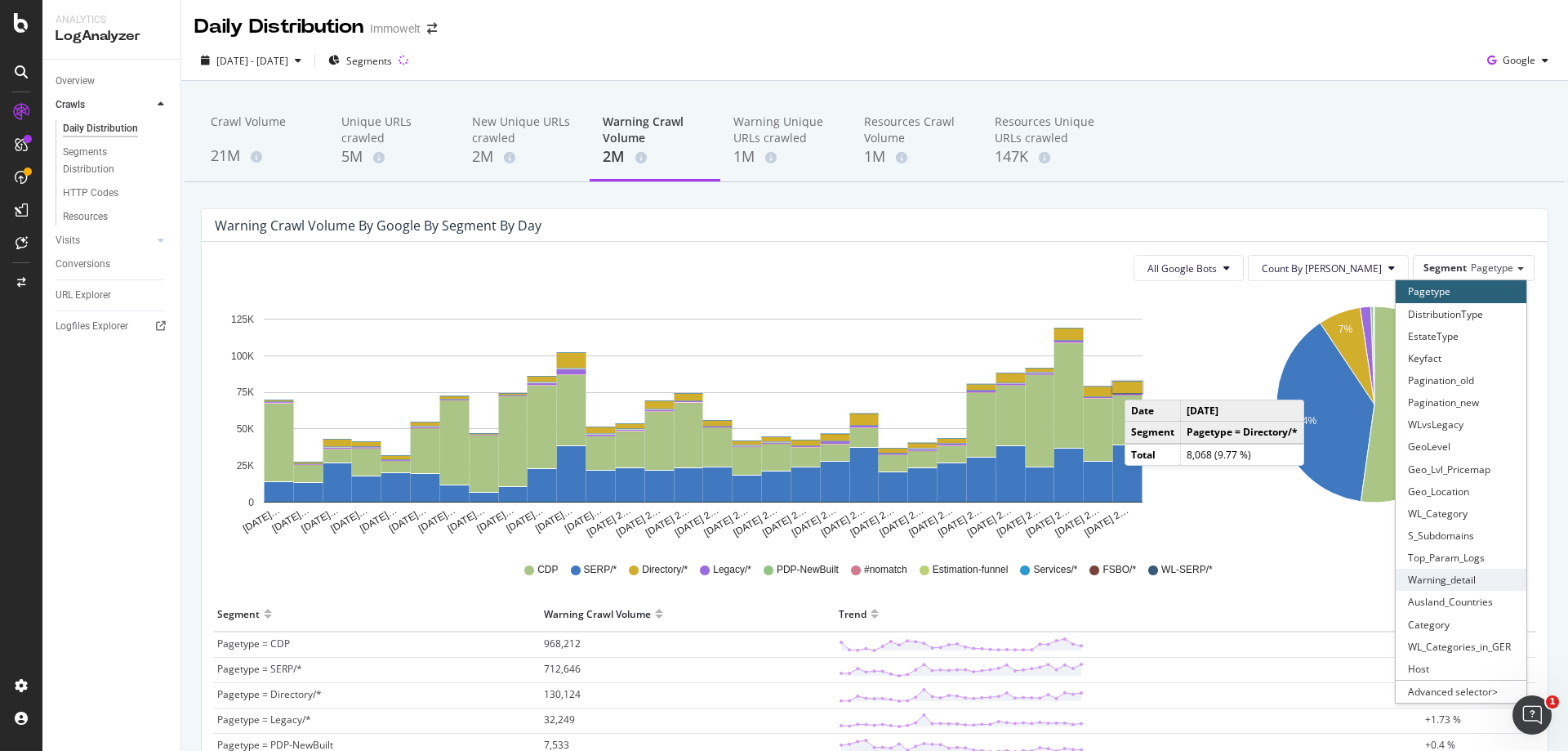
click at [1466, 580] on div "Warning_detail" at bounding box center [1461, 580] width 131 height 22
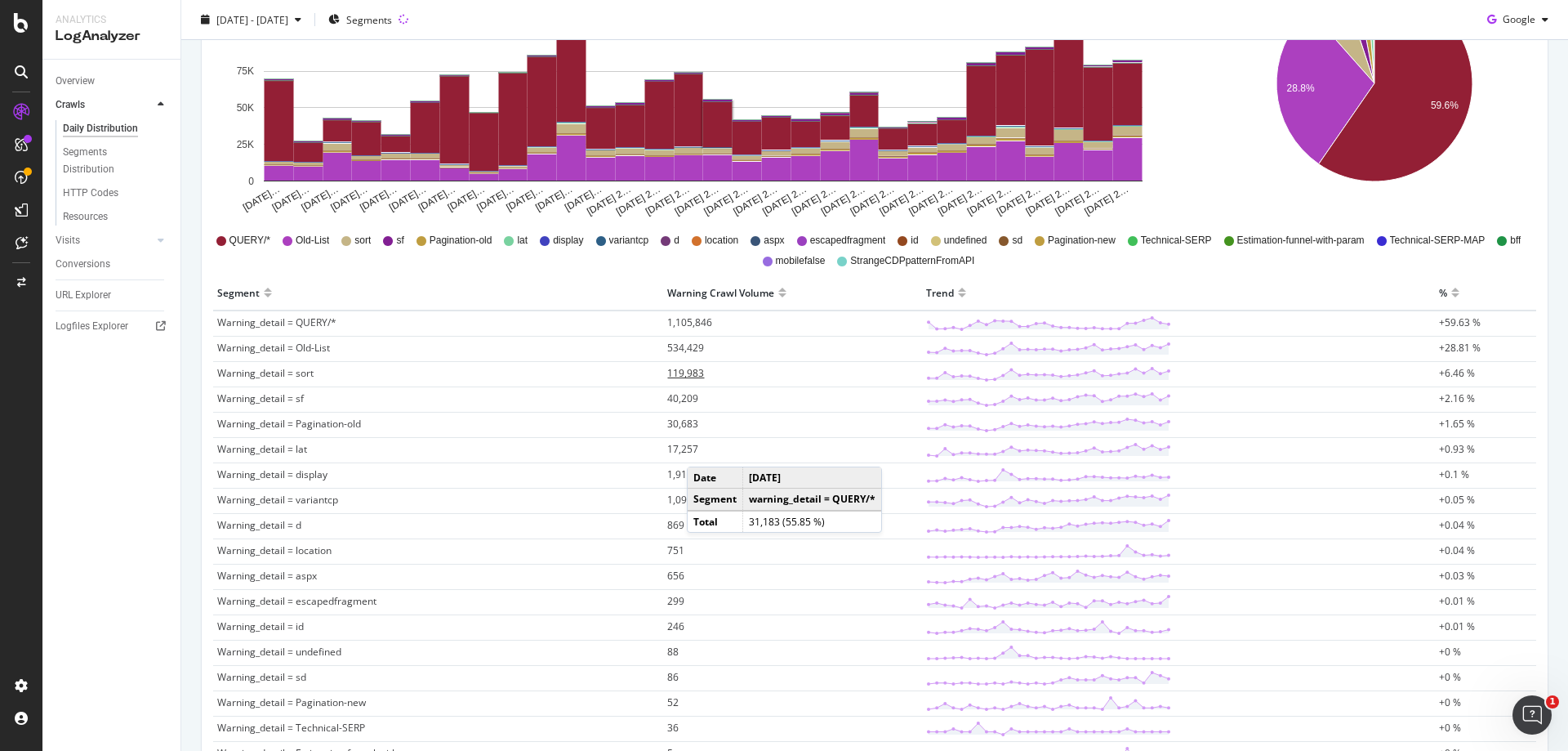
scroll to position [408, 0]
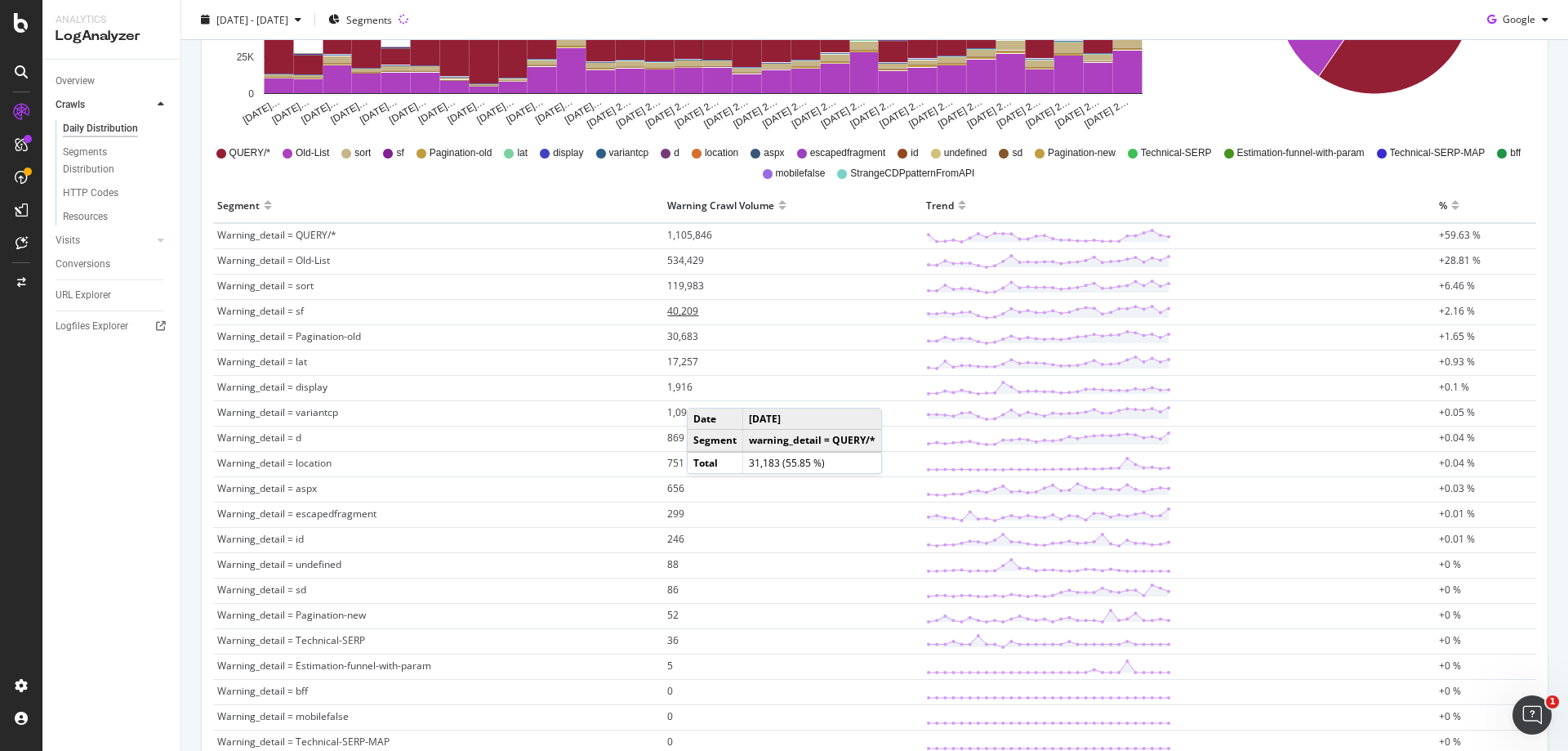
click at [681, 311] on span "40,209" at bounding box center [683, 310] width 31 height 14
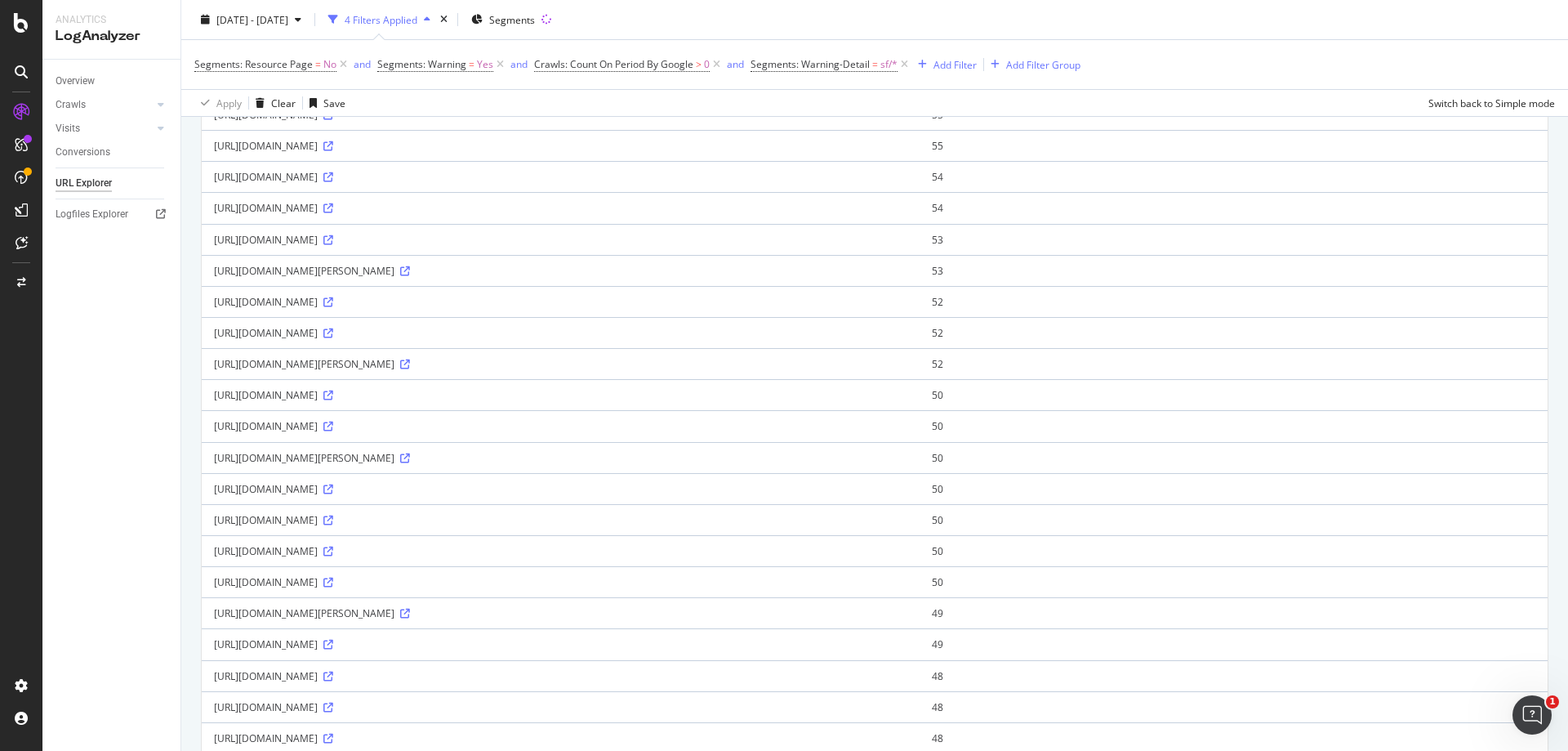
scroll to position [490, 0]
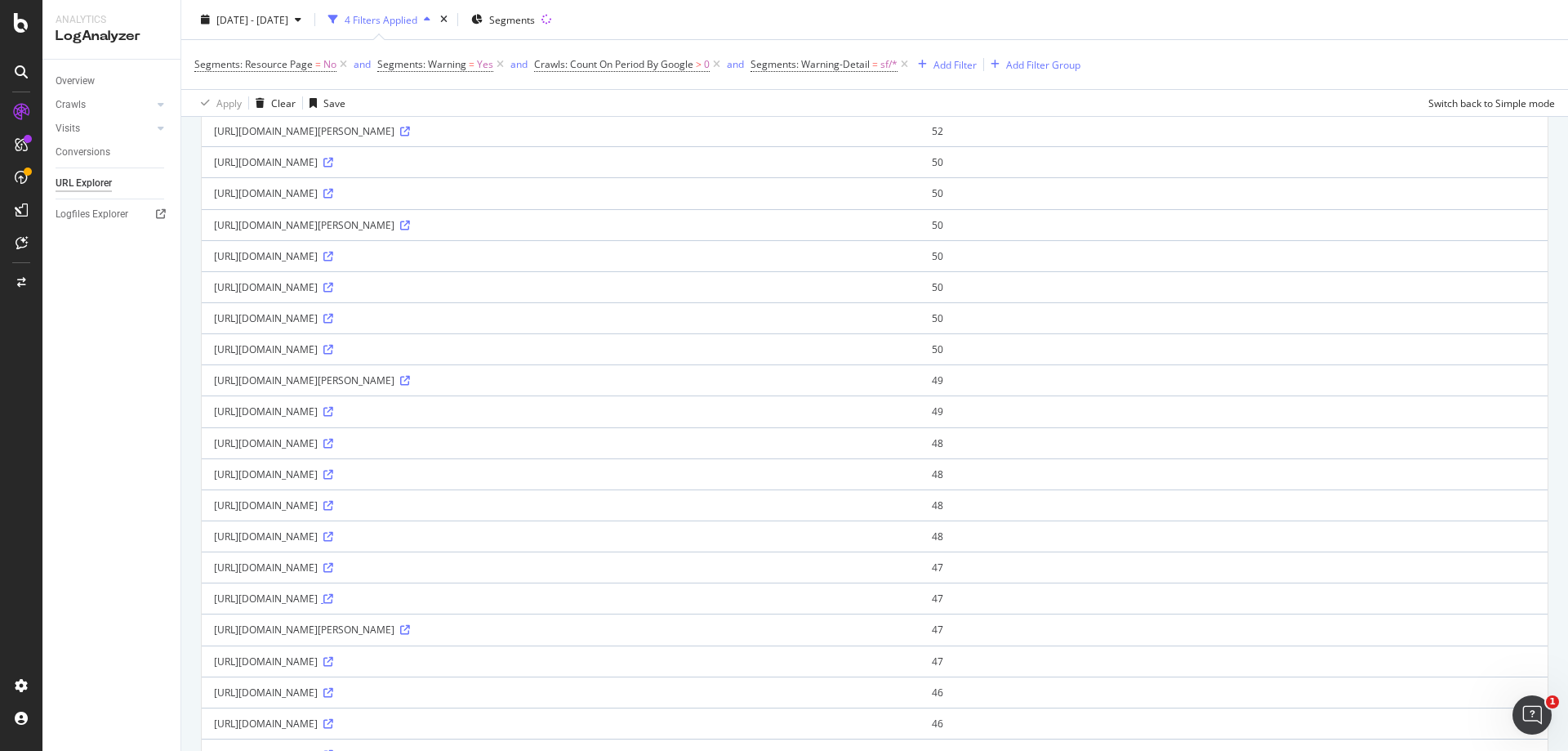
click at [334, 600] on icon at bounding box center [328, 599] width 10 height 10
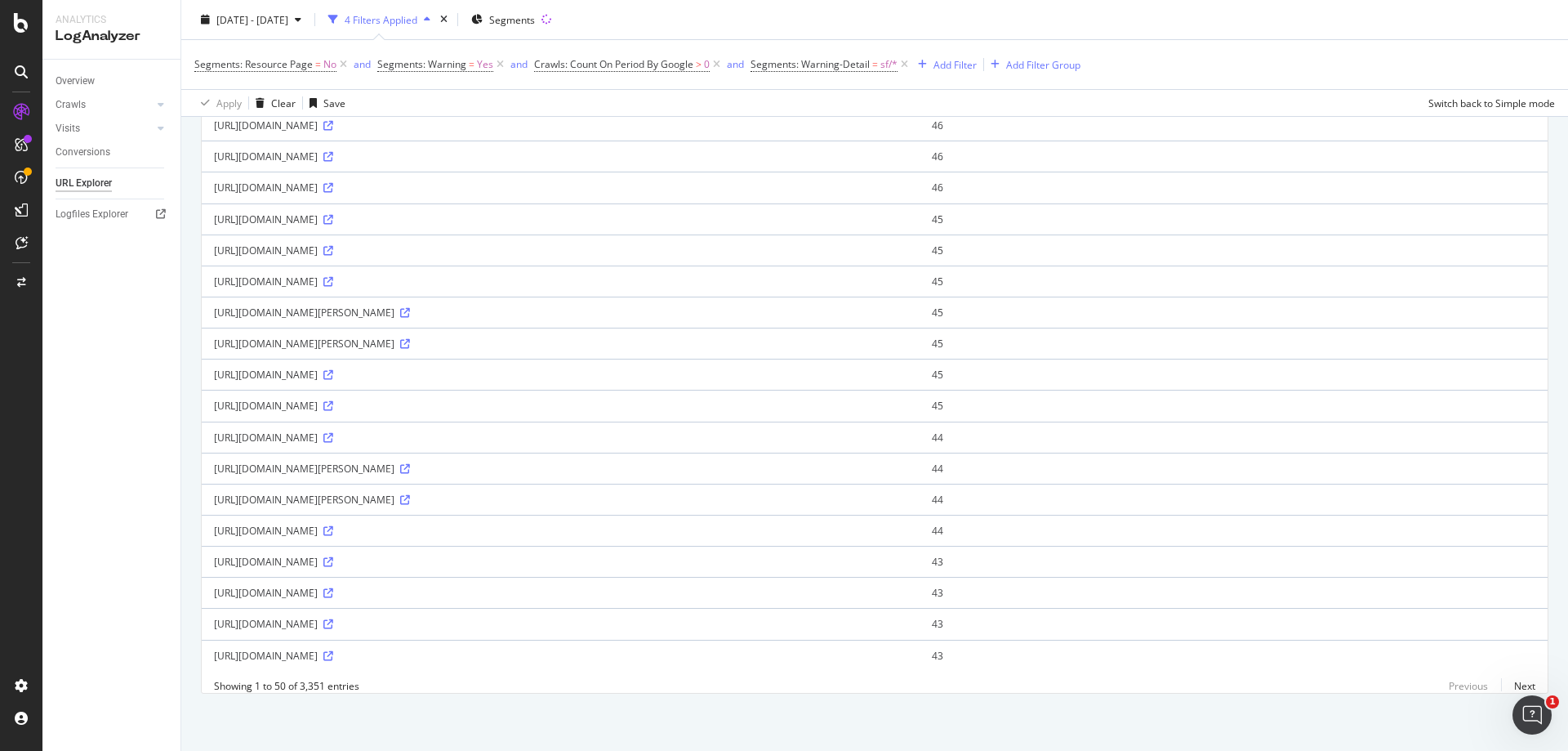
scroll to position [1194, 0]
click at [334, 619] on icon at bounding box center [328, 624] width 10 height 10
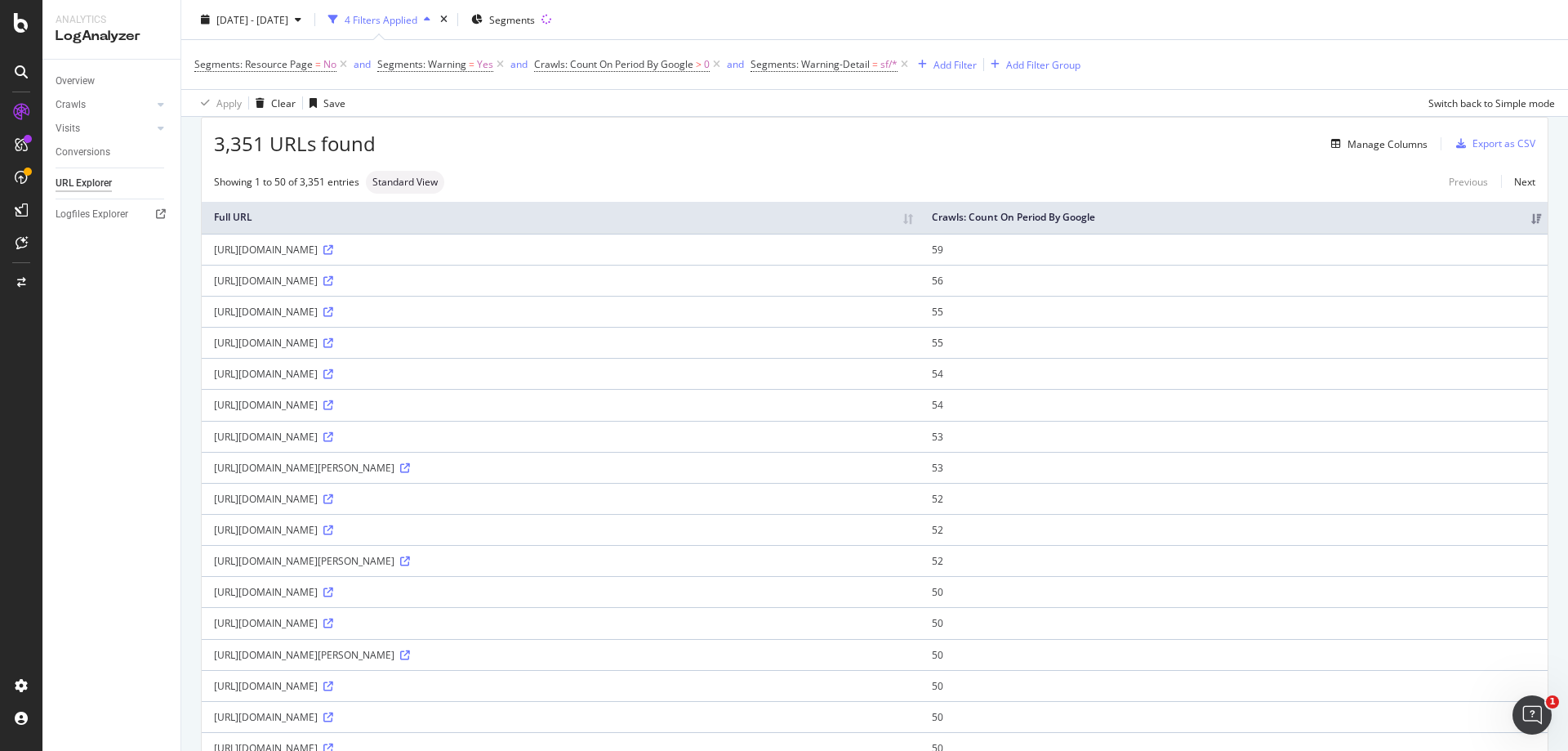
scroll to position [0, 0]
